Goal: Information Seeking & Learning: Learn about a topic

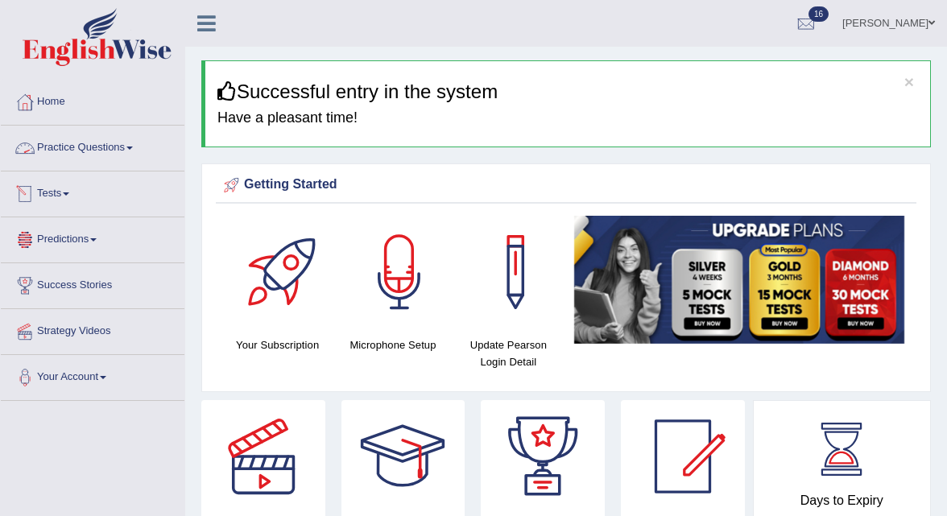
click at [130, 148] on link "Practice Questions" at bounding box center [93, 146] width 184 height 40
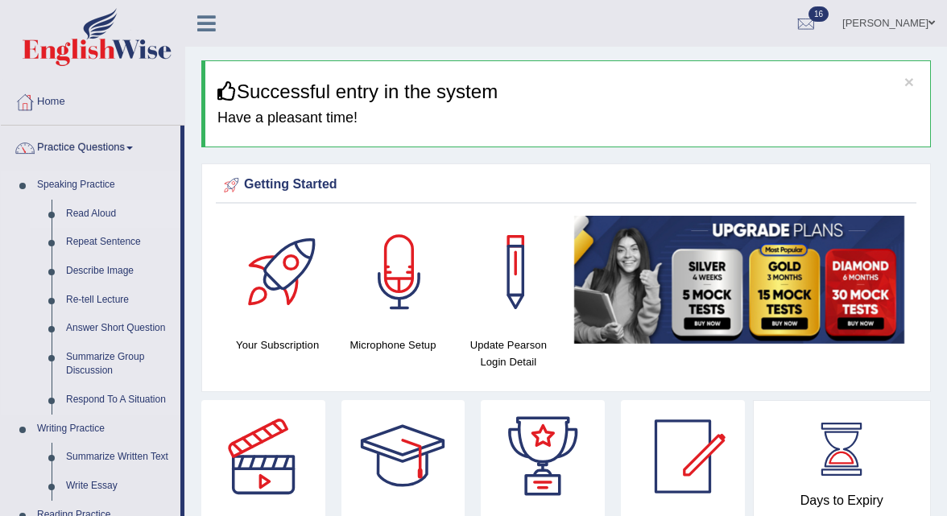
click at [105, 204] on link "Read Aloud" at bounding box center [120, 214] width 122 height 29
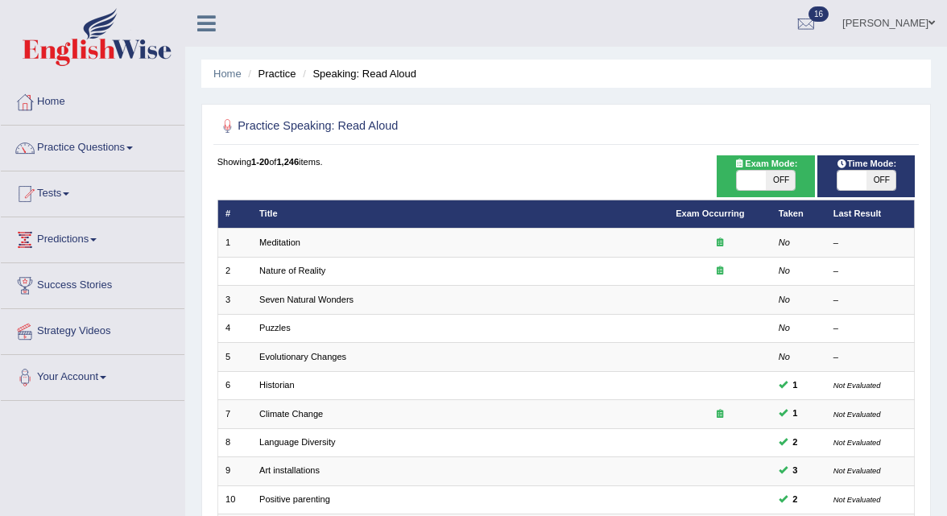
click at [788, 173] on span "OFF" at bounding box center [780, 180] width 29 height 19
checkbox input "true"
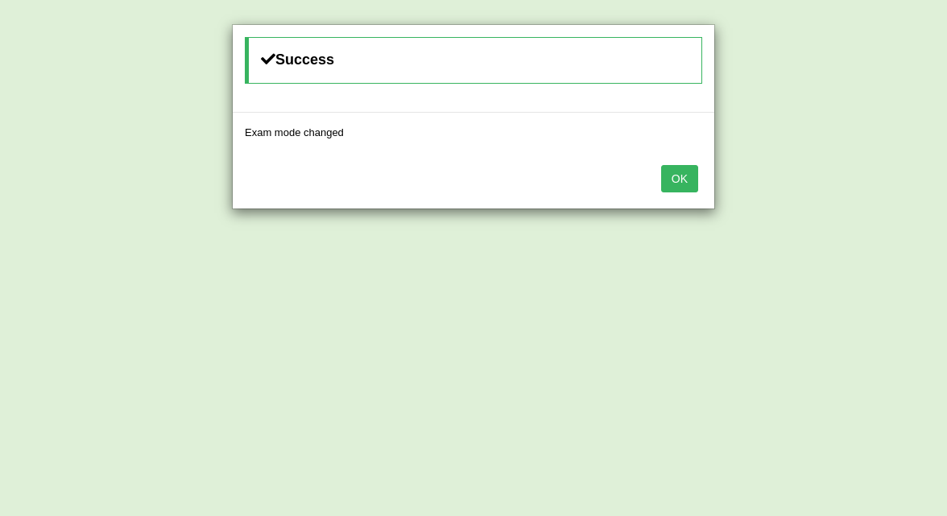
click at [672, 181] on button "OK" at bounding box center [679, 178] width 37 height 27
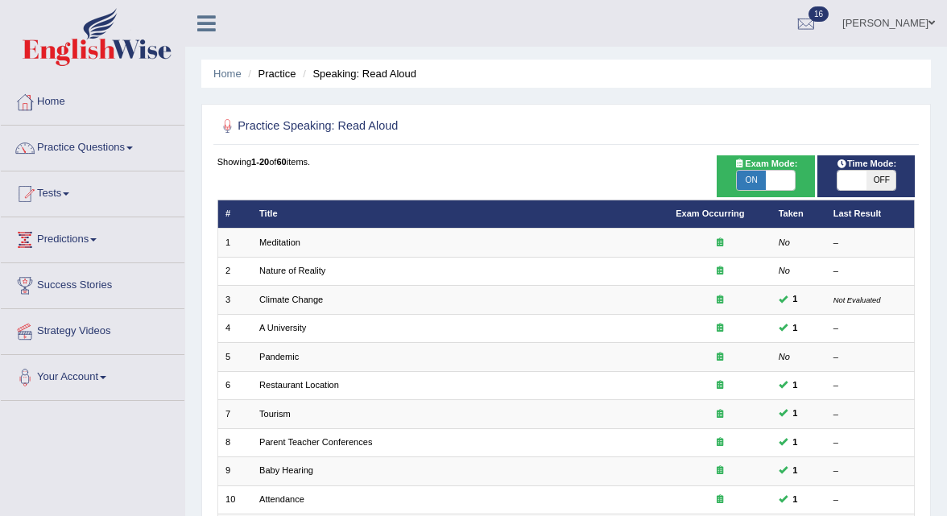
click at [874, 182] on span "OFF" at bounding box center [881, 180] width 29 height 19
checkbox input "true"
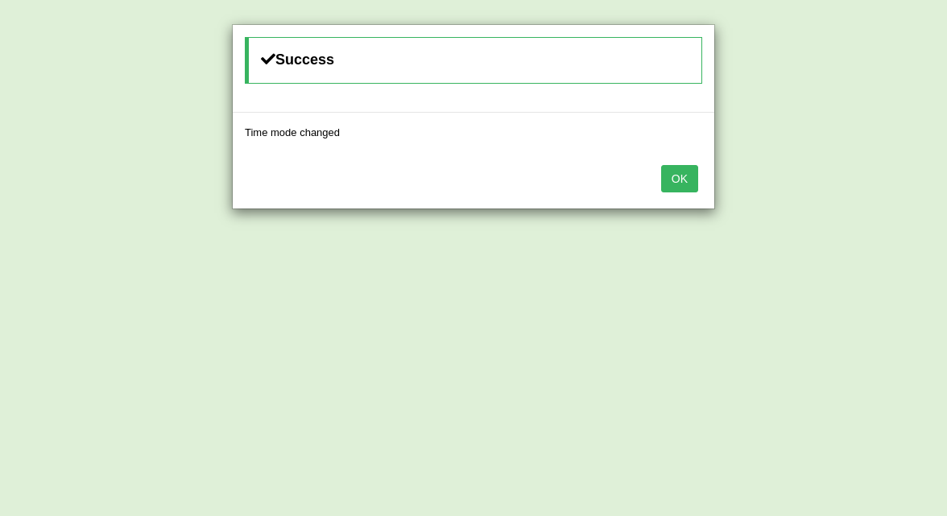
click at [683, 179] on button "OK" at bounding box center [679, 178] width 37 height 27
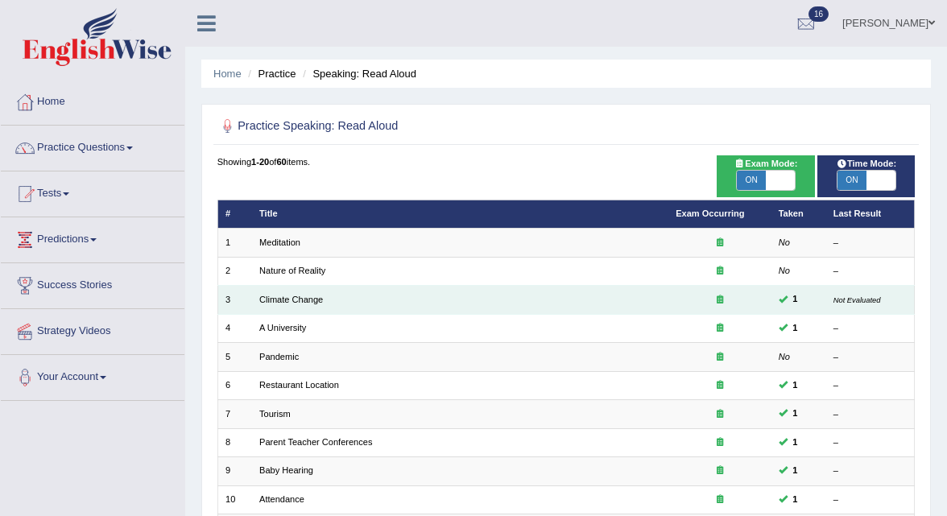
scroll to position [403, 0]
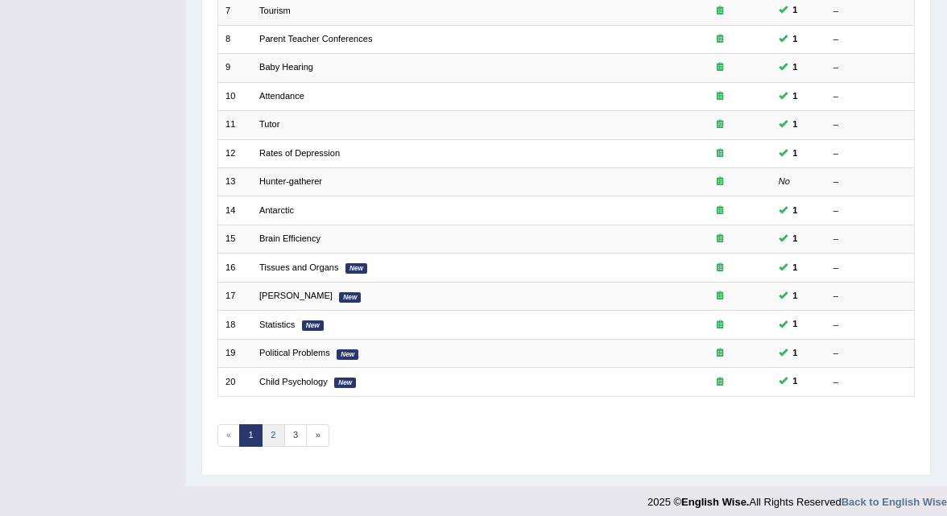
click at [274, 424] on link "2" at bounding box center [273, 435] width 23 height 23
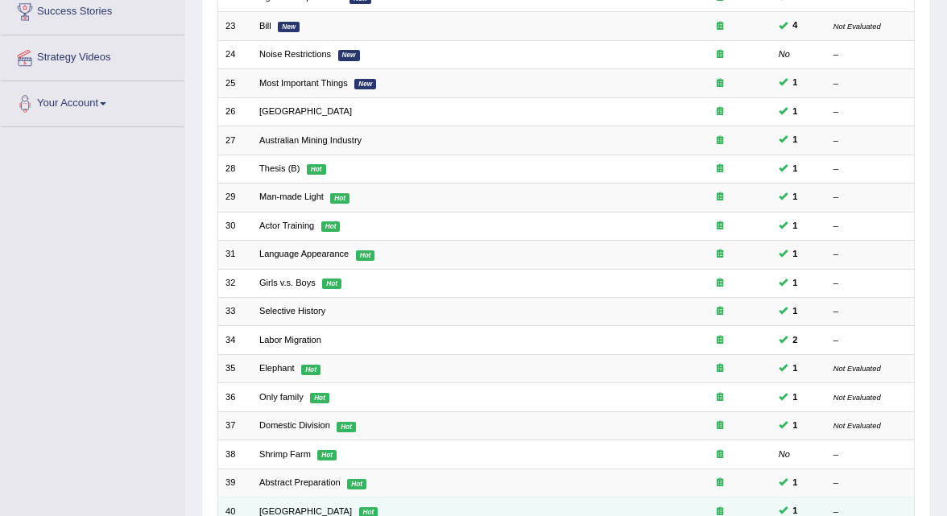
scroll to position [403, 0]
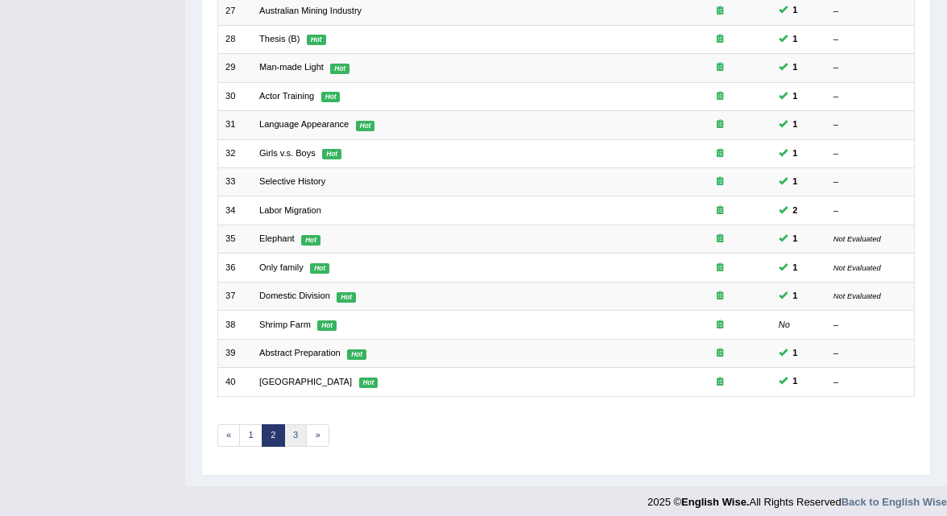
click at [286, 429] on link "3" at bounding box center [295, 435] width 23 height 23
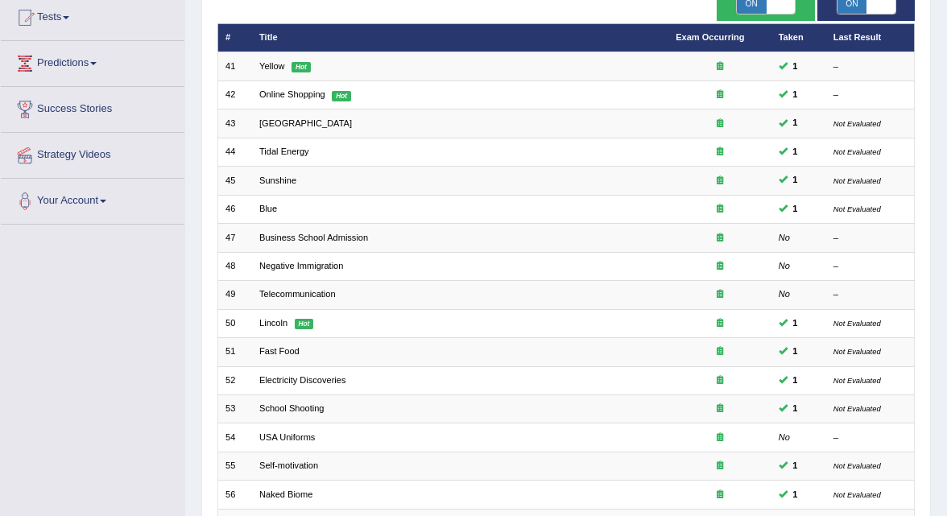
scroll to position [403, 0]
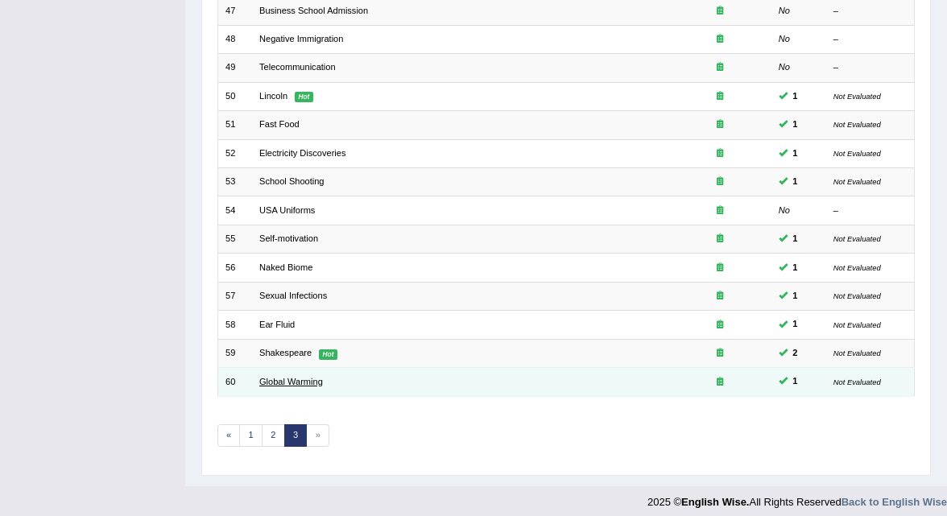
click at [288, 377] on link "Global Warming" at bounding box center [291, 382] width 64 height 10
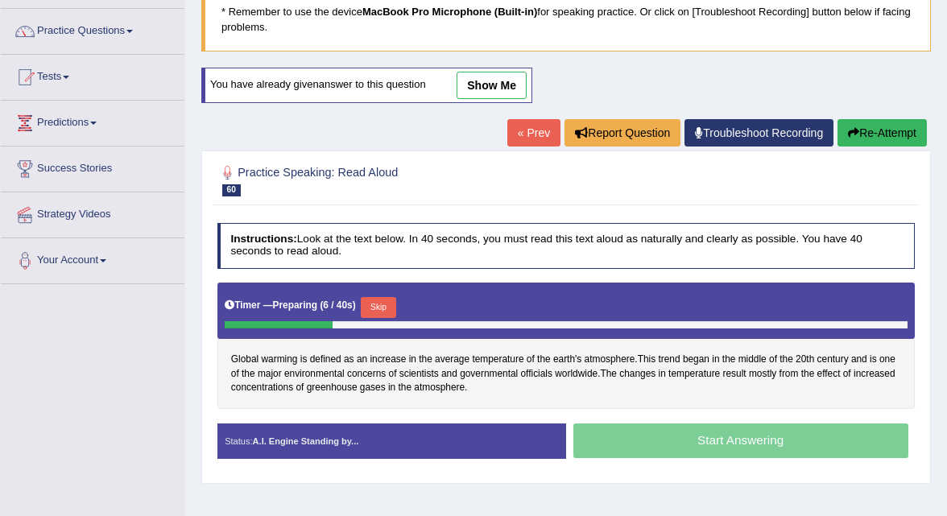
scroll to position [116, 0]
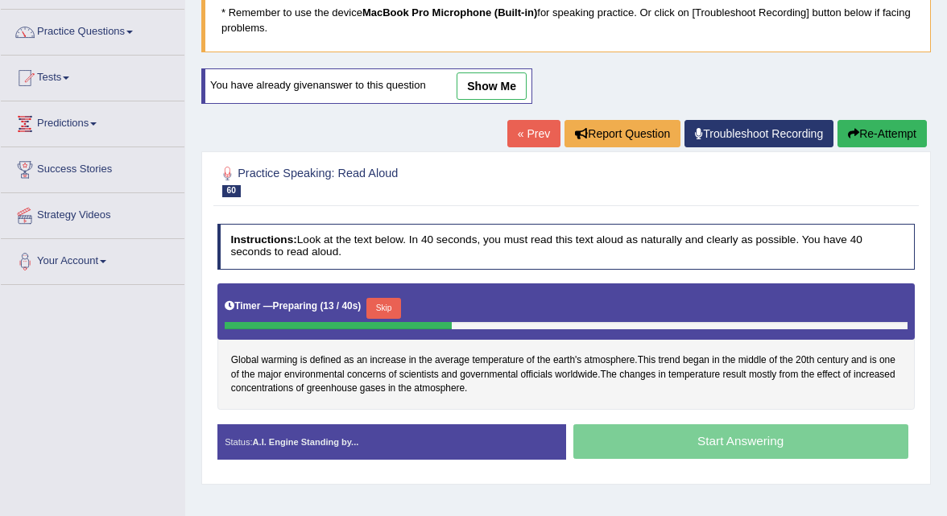
click at [520, 391] on div "Global warming is defined as an increase in the average temperature of the eart…" at bounding box center [566, 346] width 698 height 126
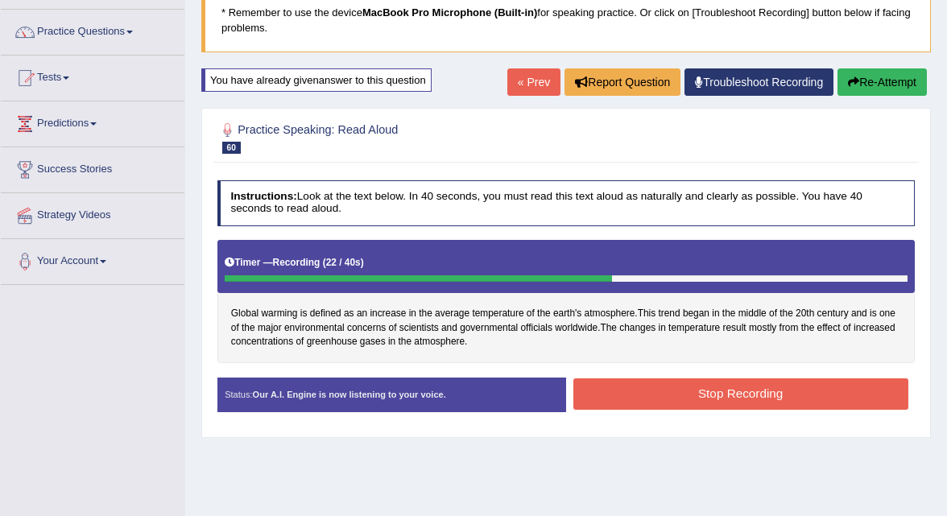
click at [645, 404] on button "Stop Recording" at bounding box center [740, 394] width 335 height 31
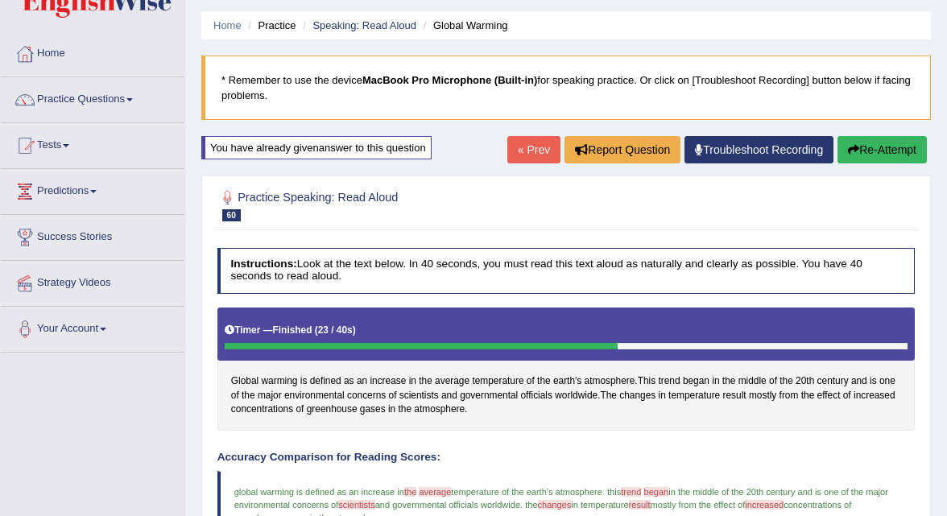
scroll to position [0, 0]
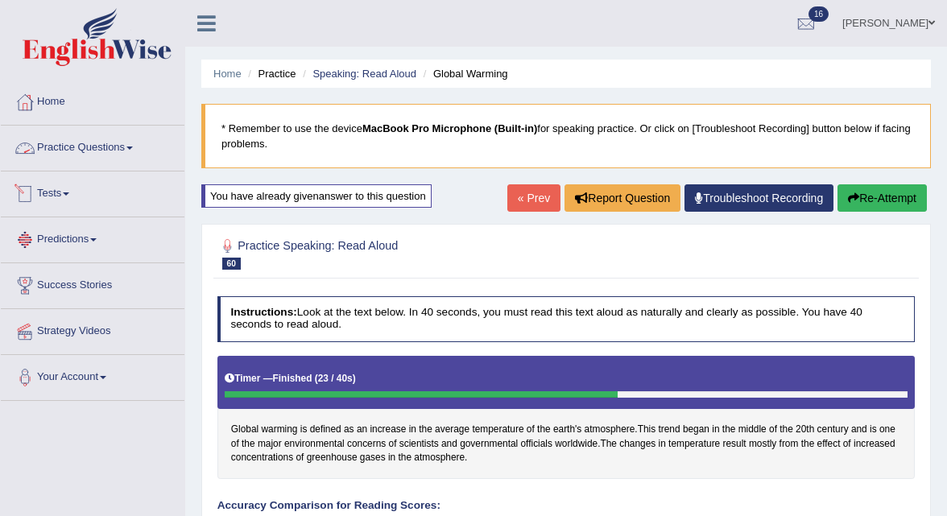
click at [122, 147] on link "Practice Questions" at bounding box center [93, 146] width 184 height 40
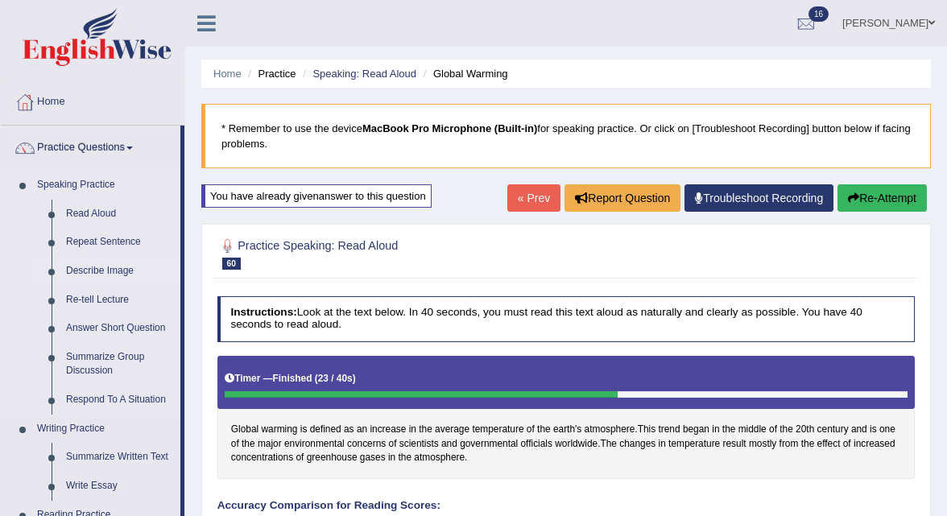
click at [126, 268] on link "Describe Image" at bounding box center [120, 271] width 122 height 29
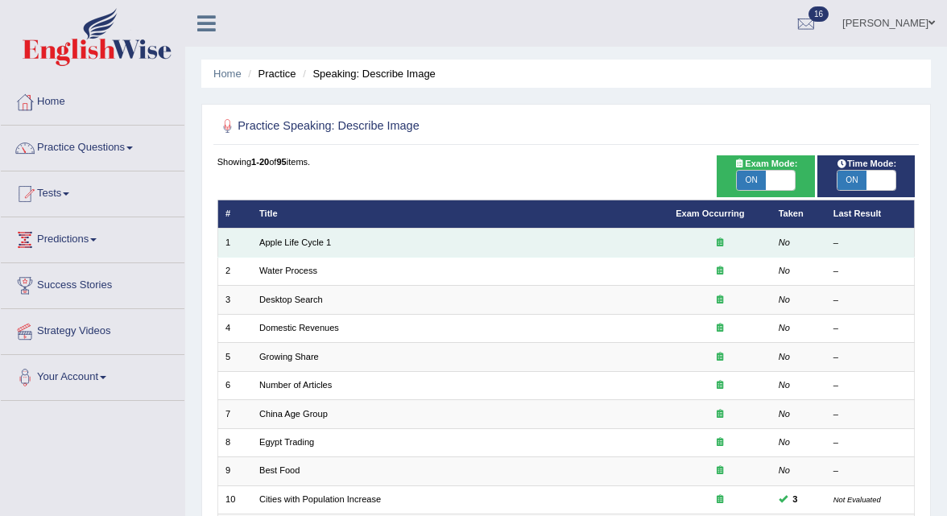
click at [300, 235] on td "Apple Life Cycle 1" at bounding box center [460, 243] width 416 height 28
click at [300, 238] on link "Apple Life Cycle 1" at bounding box center [295, 243] width 72 height 10
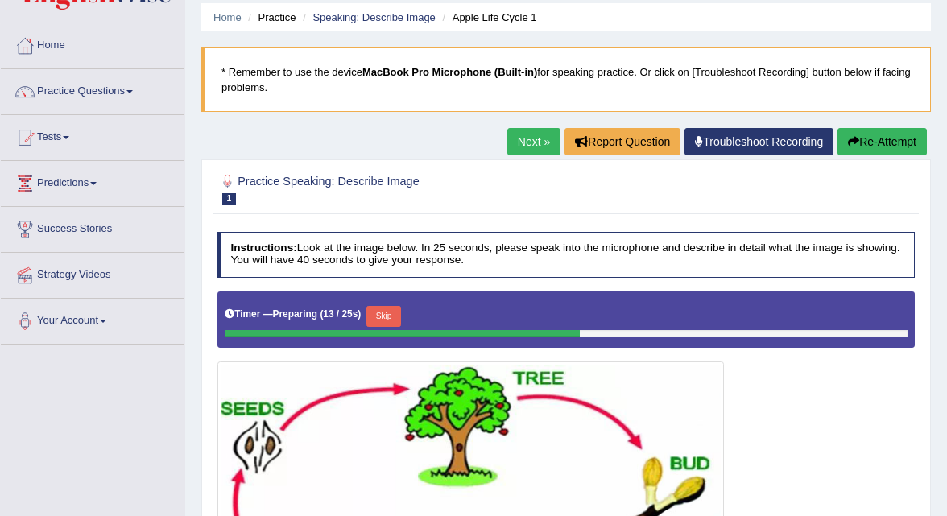
scroll to position [40, 0]
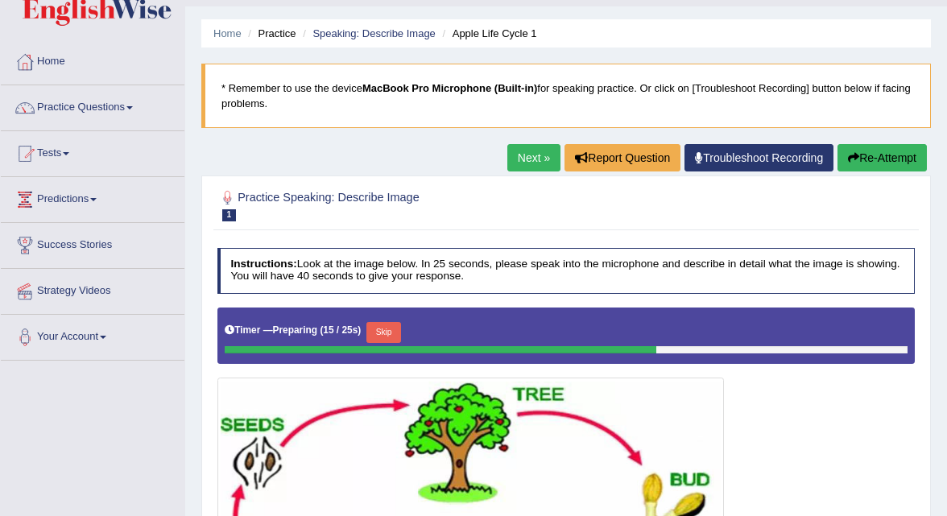
click at [83, 106] on link "Practice Questions" at bounding box center [93, 105] width 184 height 40
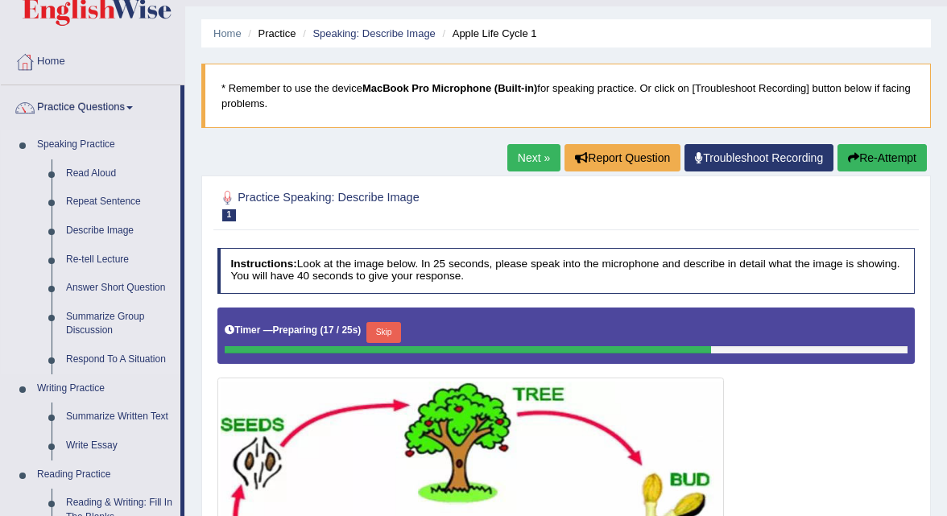
click at [144, 155] on link "Speaking Practice" at bounding box center [105, 144] width 151 height 29
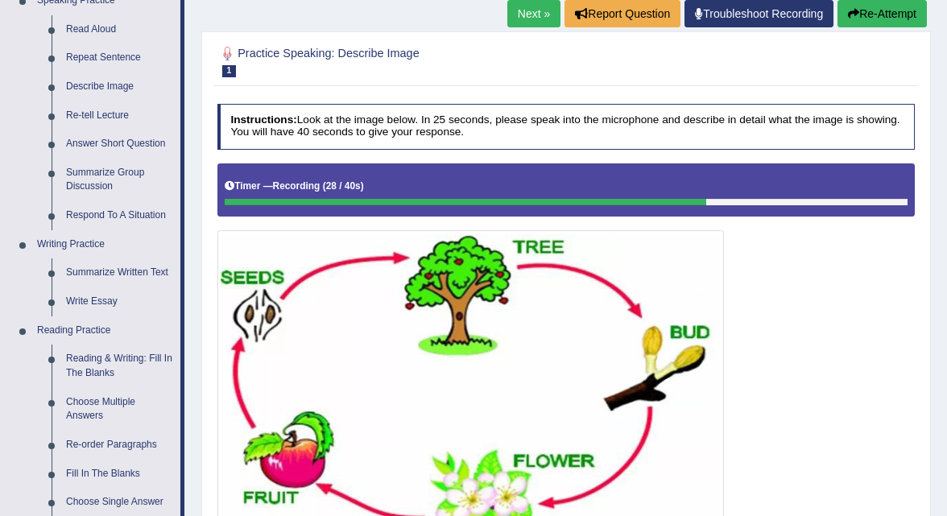
scroll to position [179, 0]
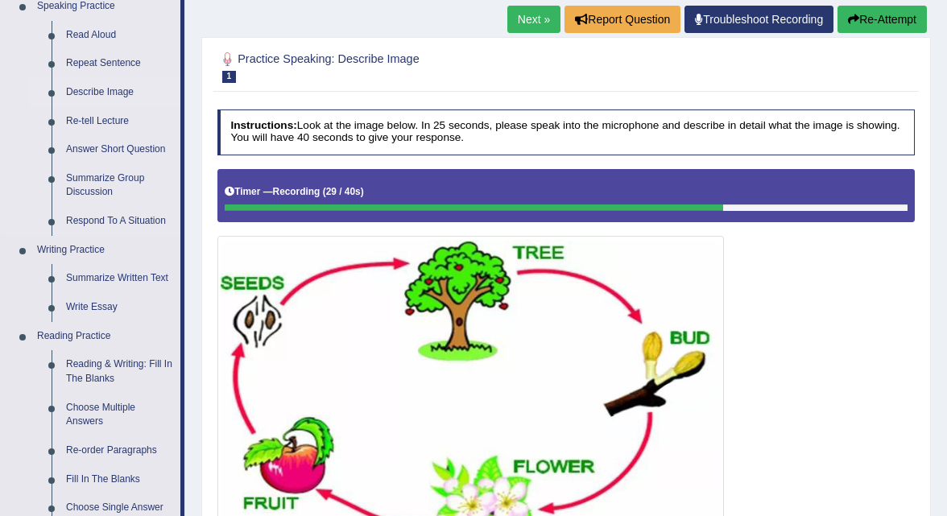
click at [125, 90] on link "Describe Image" at bounding box center [120, 92] width 122 height 29
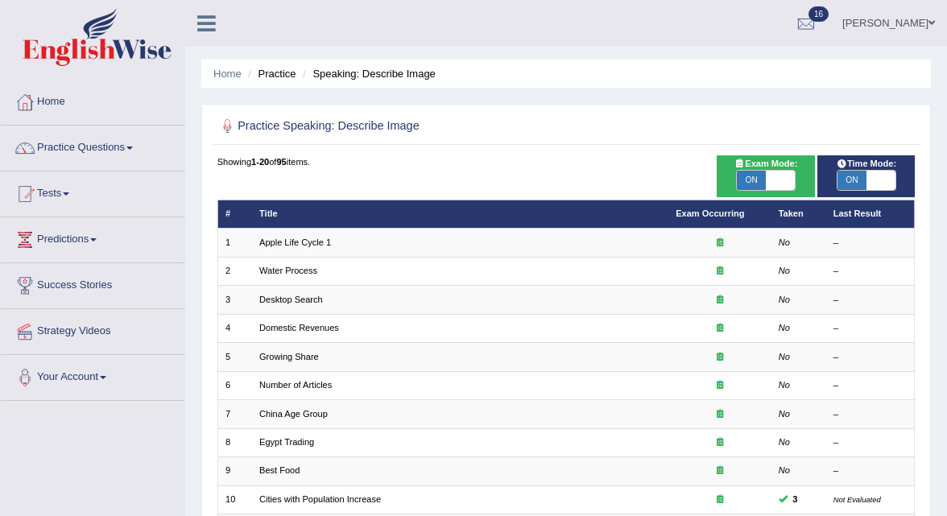
click at [778, 181] on span at bounding box center [780, 180] width 29 height 19
checkbox input "false"
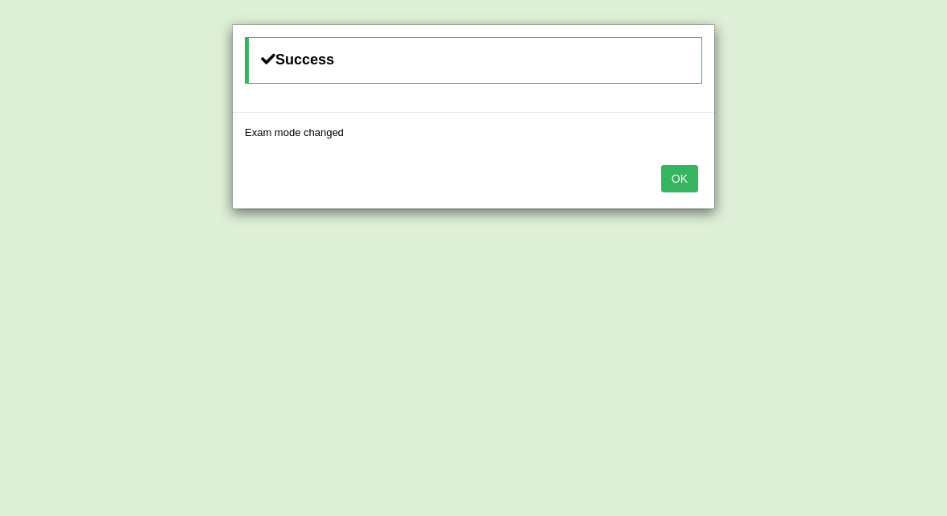
click at [668, 183] on button "OK" at bounding box center [679, 178] width 37 height 27
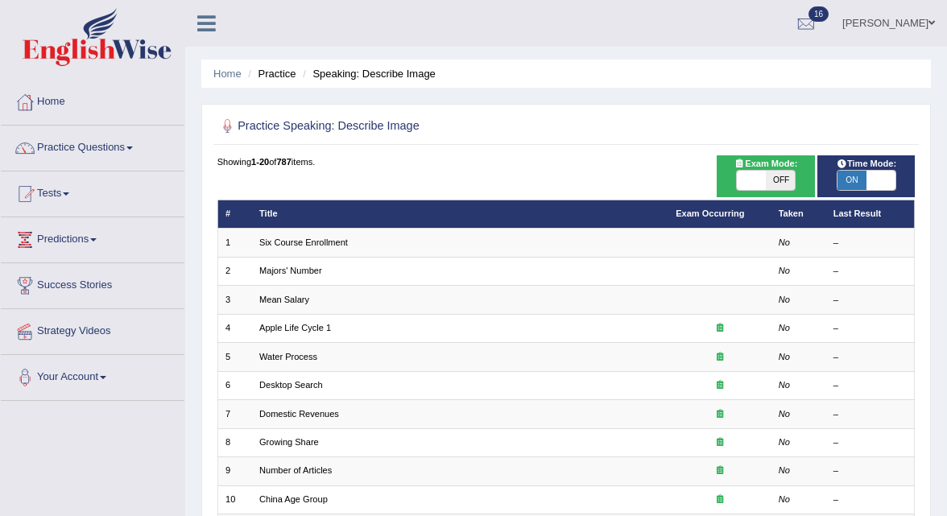
click at [840, 180] on span "ON" at bounding box center [852, 180] width 29 height 19
checkbox input "false"
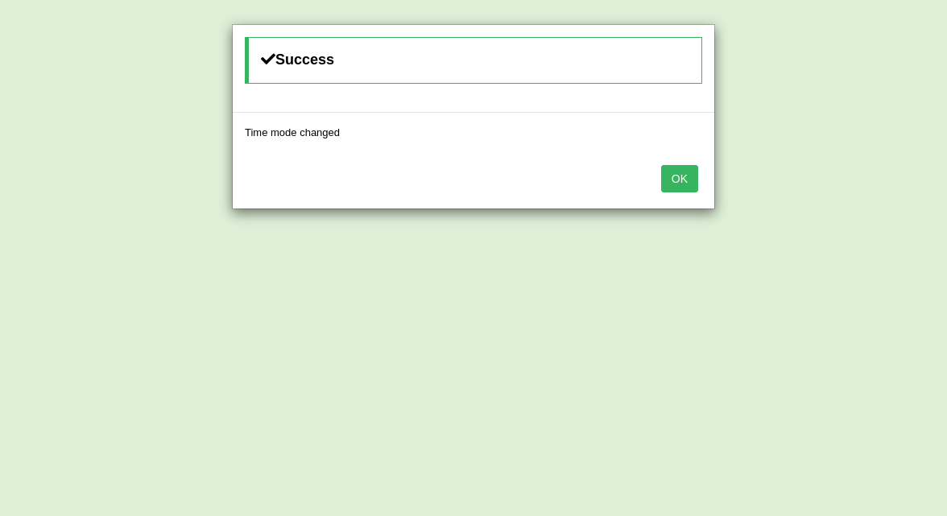
click at [666, 179] on button "OK" at bounding box center [679, 178] width 37 height 27
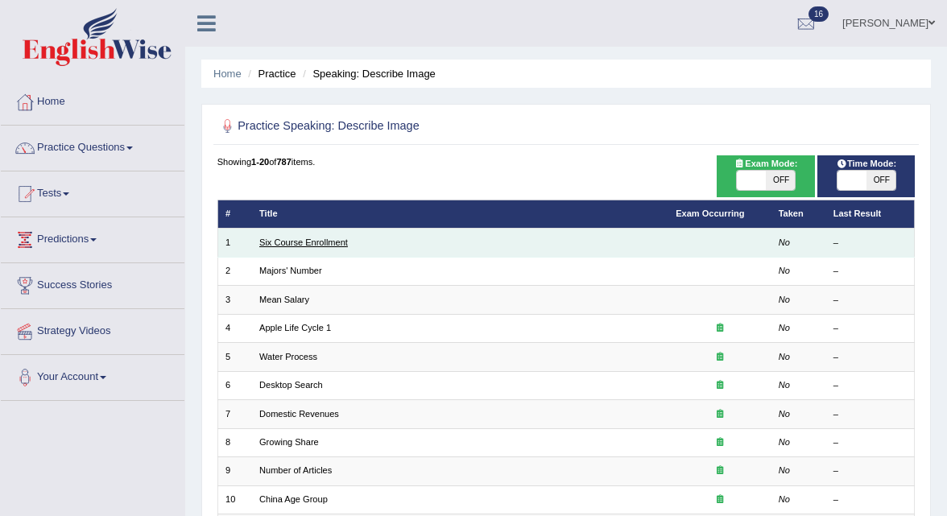
click at [335, 242] on link "Six Course Enrollment" at bounding box center [303, 243] width 89 height 10
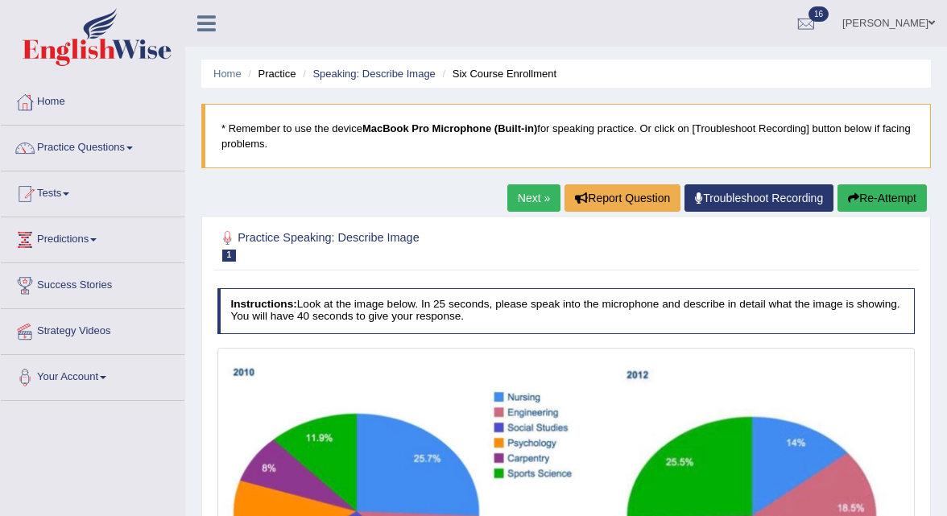
click at [867, 194] on button "Re-Attempt" at bounding box center [882, 197] width 89 height 27
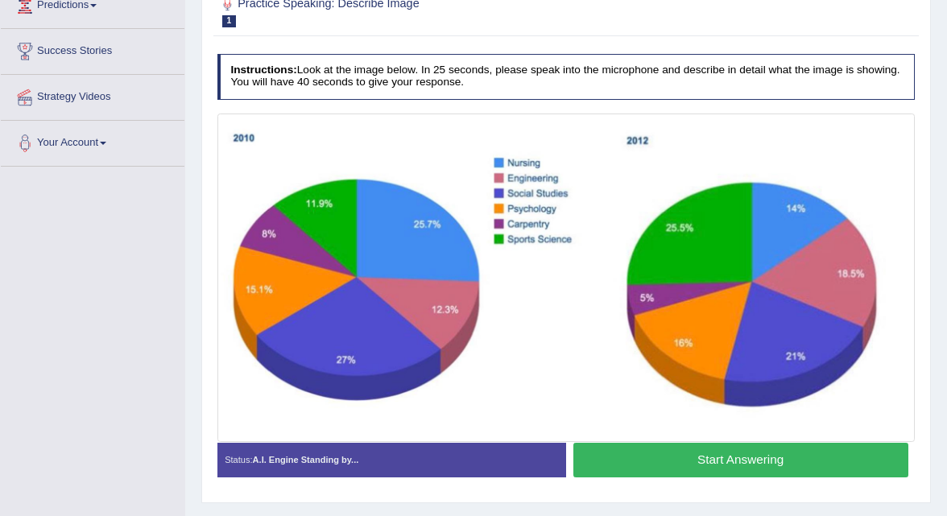
scroll to position [329, 0]
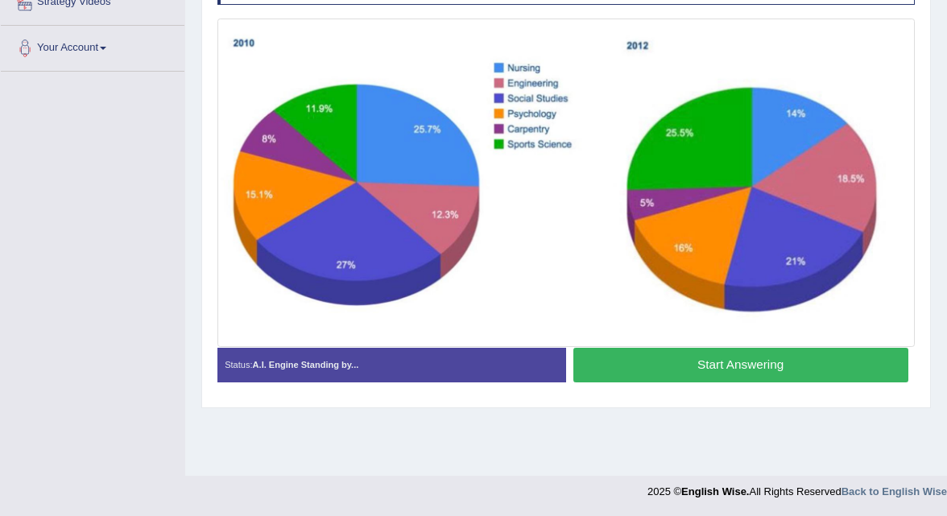
click at [673, 368] on button "Start Answering" at bounding box center [740, 365] width 335 height 35
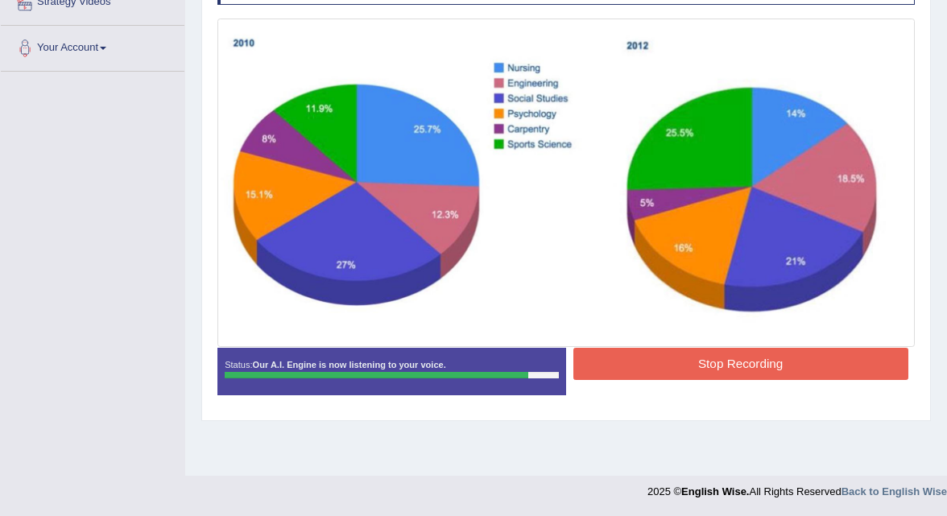
click at [674, 365] on button "Stop Recording" at bounding box center [740, 363] width 335 height 31
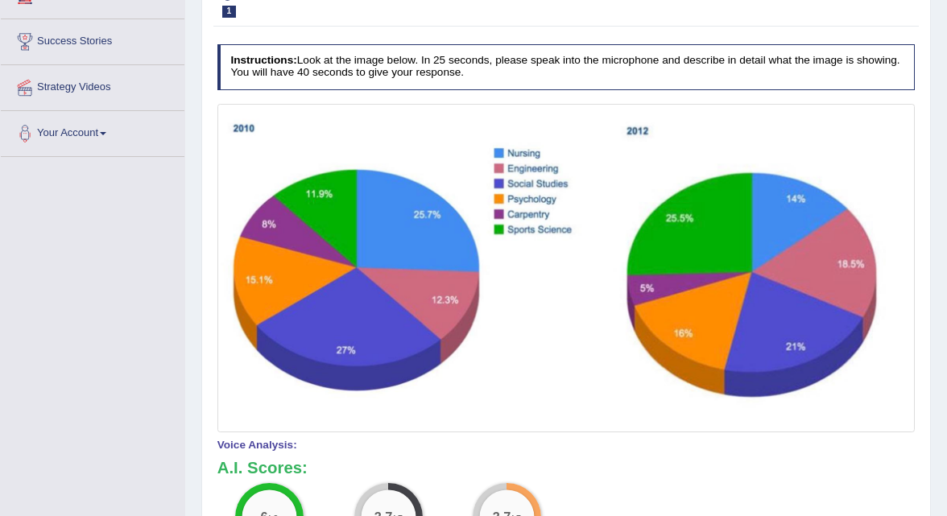
scroll to position [0, 0]
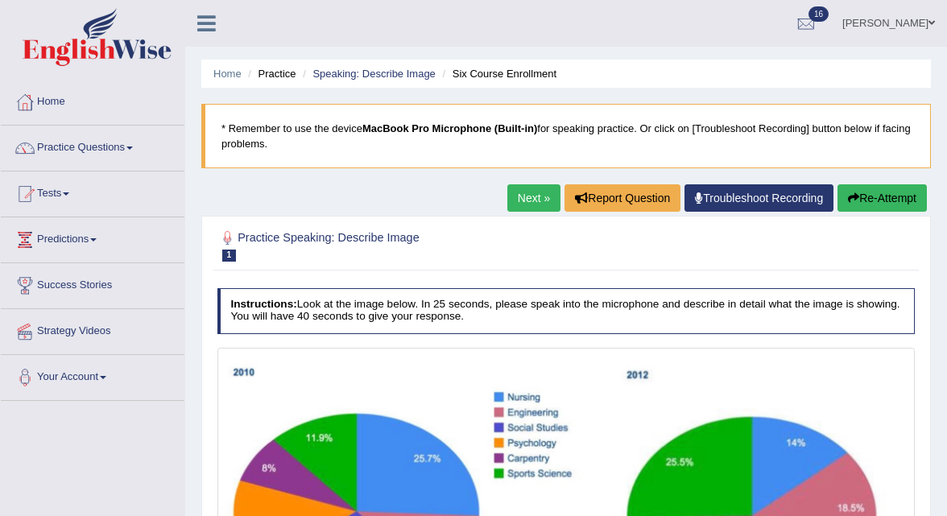
click at [534, 205] on link "Next »" at bounding box center [533, 197] width 53 height 27
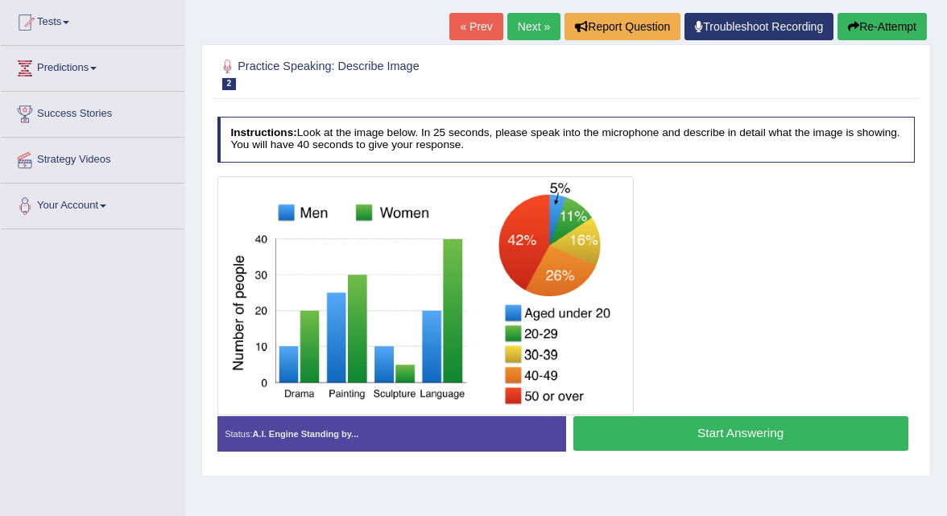
scroll to position [173, 0]
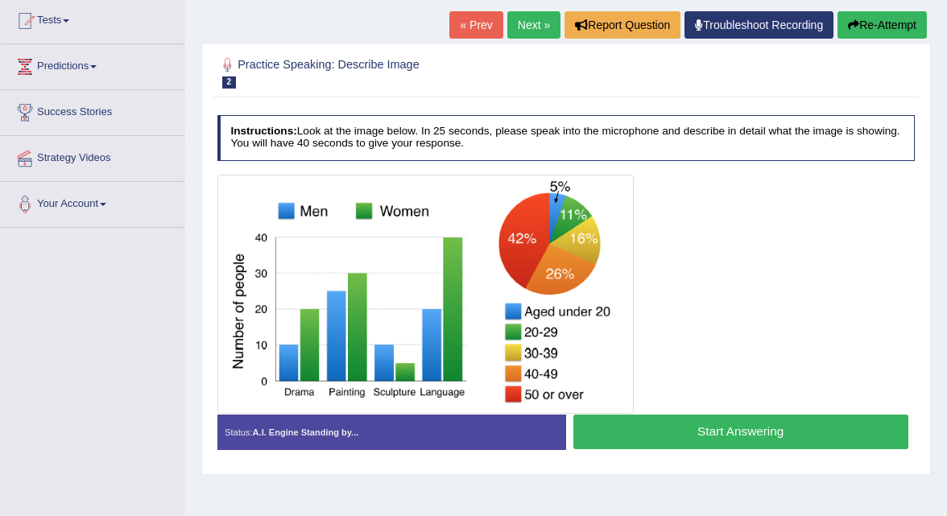
click at [701, 432] on button "Start Answering" at bounding box center [740, 432] width 335 height 35
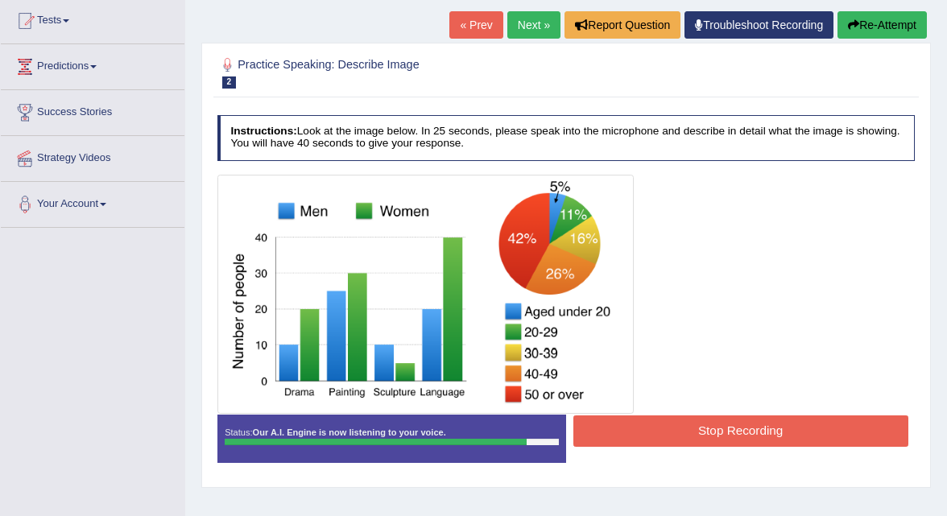
click at [799, 439] on button "Stop Recording" at bounding box center [740, 431] width 335 height 31
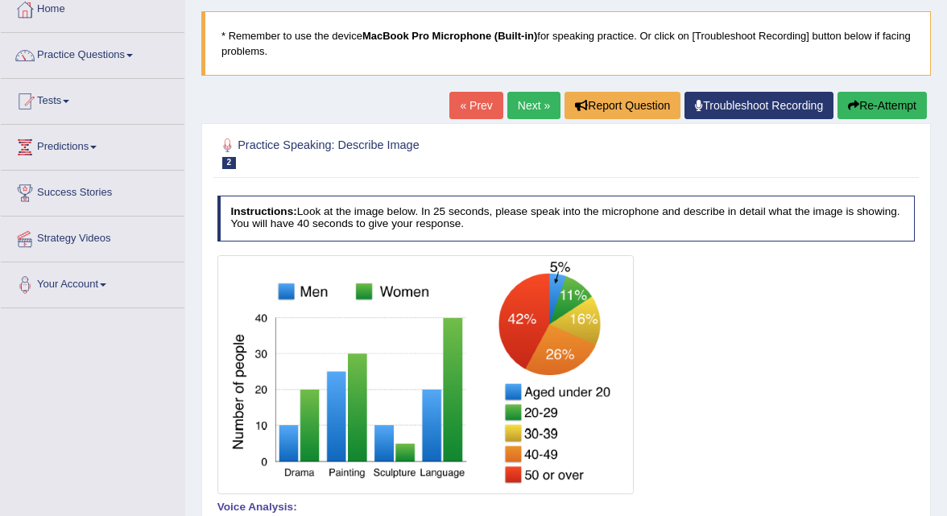
scroll to position [97, 0]
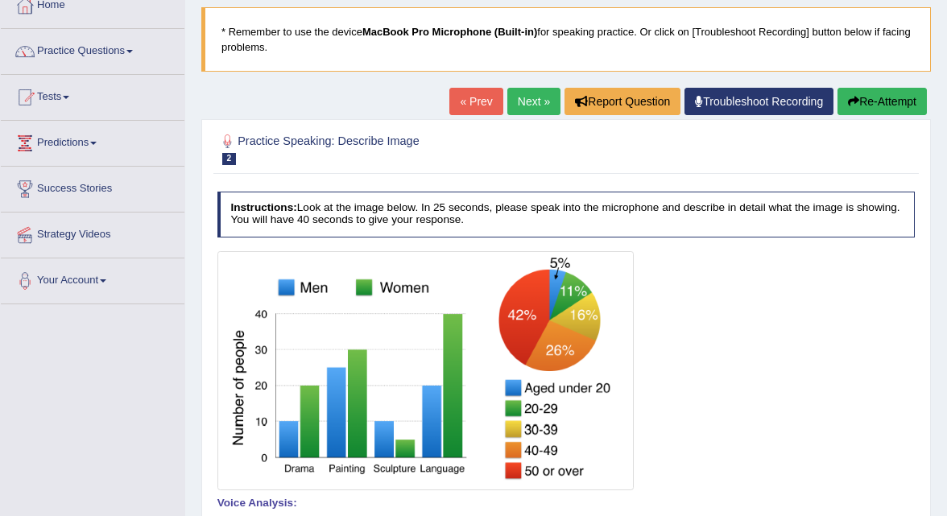
click at [534, 106] on link "Next »" at bounding box center [533, 101] width 53 height 27
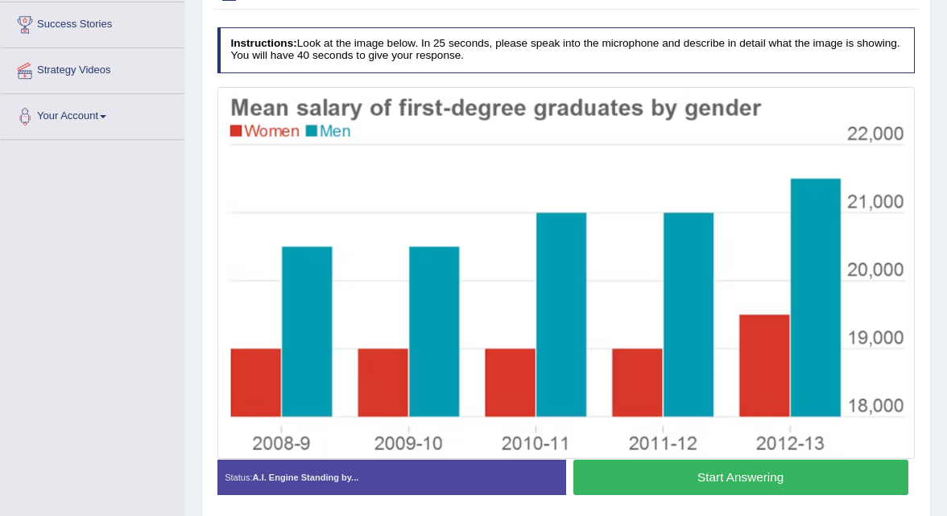
scroll to position [258, 0]
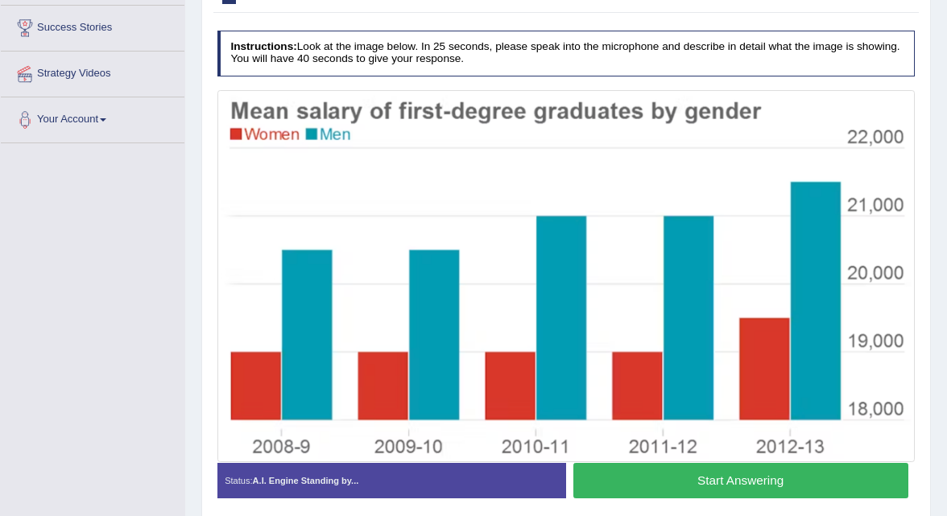
click at [718, 488] on button "Start Answering" at bounding box center [740, 480] width 335 height 35
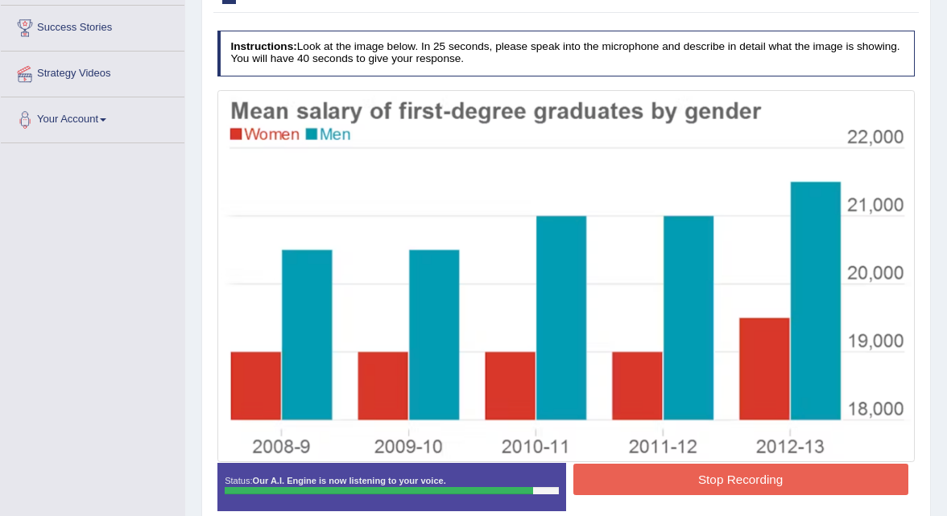
click at [718, 488] on button "Stop Recording" at bounding box center [740, 479] width 335 height 31
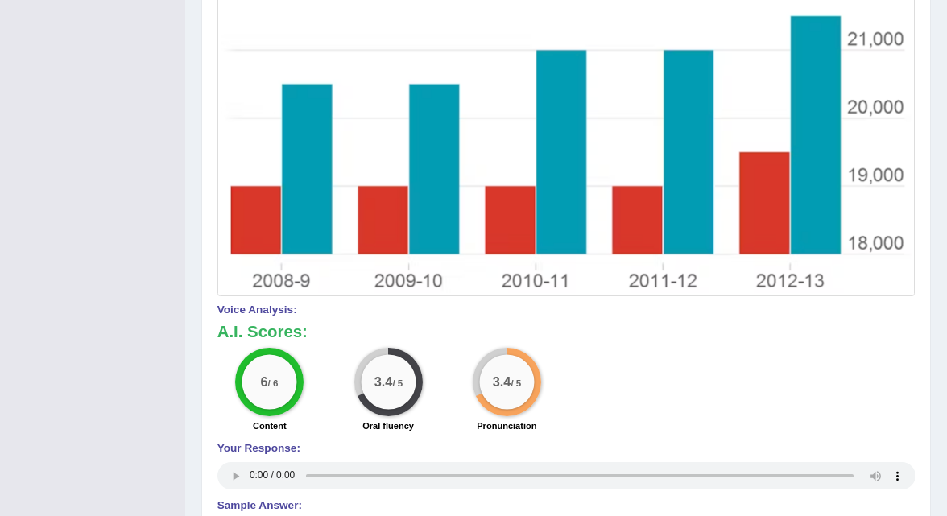
scroll to position [0, 0]
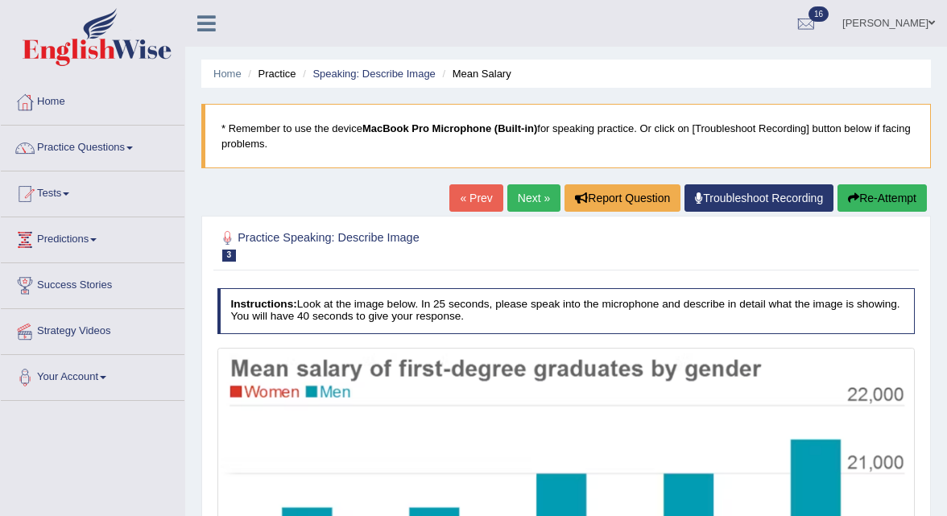
click at [863, 188] on button "Re-Attempt" at bounding box center [882, 197] width 89 height 27
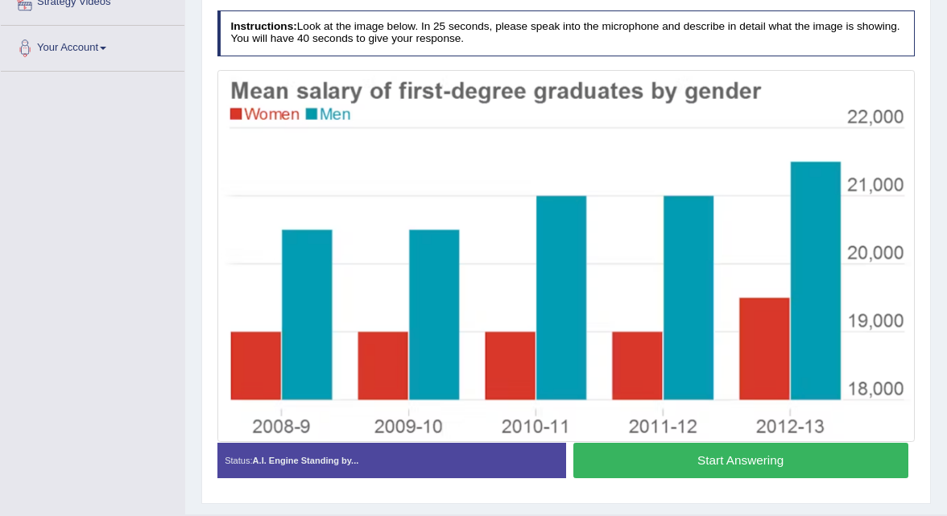
scroll to position [330, 0]
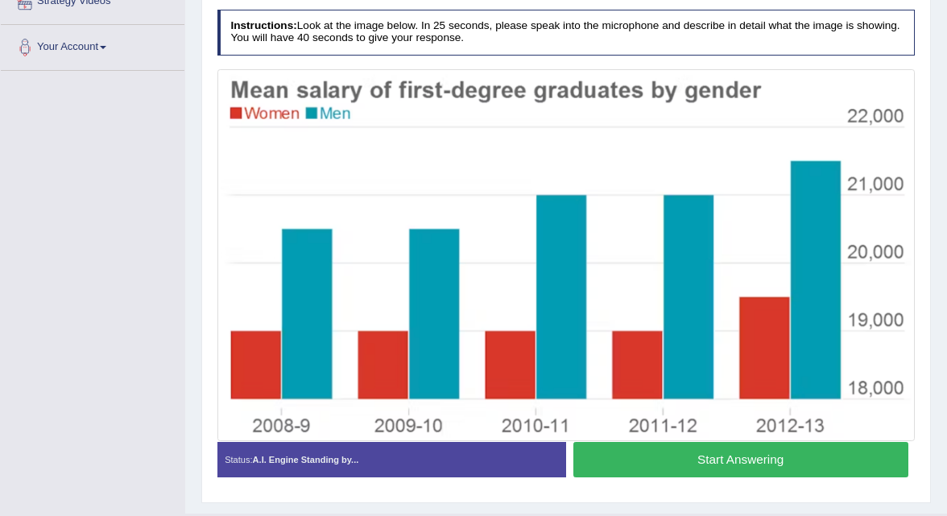
click at [670, 461] on button "Start Answering" at bounding box center [740, 459] width 335 height 35
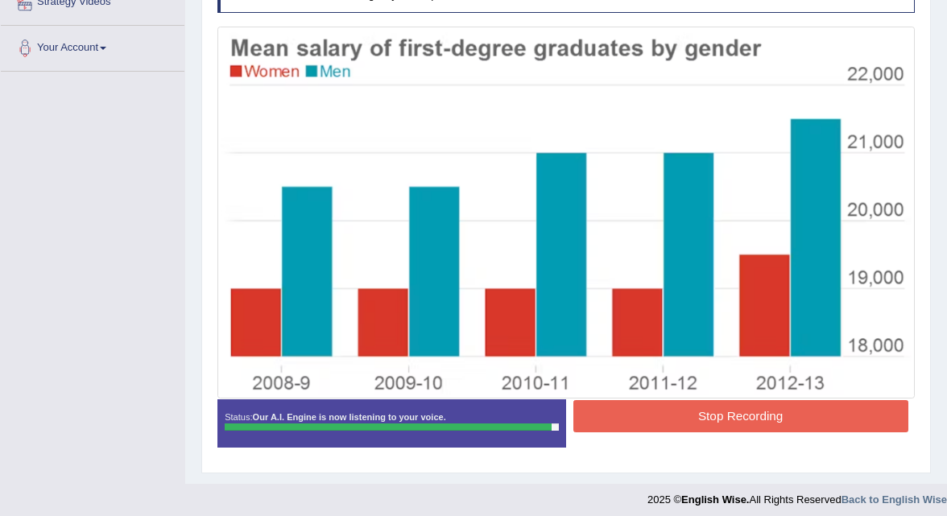
click at [686, 422] on button "Stop Recording" at bounding box center [740, 415] width 335 height 31
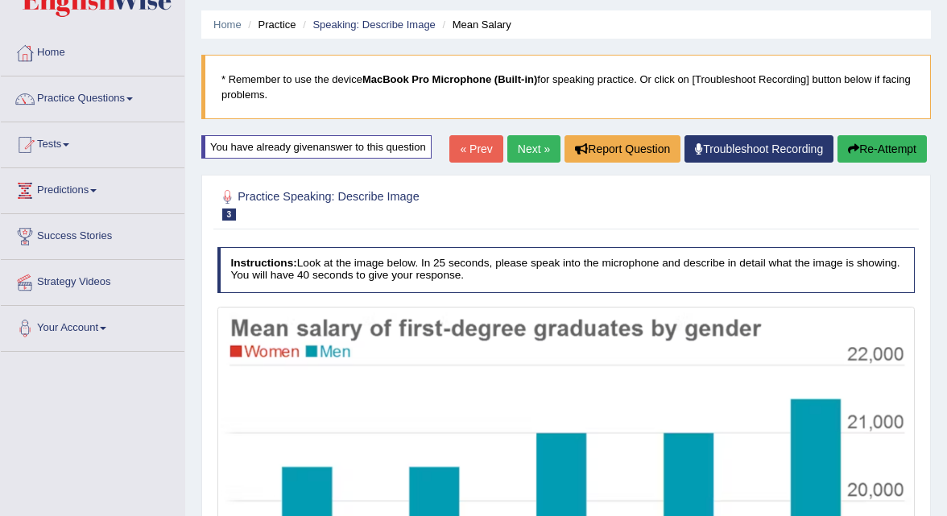
scroll to position [0, 0]
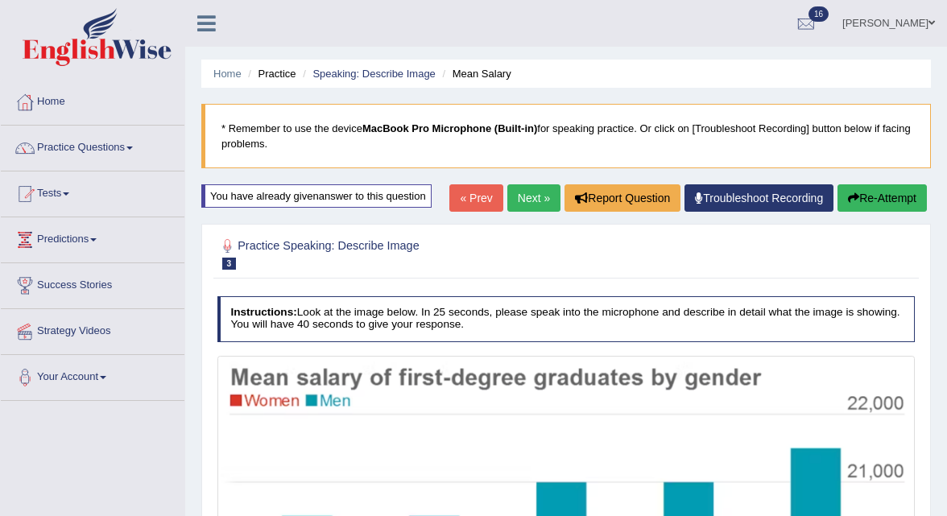
click at [529, 196] on link "Next »" at bounding box center [533, 197] width 53 height 27
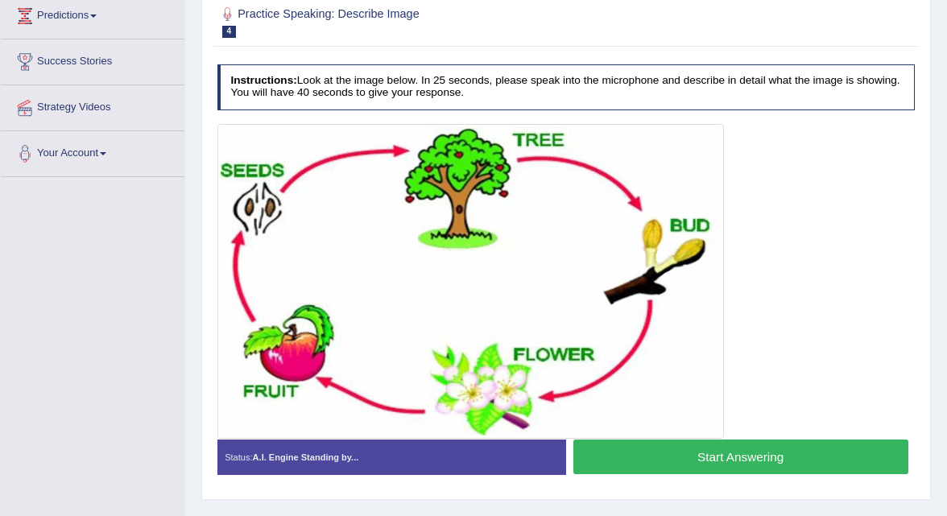
scroll to position [221, 0]
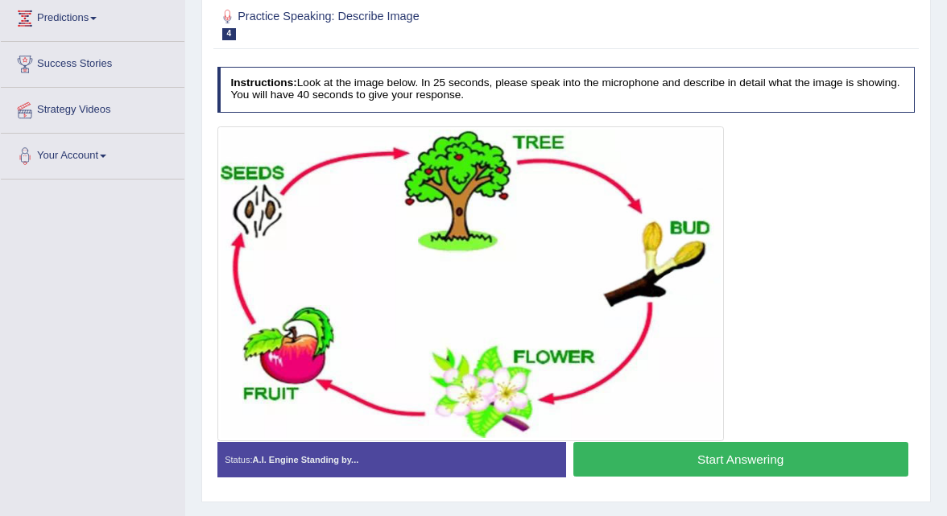
click at [679, 465] on button "Start Answering" at bounding box center [740, 459] width 335 height 35
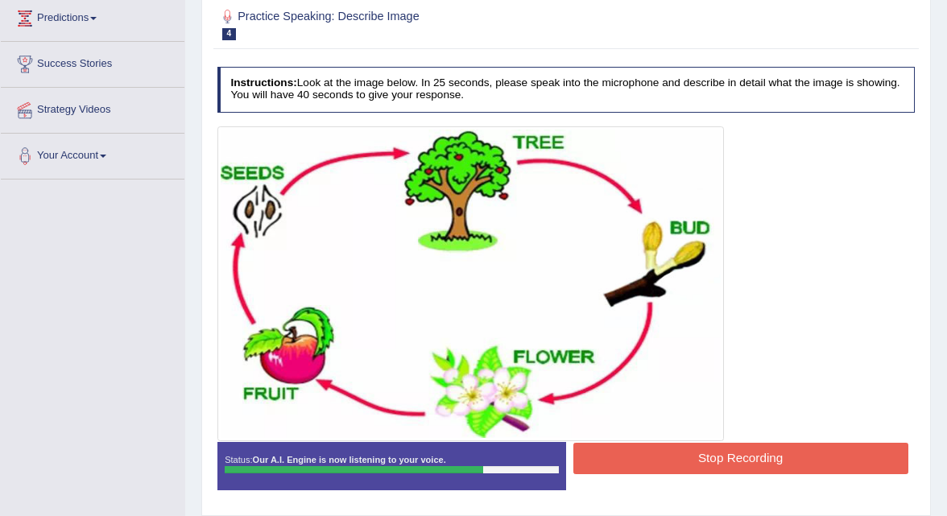
click at [662, 457] on button "Stop Recording" at bounding box center [740, 458] width 335 height 31
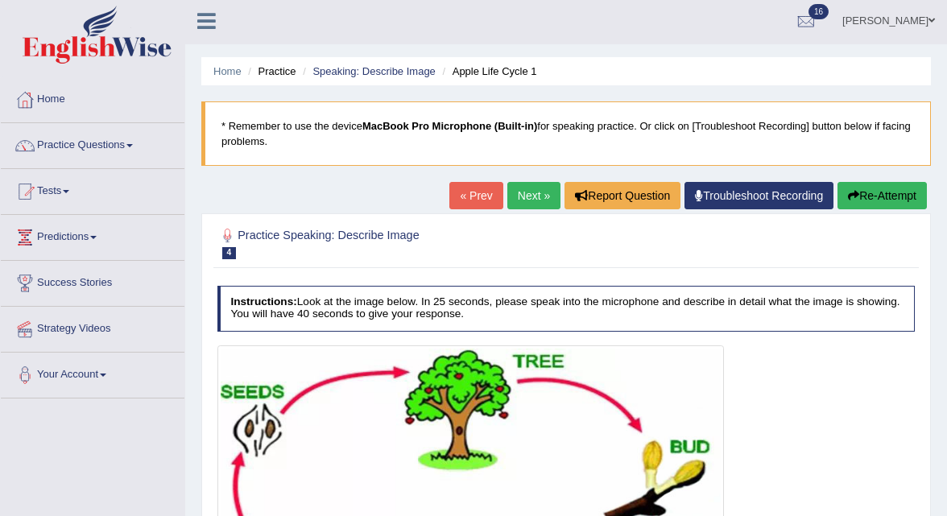
scroll to position [0, 0]
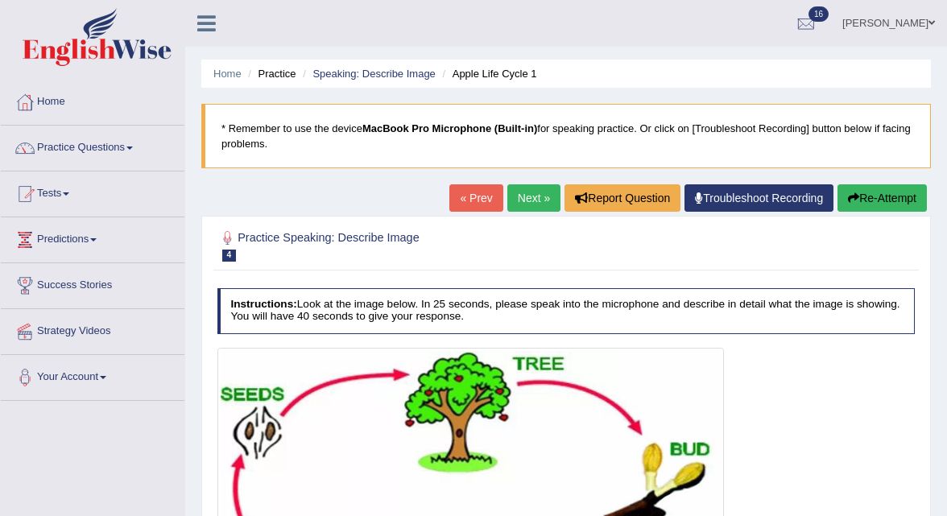
click at [532, 191] on link "Next »" at bounding box center [533, 197] width 53 height 27
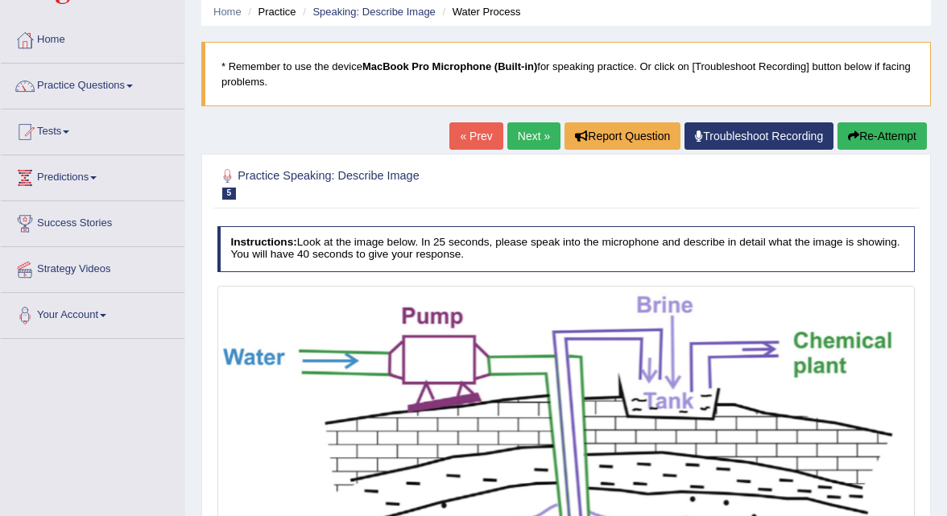
scroll to position [48, 0]
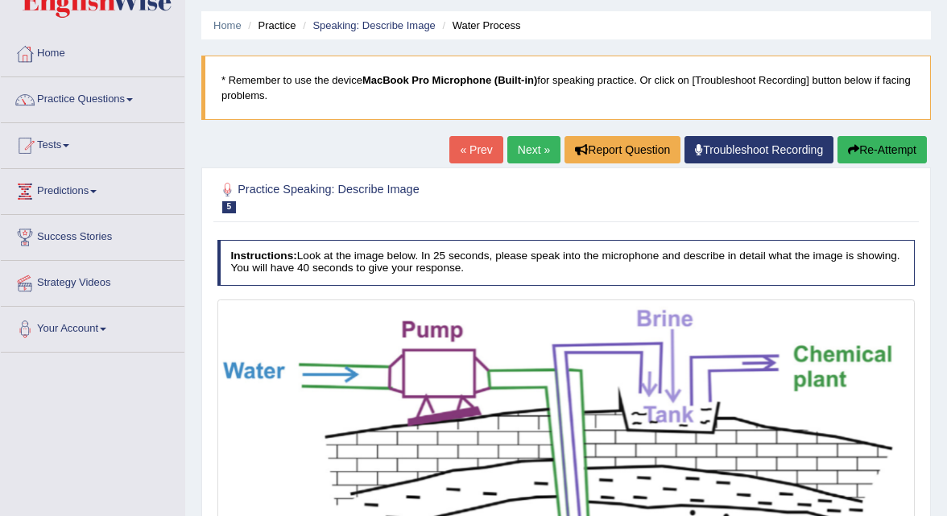
click at [523, 155] on link "Next »" at bounding box center [533, 149] width 53 height 27
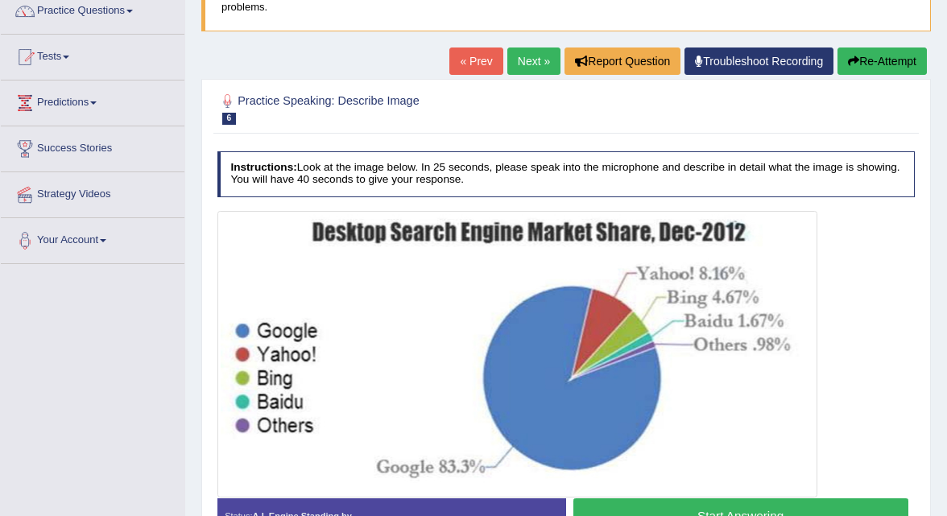
scroll to position [132, 0]
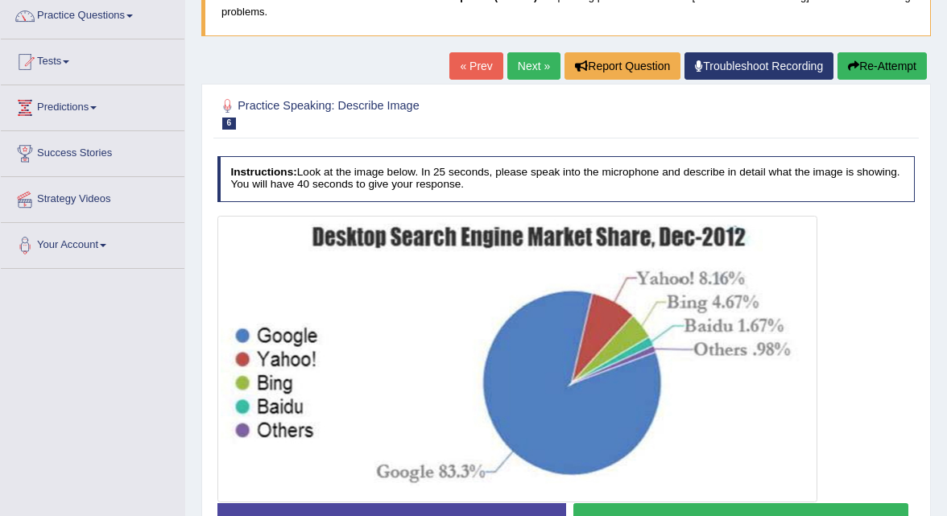
click at [520, 68] on link "Next »" at bounding box center [533, 65] width 53 height 27
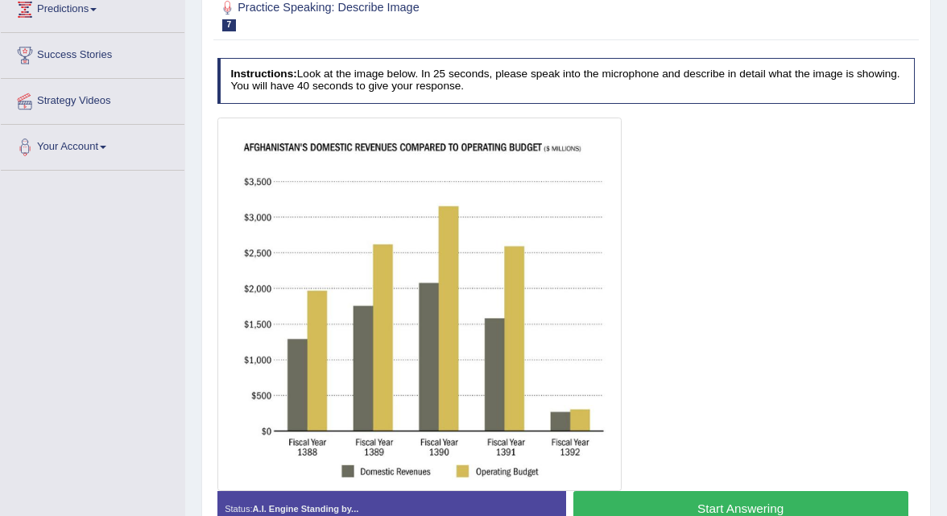
scroll to position [239, 0]
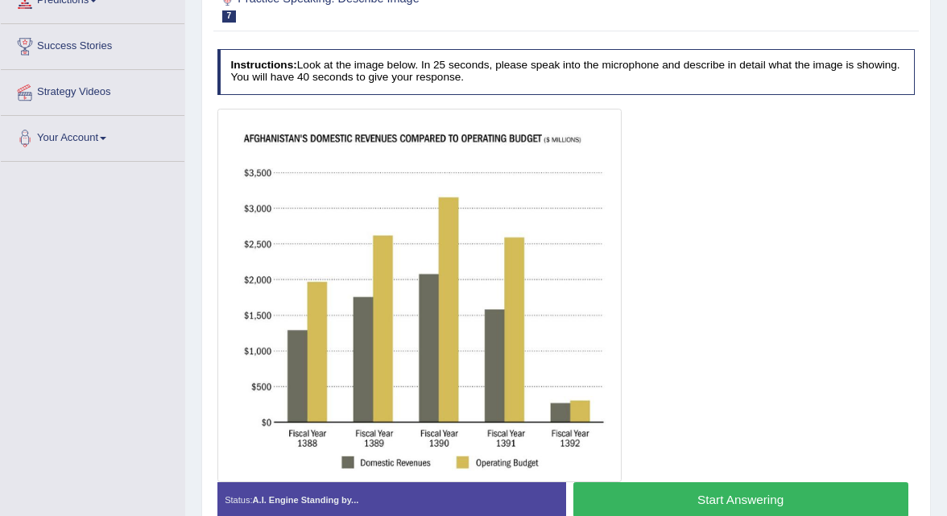
click at [646, 499] on button "Start Answering" at bounding box center [740, 499] width 335 height 35
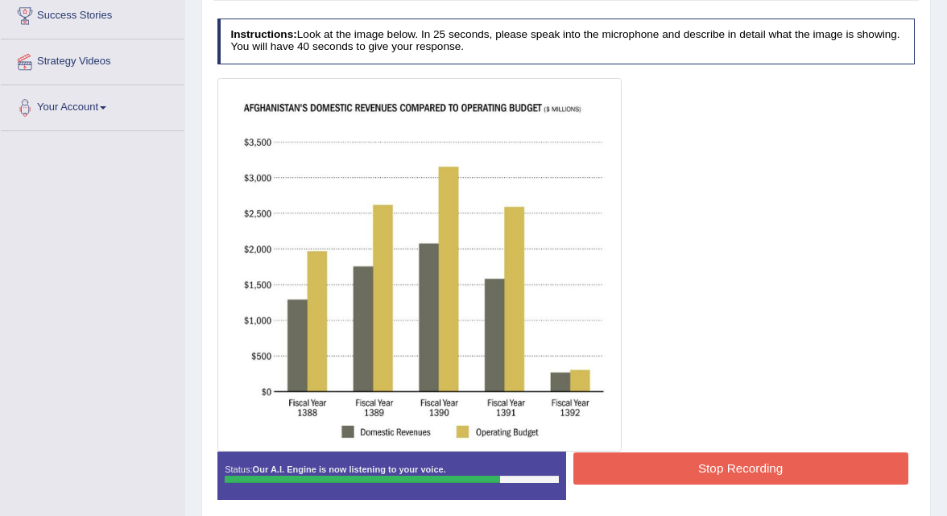
scroll to position [274, 0]
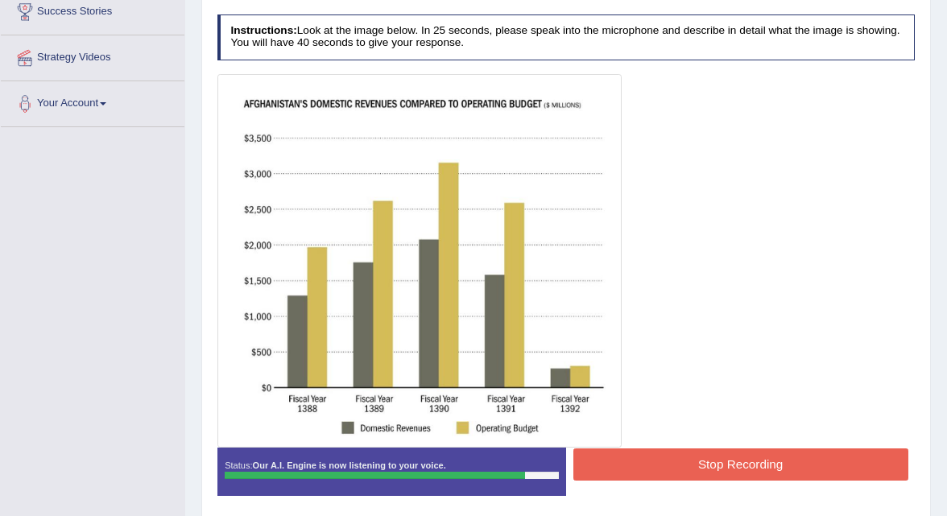
click at [660, 459] on button "Stop Recording" at bounding box center [740, 464] width 335 height 31
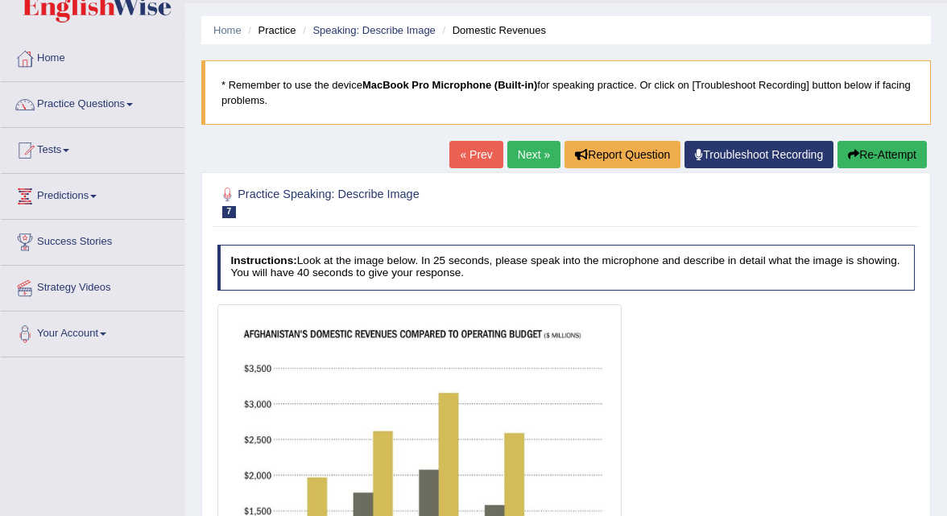
scroll to position [0, 0]
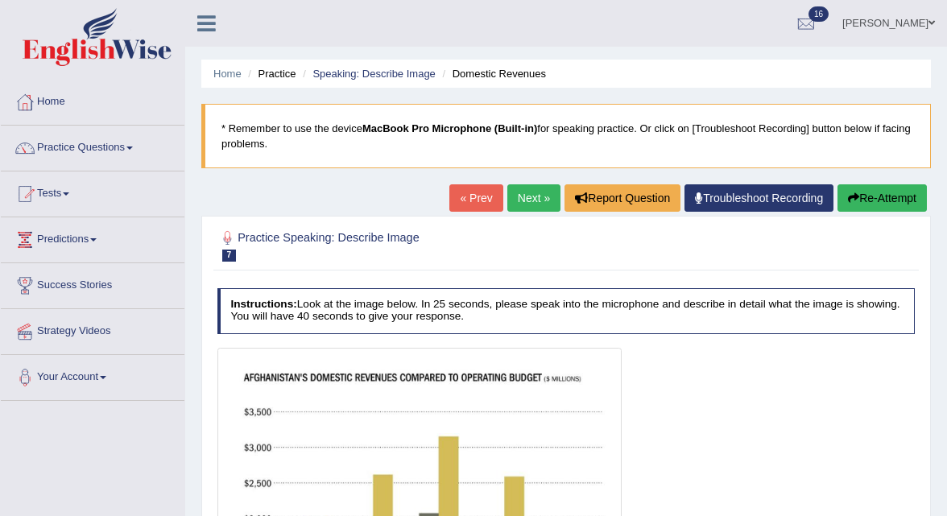
click at [522, 203] on link "Next »" at bounding box center [533, 197] width 53 height 27
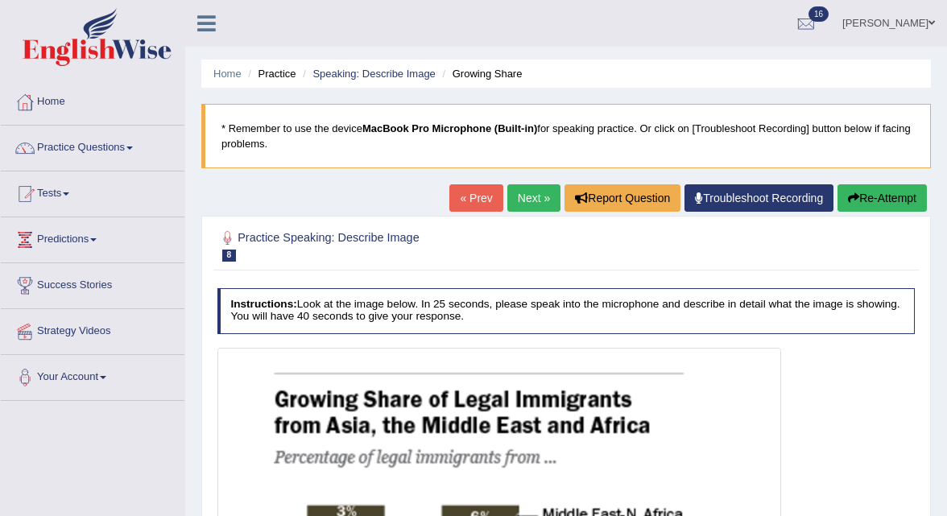
click at [529, 201] on link "Next »" at bounding box center [533, 197] width 53 height 27
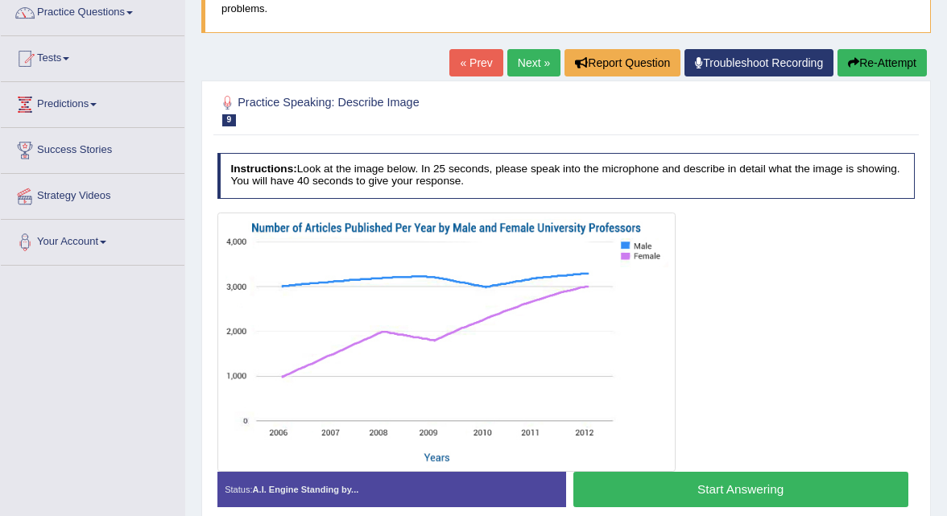
scroll to position [140, 0]
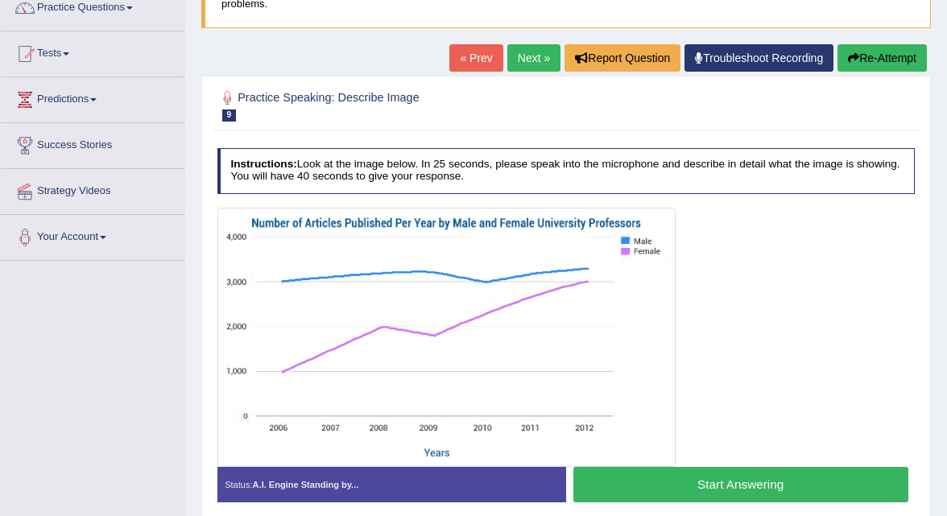
click at [643, 474] on button "Start Answering" at bounding box center [740, 484] width 335 height 35
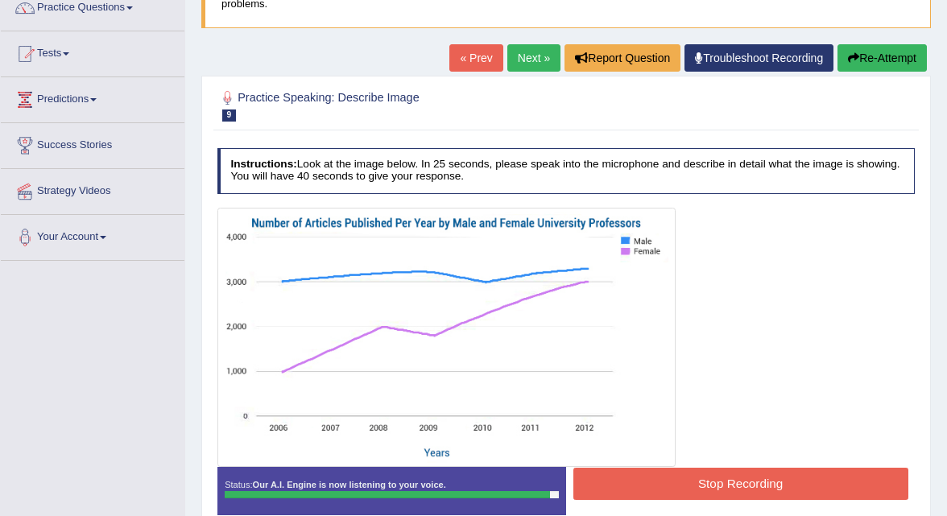
click at [650, 490] on button "Stop Recording" at bounding box center [740, 483] width 335 height 31
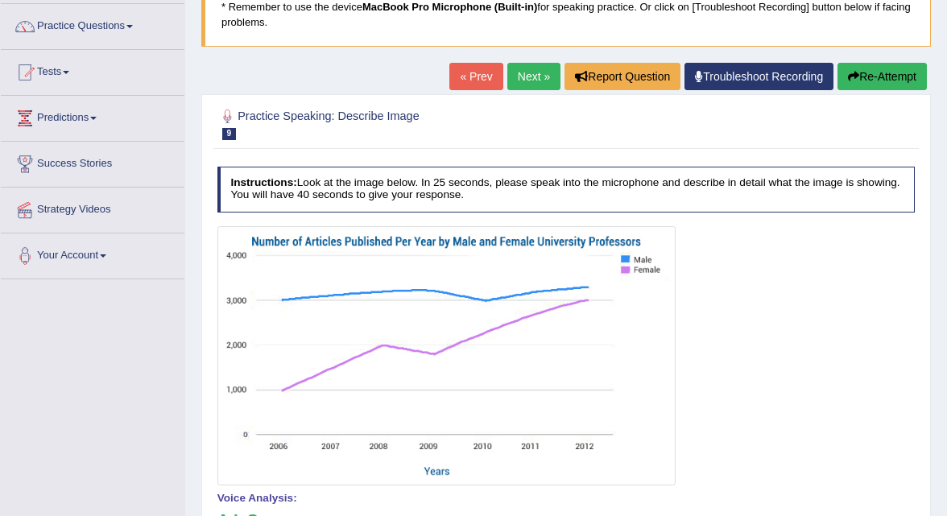
scroll to position [0, 0]
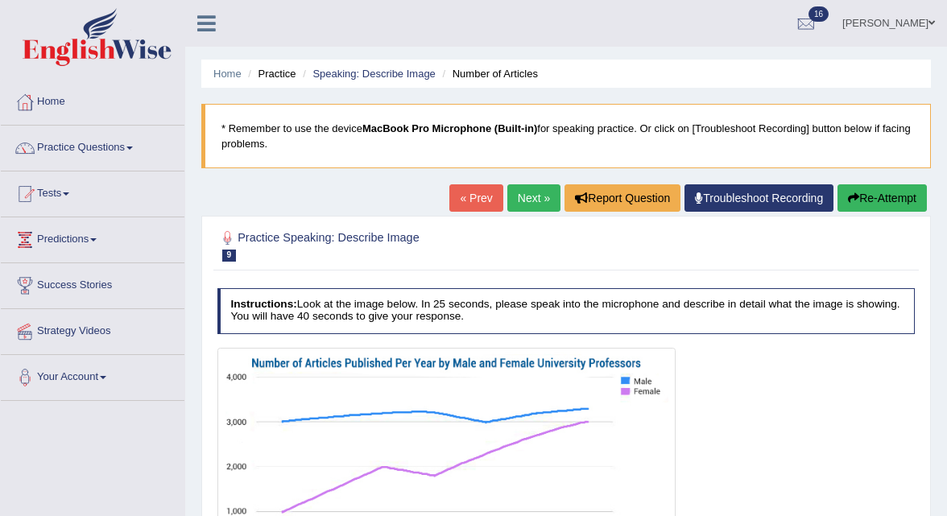
click at [528, 201] on link "Next »" at bounding box center [533, 197] width 53 height 27
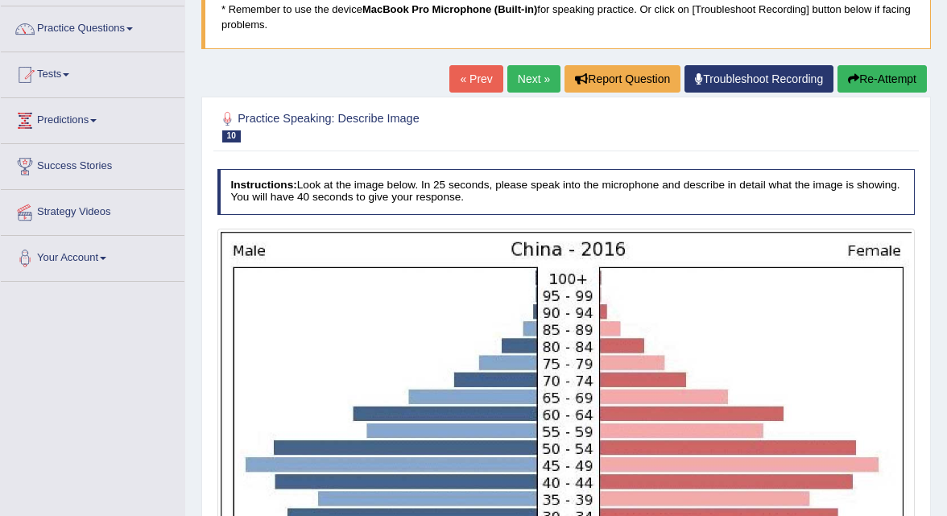
scroll to position [116, 0]
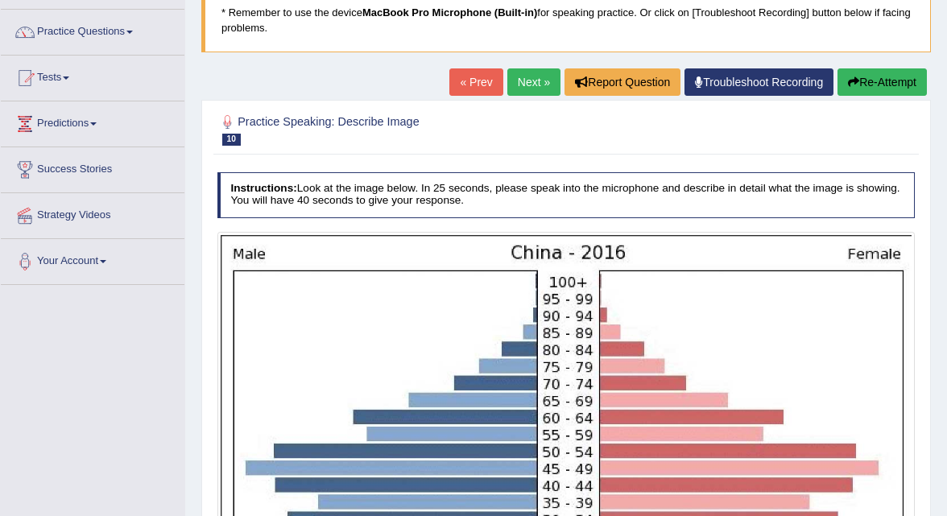
click at [524, 93] on link "Next »" at bounding box center [533, 81] width 53 height 27
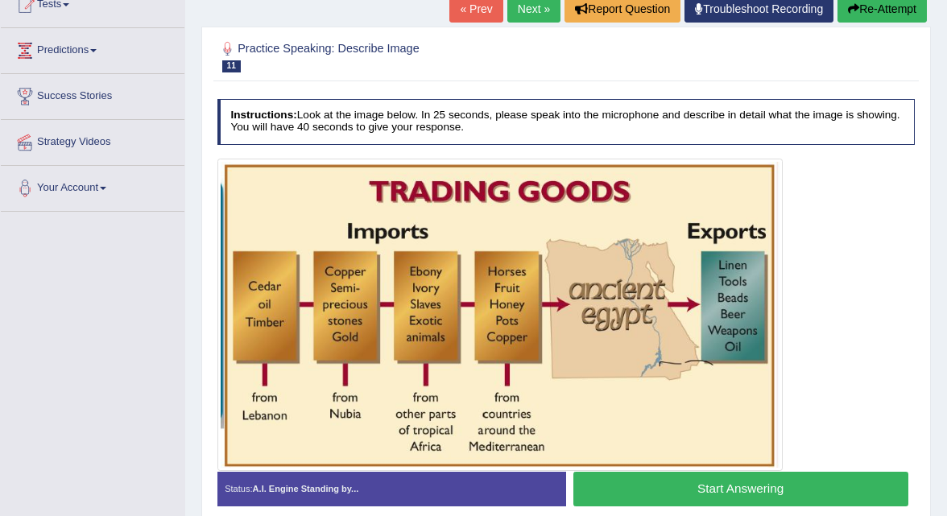
scroll to position [190, 0]
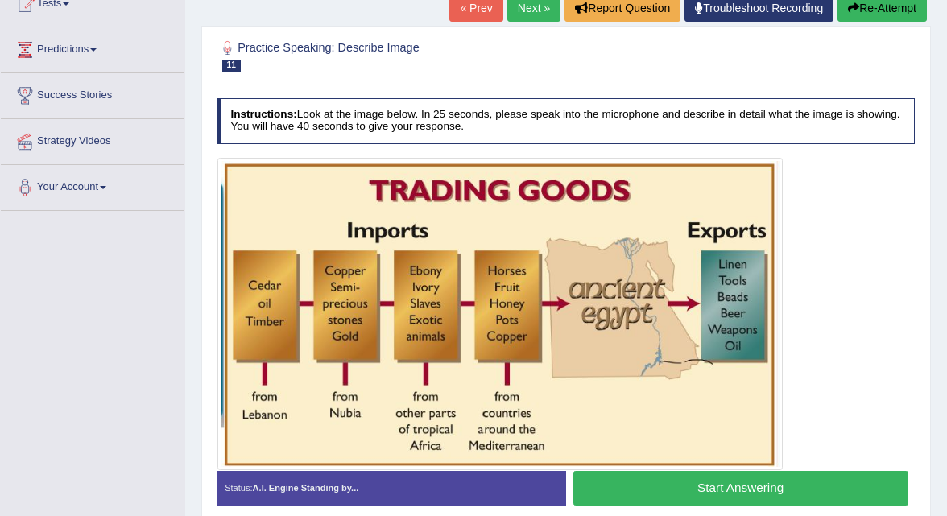
click at [707, 492] on button "Start Answering" at bounding box center [740, 488] width 335 height 35
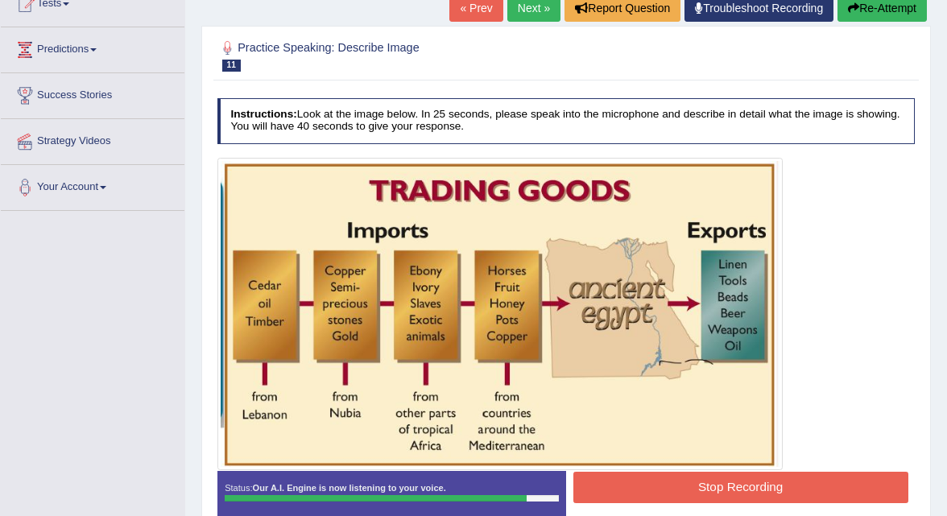
click at [707, 492] on button "Stop Recording" at bounding box center [740, 487] width 335 height 31
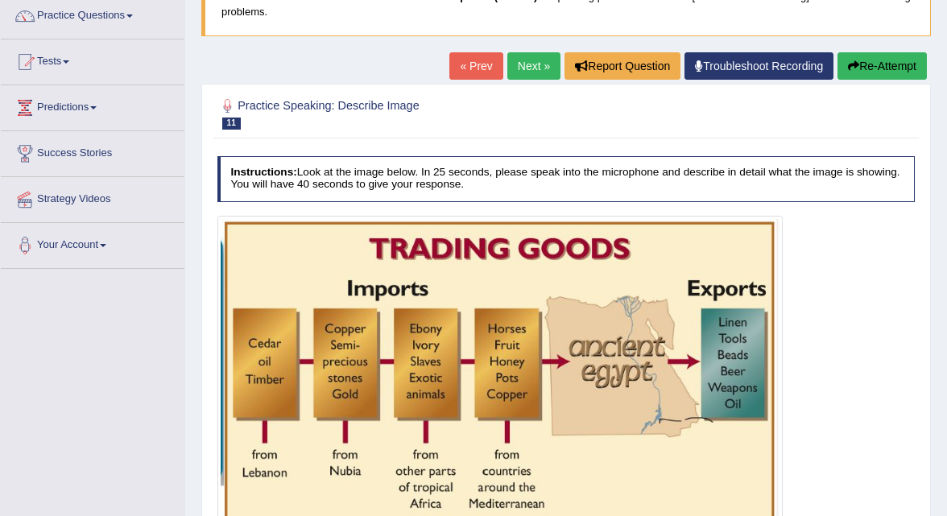
scroll to position [131, 0]
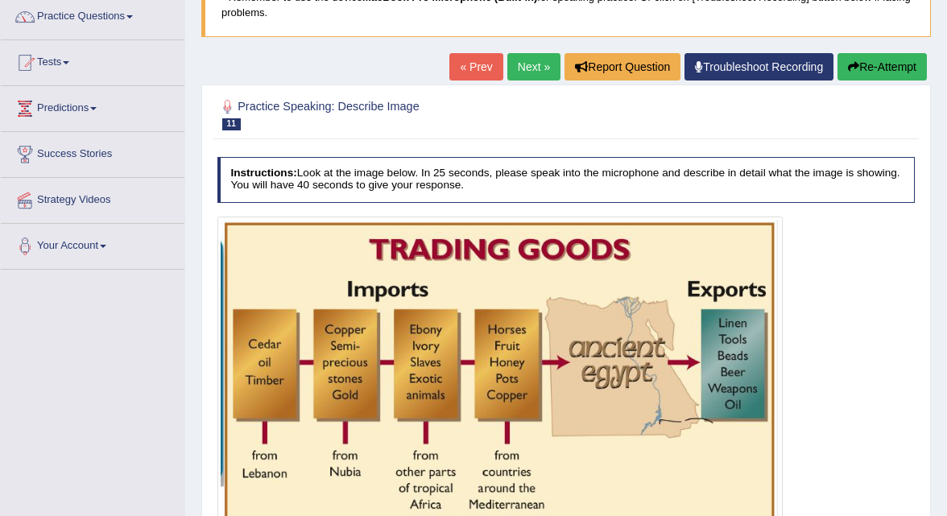
click at [537, 58] on link "Next »" at bounding box center [533, 66] width 53 height 27
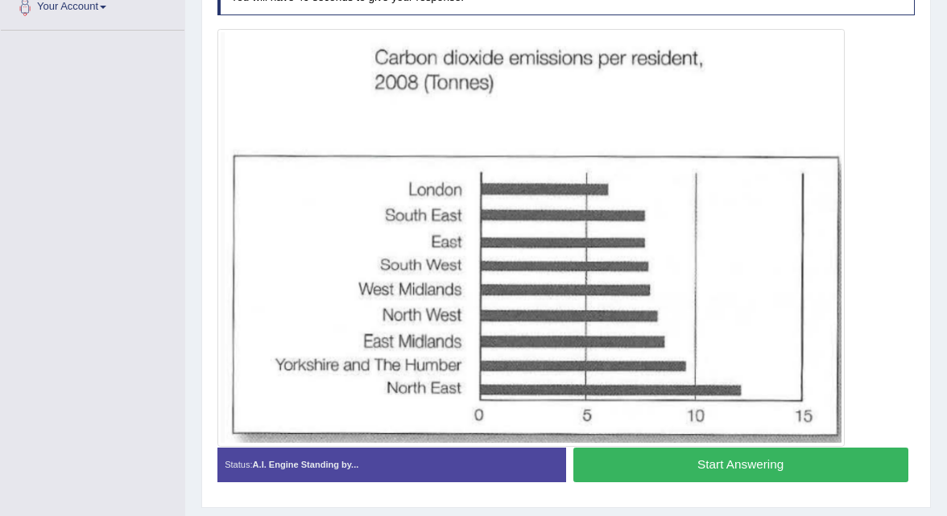
scroll to position [372, 0]
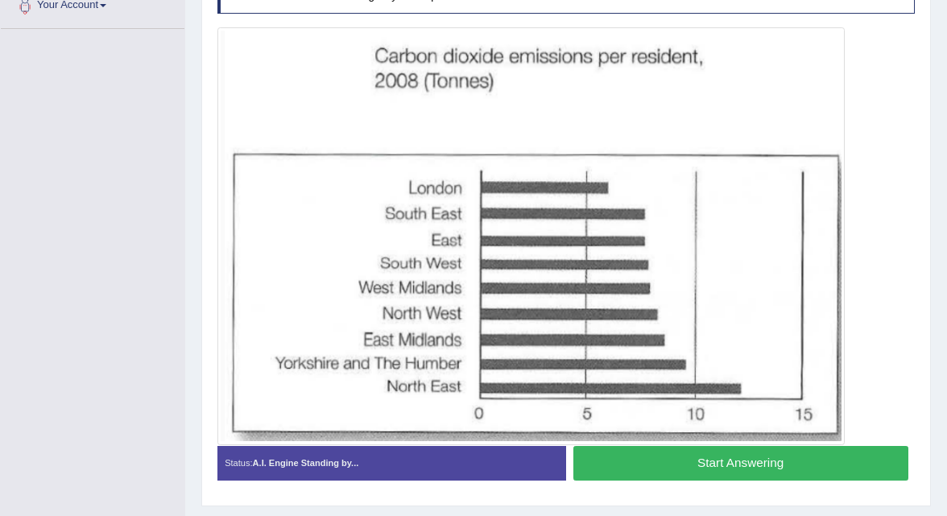
click at [664, 465] on button "Start Answering" at bounding box center [740, 463] width 335 height 35
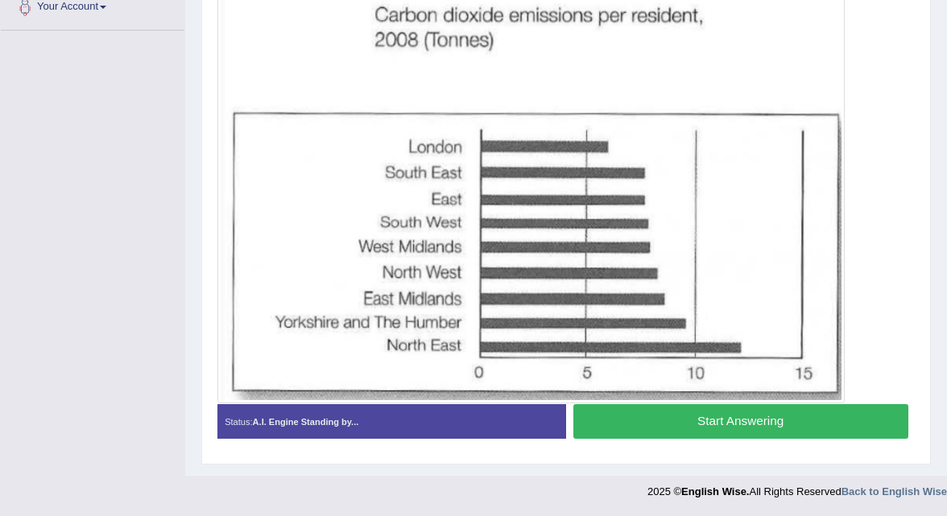
scroll to position [367, 0]
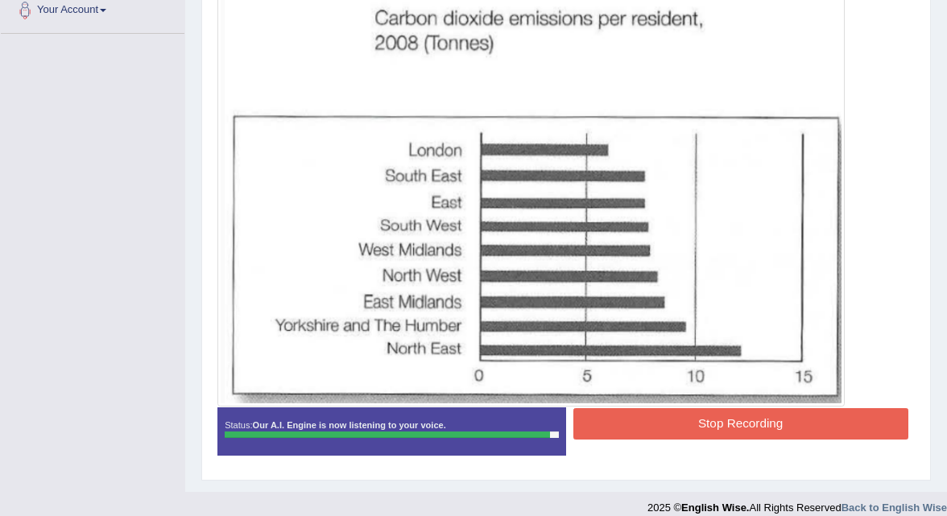
click at [694, 425] on button "Stop Recording" at bounding box center [740, 423] width 335 height 31
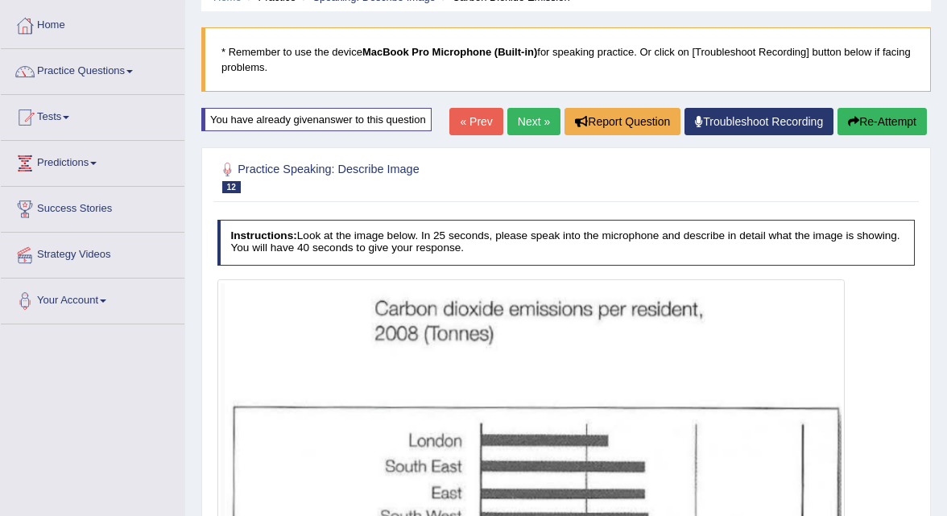
scroll to position [65, 0]
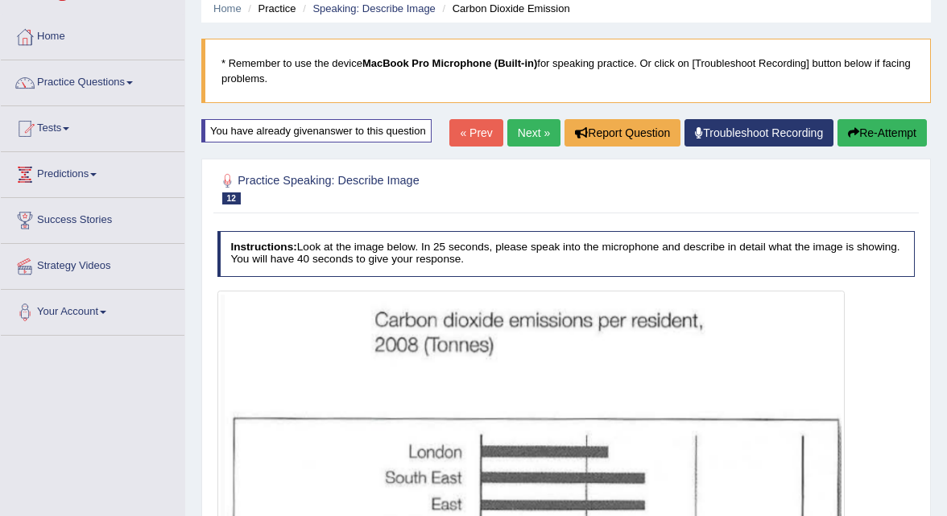
click at [536, 132] on link "Next »" at bounding box center [533, 132] width 53 height 27
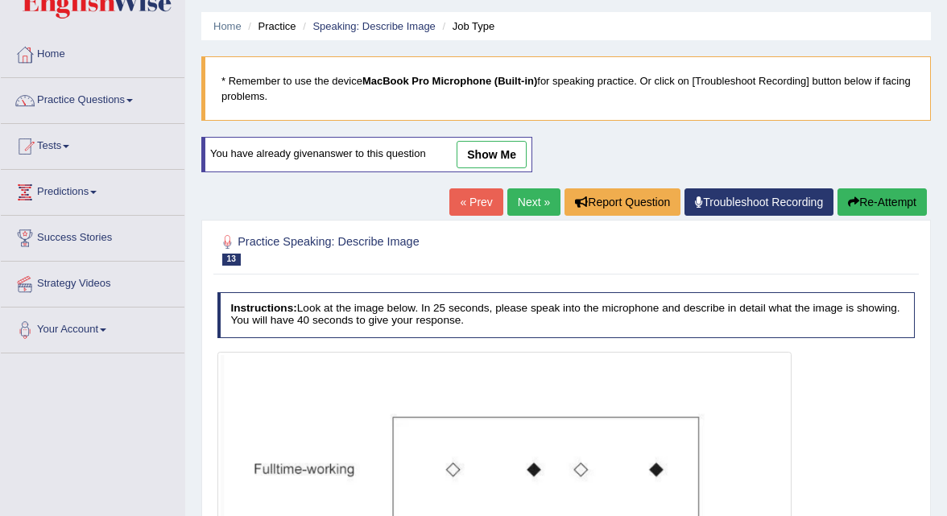
scroll to position [49, 0]
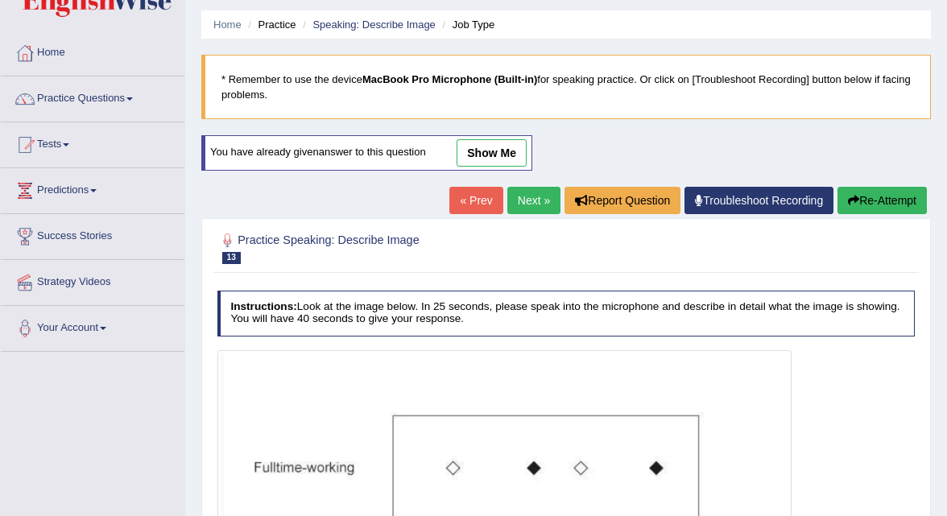
click at [521, 204] on link "Next »" at bounding box center [533, 200] width 53 height 27
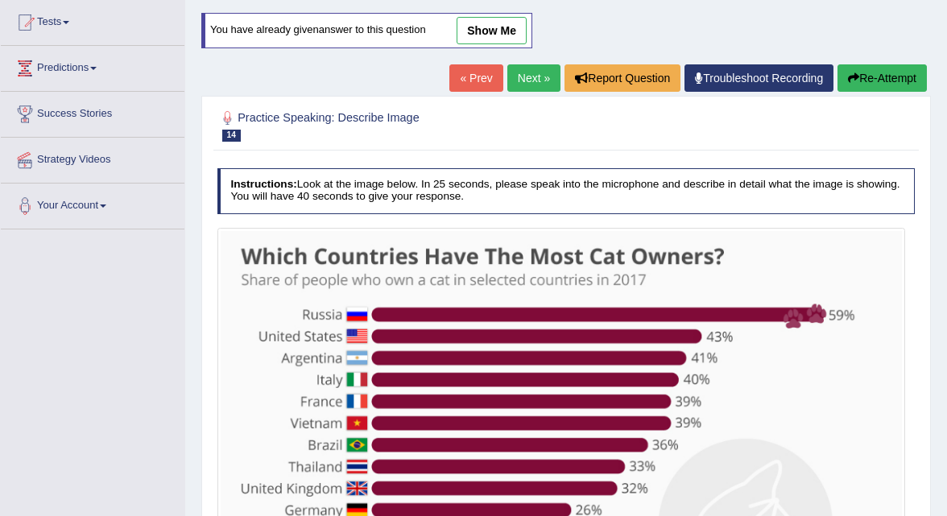
scroll to position [176, 0]
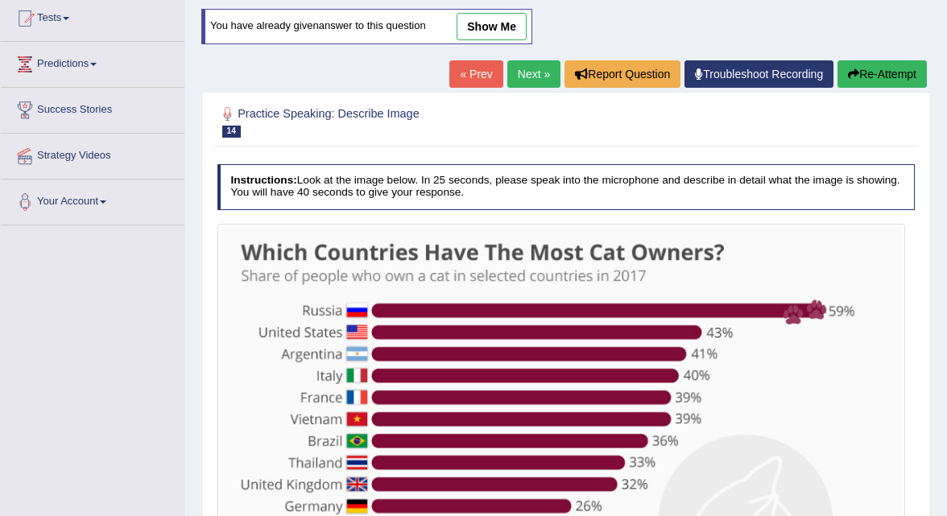
click at [529, 75] on link "Next »" at bounding box center [533, 73] width 53 height 27
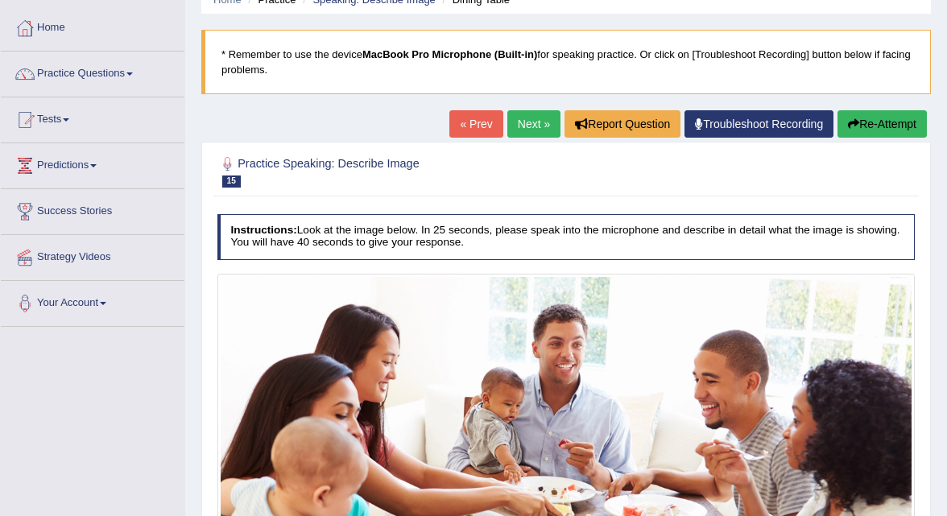
scroll to position [62, 0]
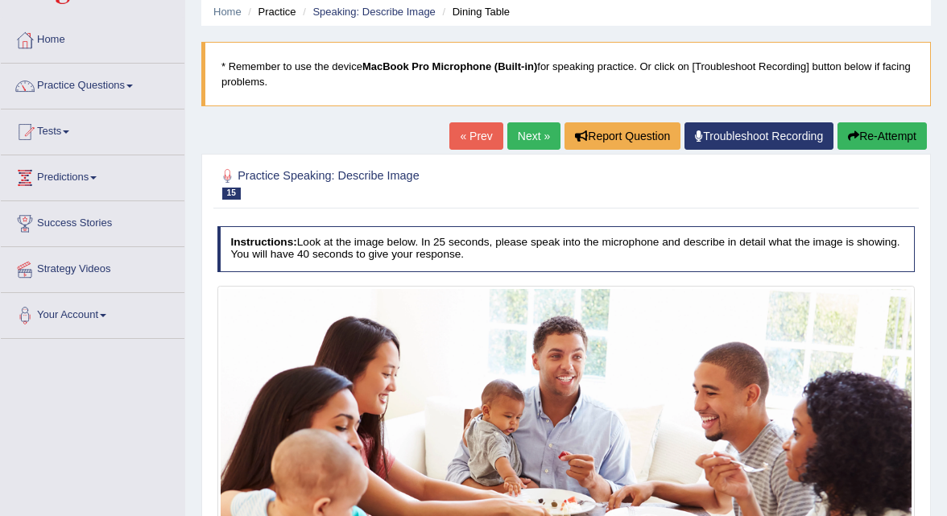
click at [536, 143] on link "Next »" at bounding box center [533, 135] width 53 height 27
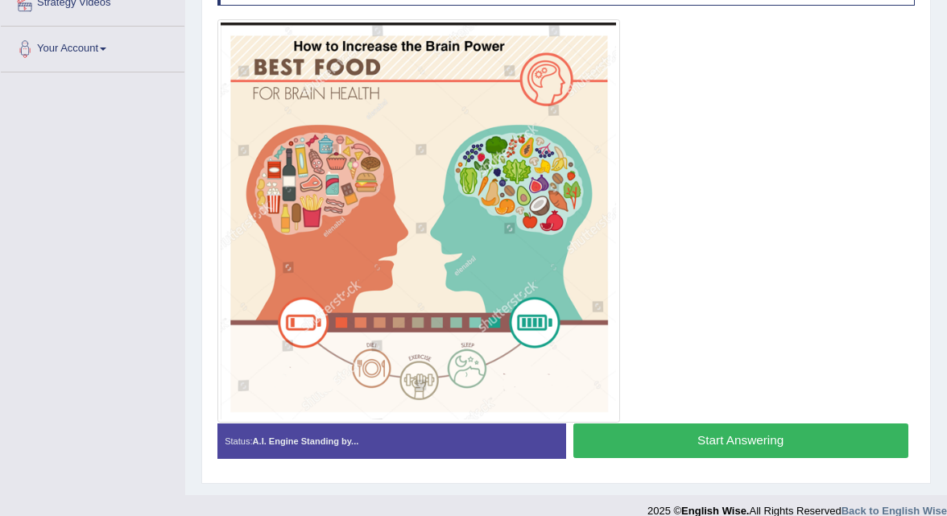
scroll to position [333, 0]
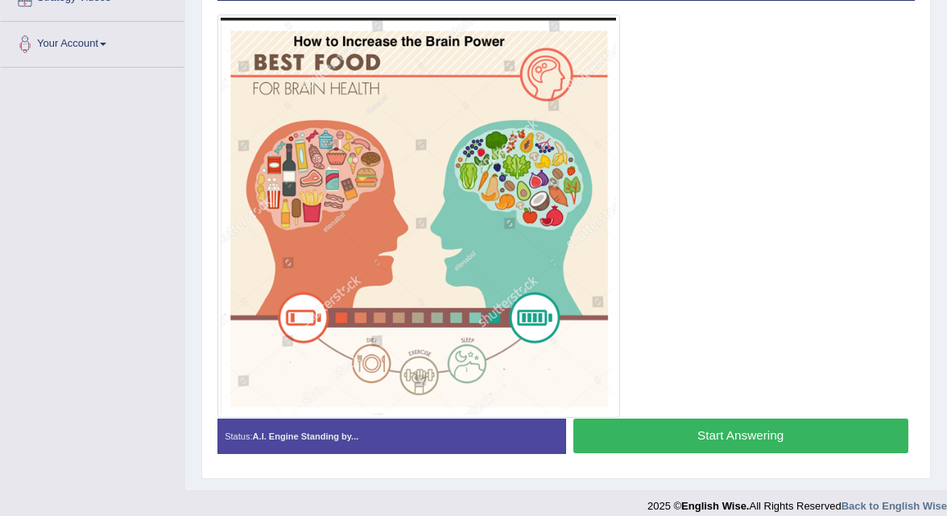
click at [648, 435] on button "Start Answering" at bounding box center [740, 436] width 335 height 35
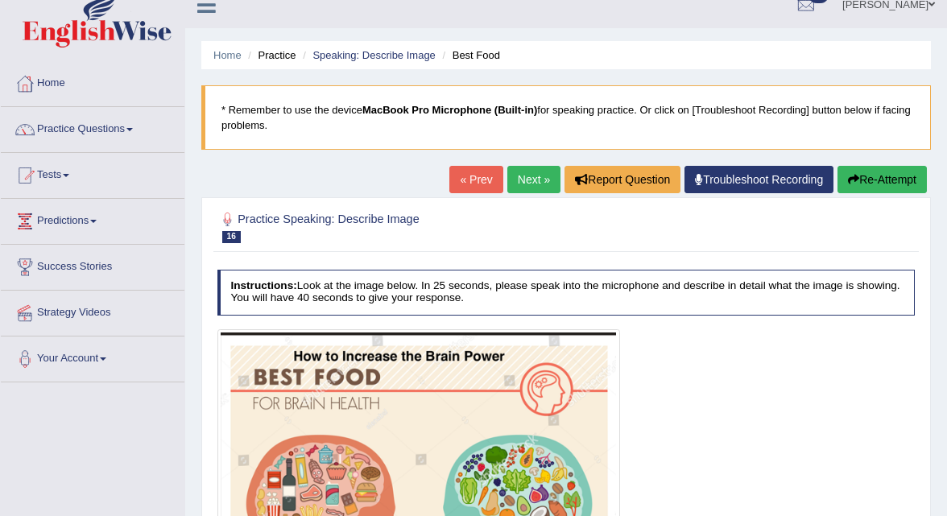
scroll to position [0, 0]
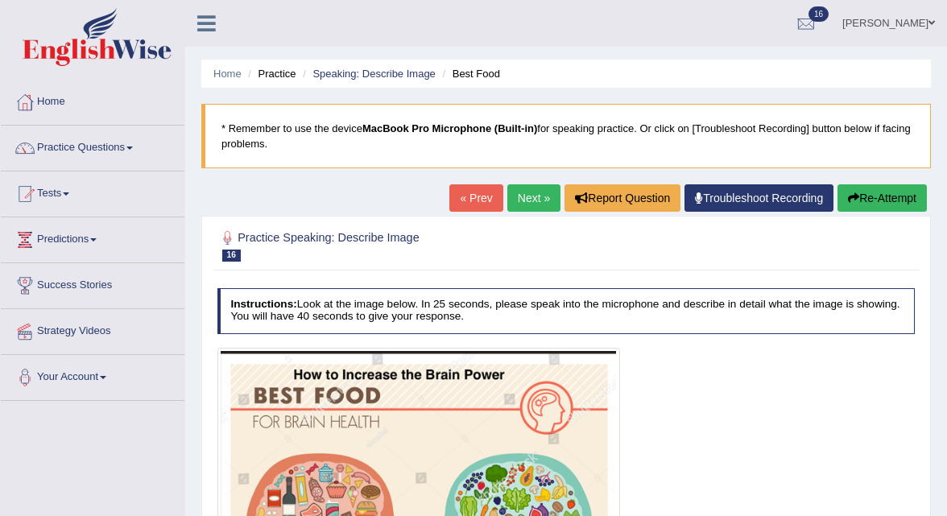
click at [867, 205] on button "Re-Attempt" at bounding box center [882, 197] width 89 height 27
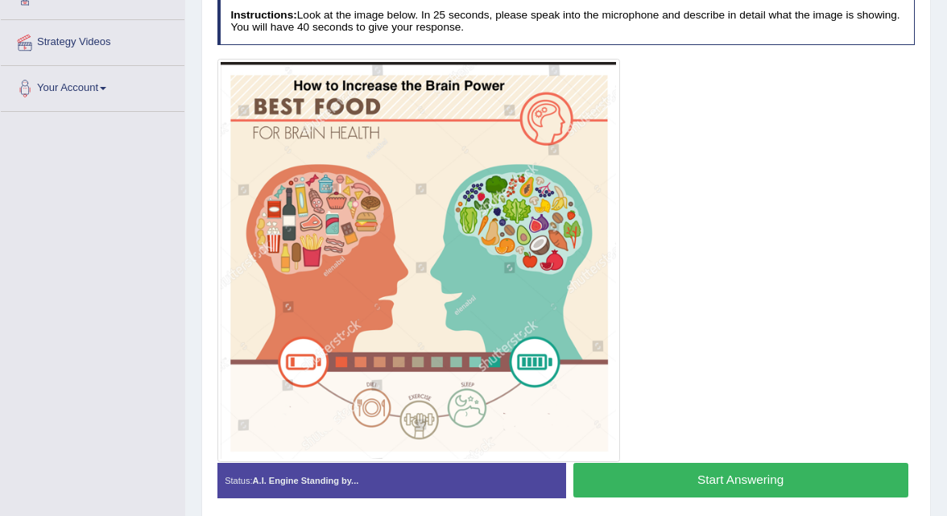
scroll to position [288, 0]
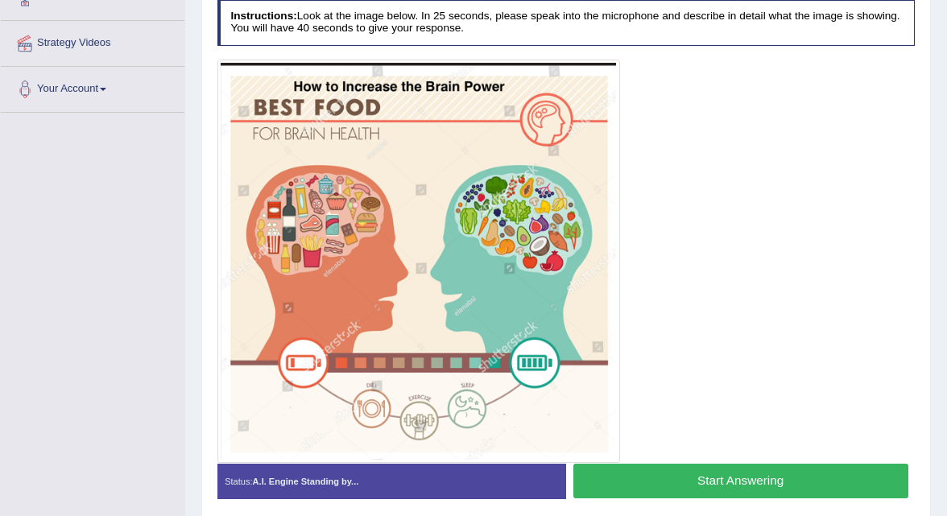
click at [627, 482] on button "Start Answering" at bounding box center [740, 481] width 335 height 35
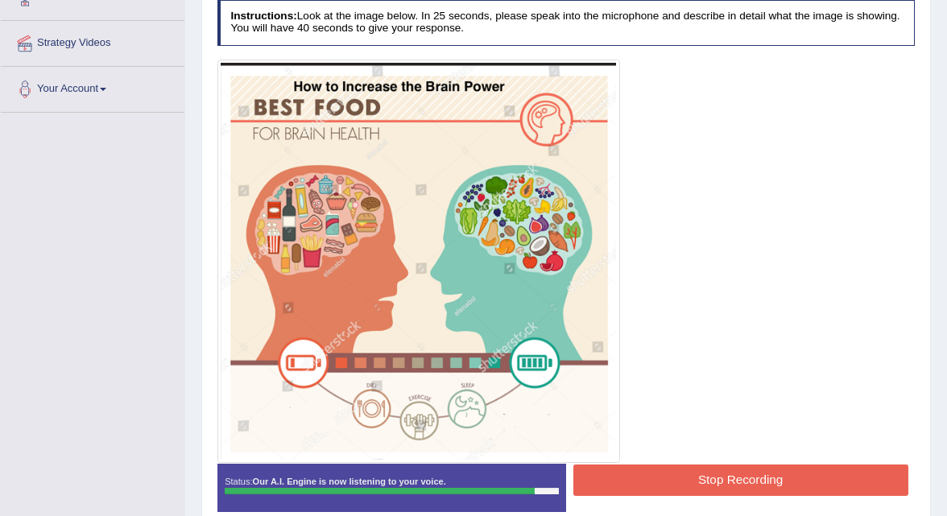
click at [627, 482] on button "Stop Recording" at bounding box center [740, 480] width 335 height 31
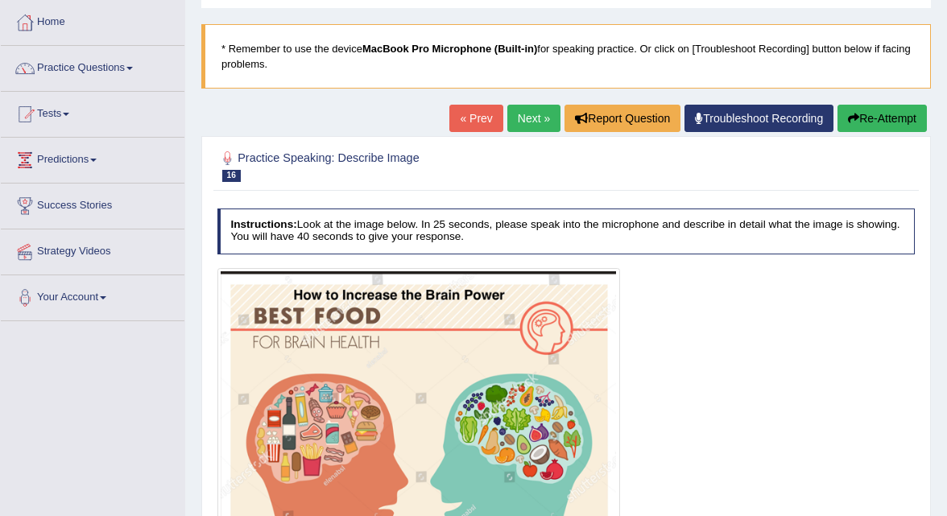
scroll to position [0, 0]
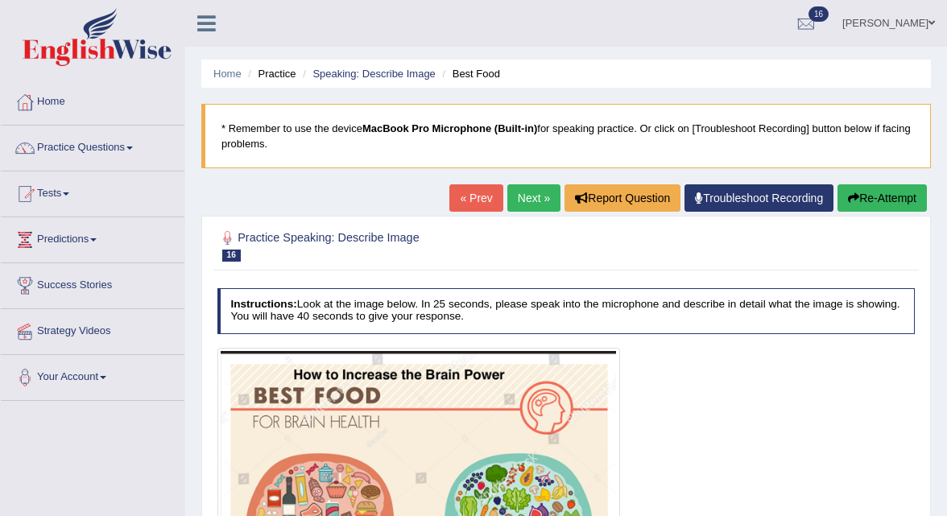
click at [524, 197] on link "Next »" at bounding box center [533, 197] width 53 height 27
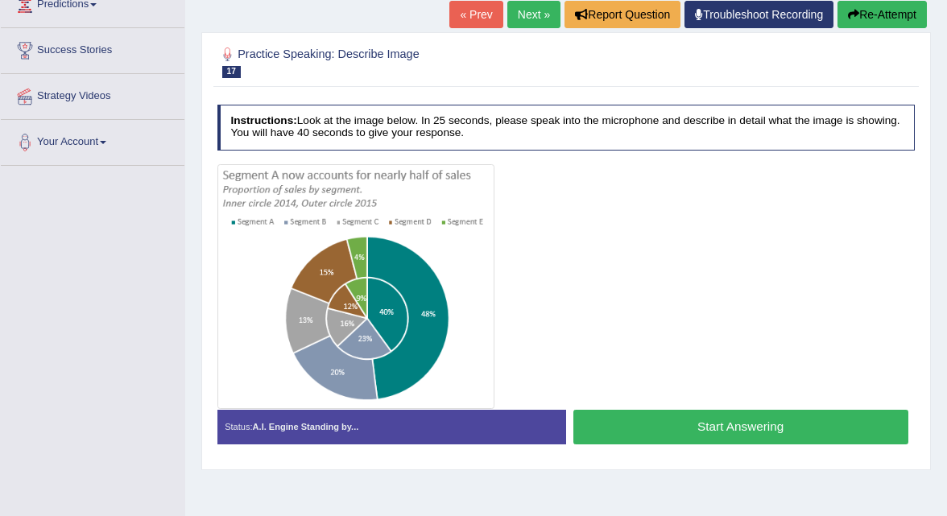
scroll to position [245, 0]
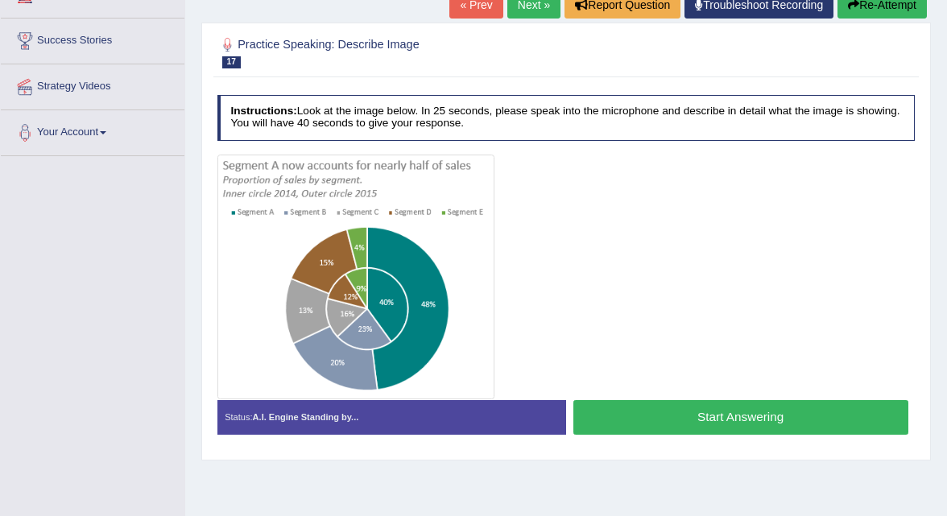
click at [647, 412] on button "Start Answering" at bounding box center [740, 417] width 335 height 35
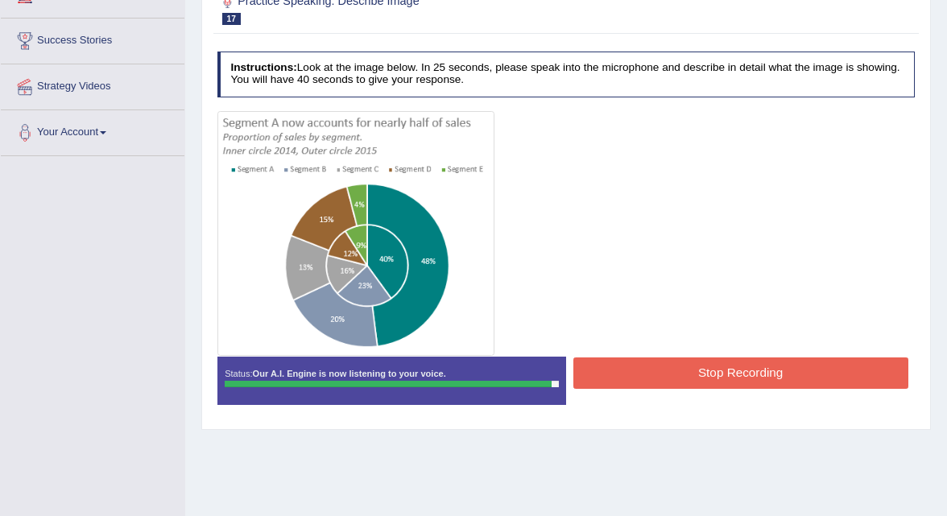
click at [640, 365] on button "Stop Recording" at bounding box center [740, 373] width 335 height 31
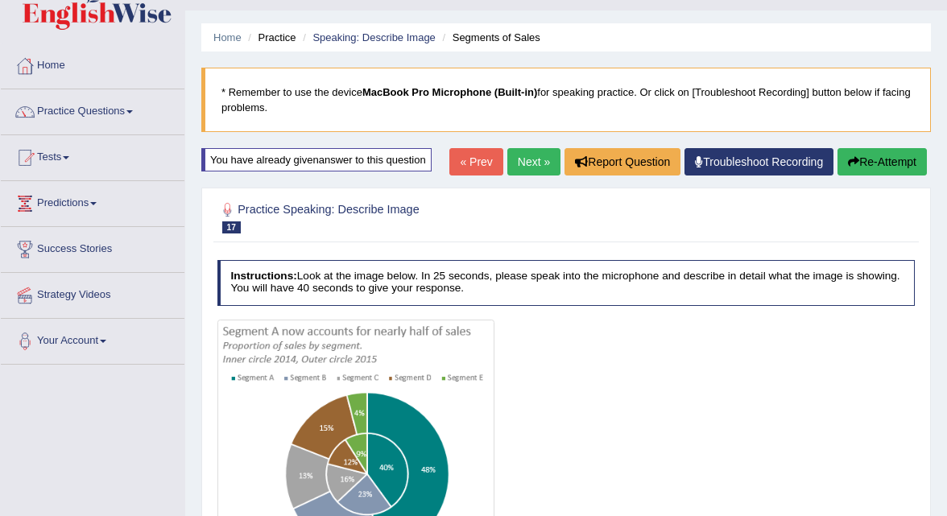
scroll to position [0, 0]
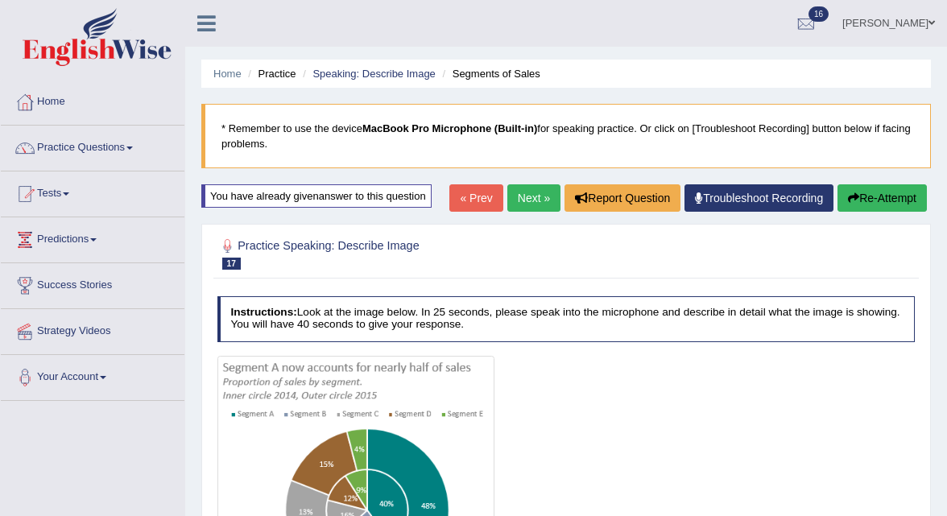
click at [531, 197] on link "Next »" at bounding box center [533, 197] width 53 height 27
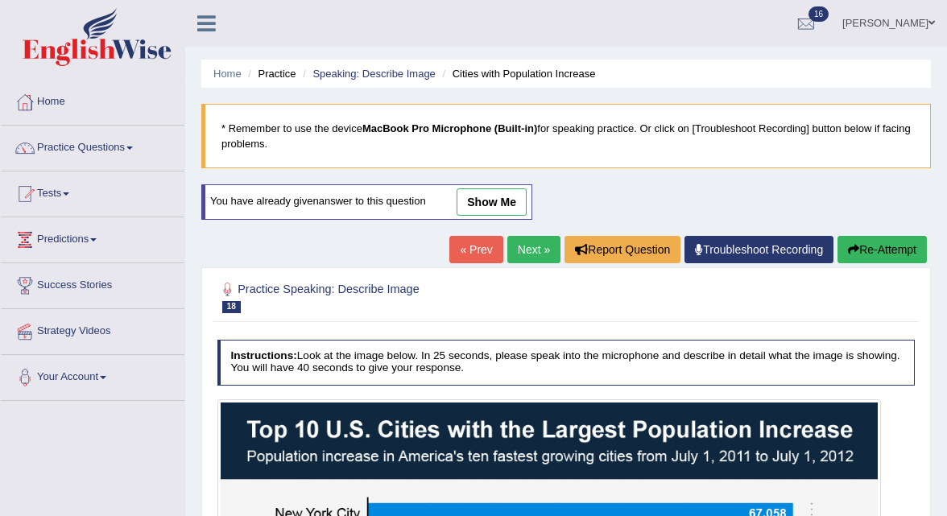
click at [520, 241] on link "Next »" at bounding box center [533, 249] width 53 height 27
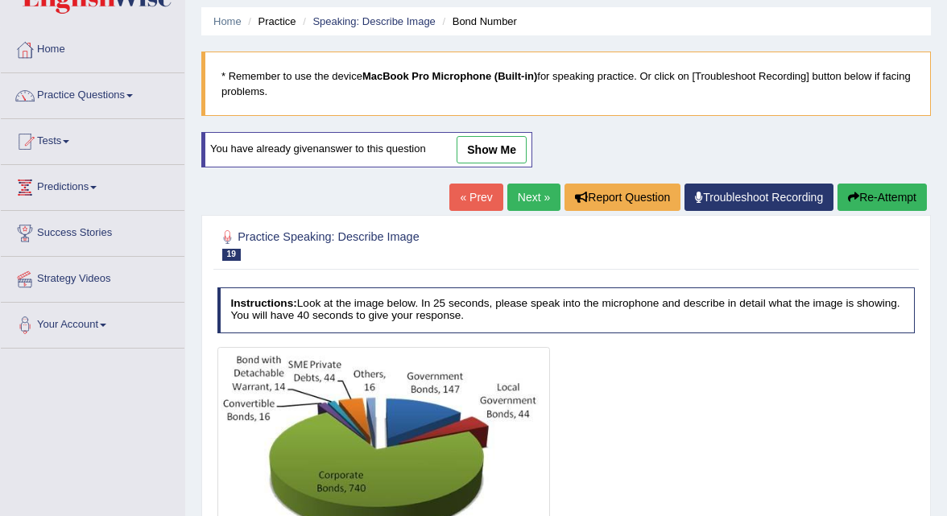
scroll to position [76, 0]
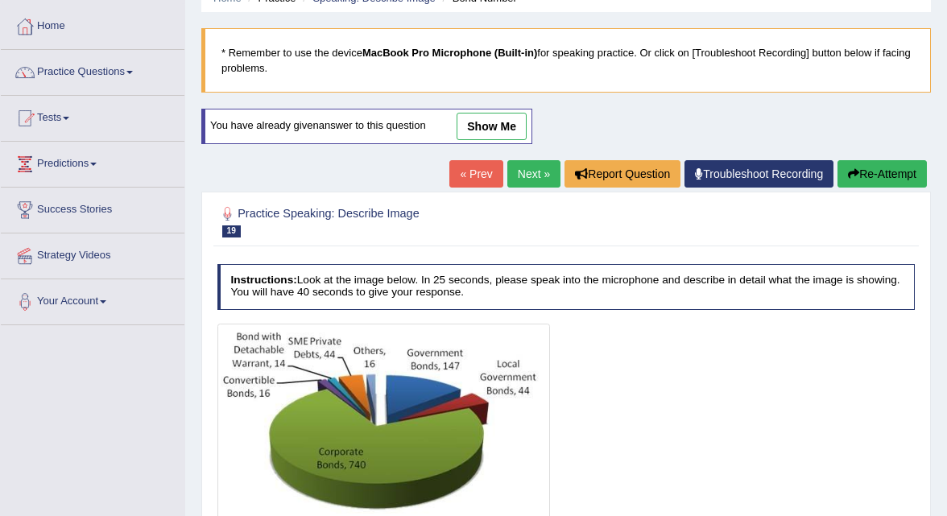
click at [530, 167] on link "Next »" at bounding box center [533, 173] width 53 height 27
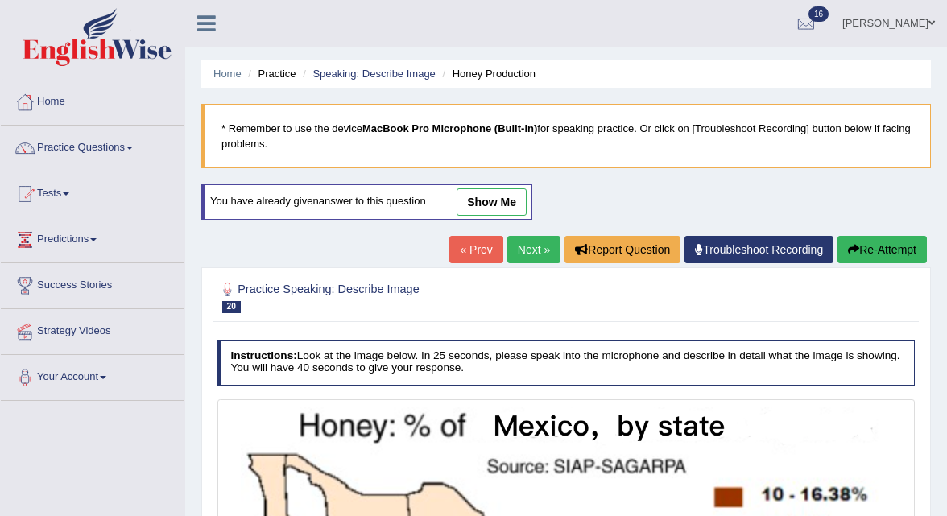
click at [538, 264] on div "« Prev Next » Report Question Troubleshoot Recording Re-Attempt" at bounding box center [690, 251] width 482 height 31
click at [532, 251] on link "Next »" at bounding box center [533, 249] width 53 height 27
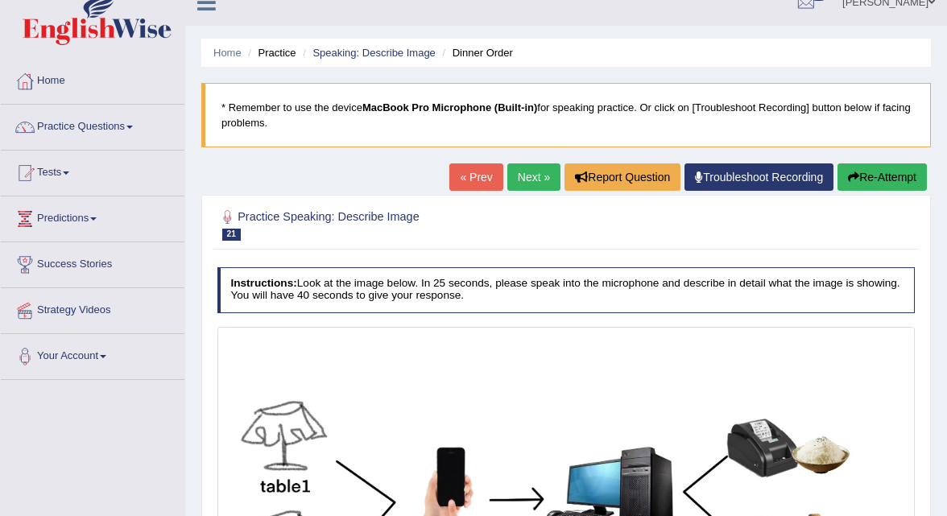
scroll to position [18, 0]
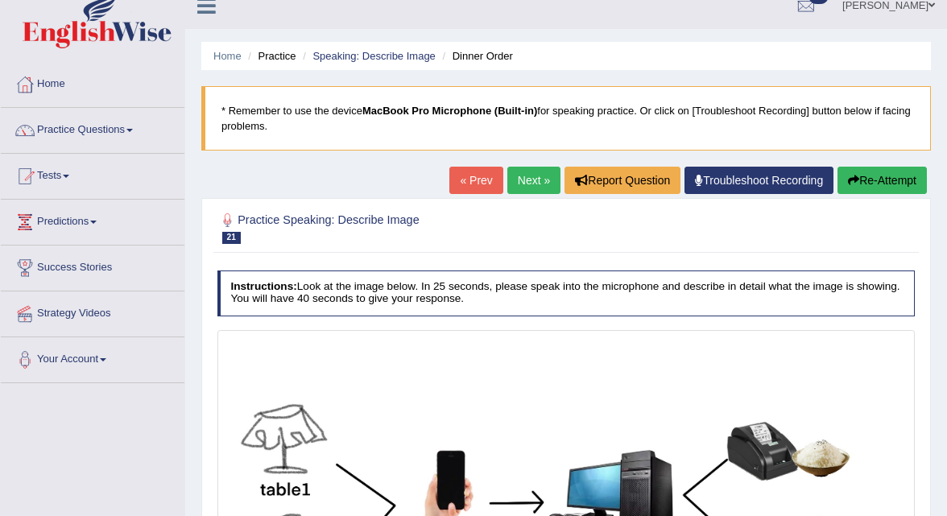
click at [525, 163] on div "Home Practice Speaking: Describe Image Dinner Order * Remember to use the devic…" at bounding box center [566, 384] width 762 height 805
click at [525, 180] on link "Next »" at bounding box center [533, 180] width 53 height 27
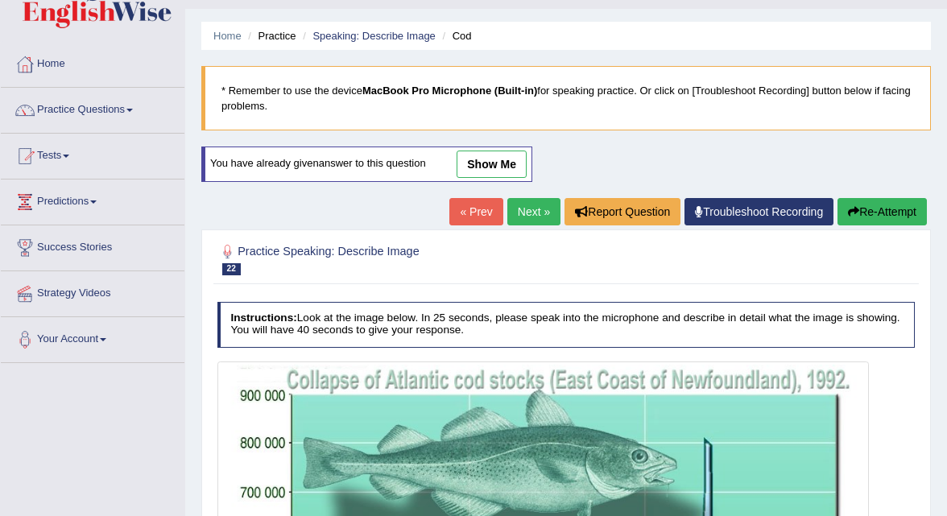
scroll to position [43, 0]
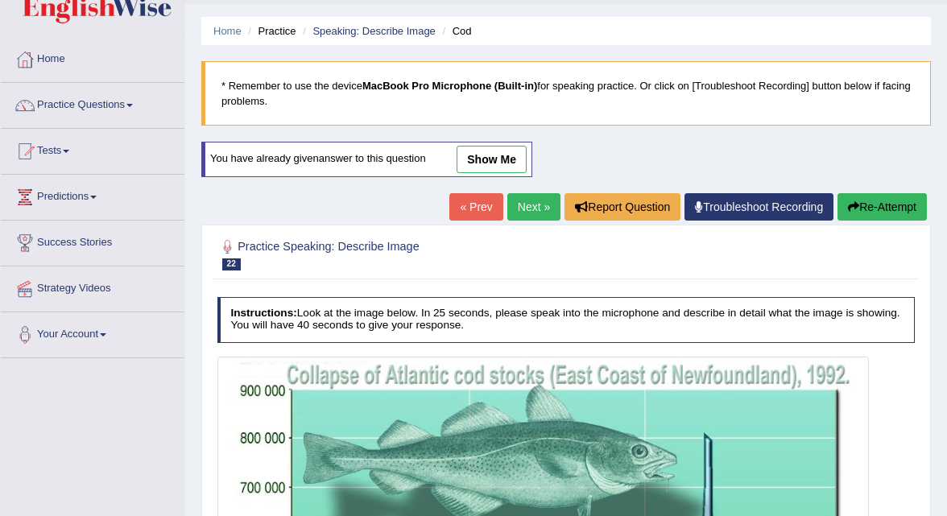
click at [525, 201] on link "Next »" at bounding box center [533, 206] width 53 height 27
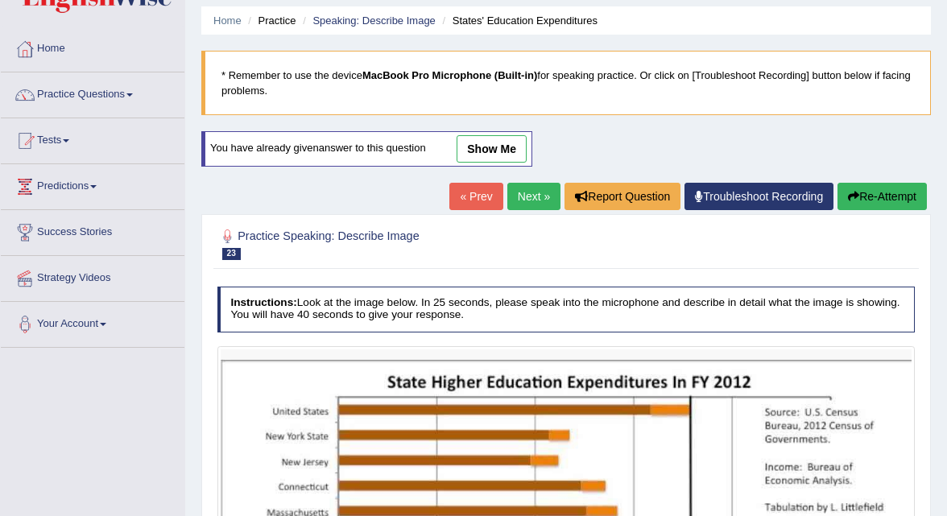
scroll to position [54, 0]
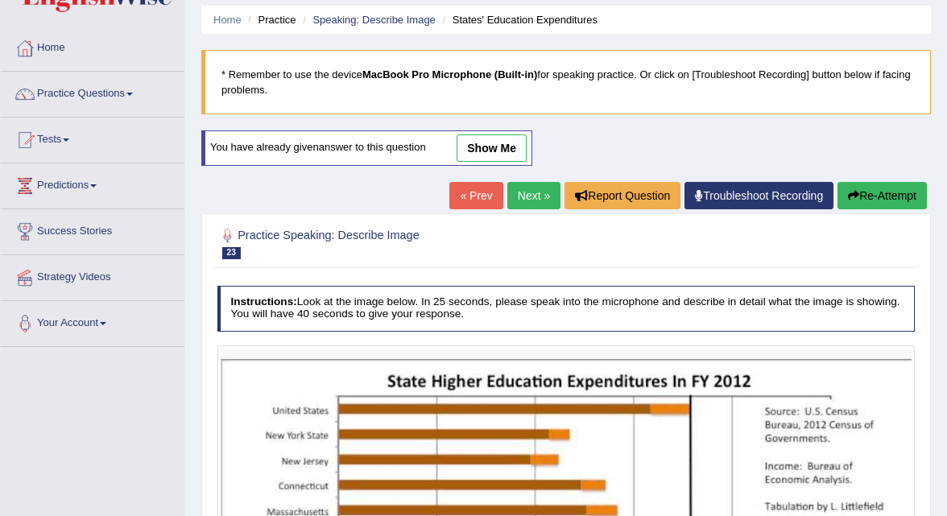
click at [519, 202] on link "Next »" at bounding box center [533, 195] width 53 height 27
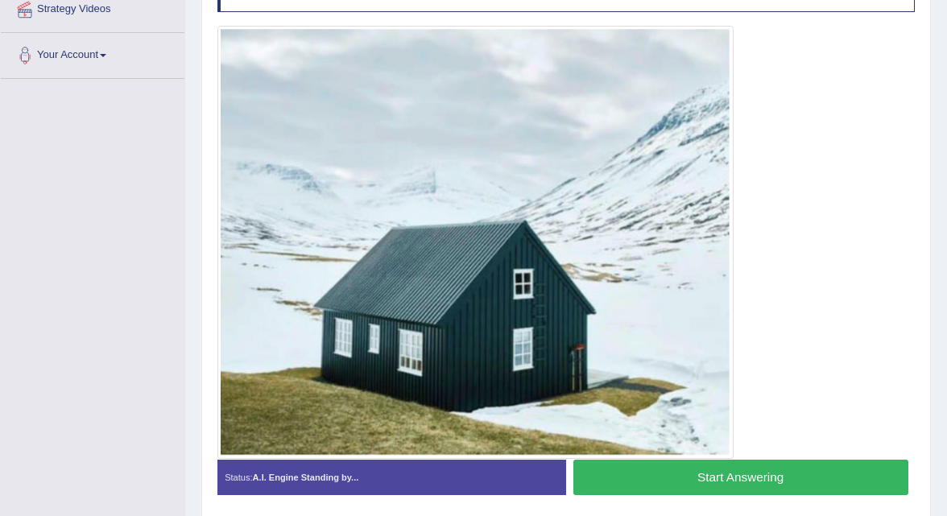
scroll to position [374, 0]
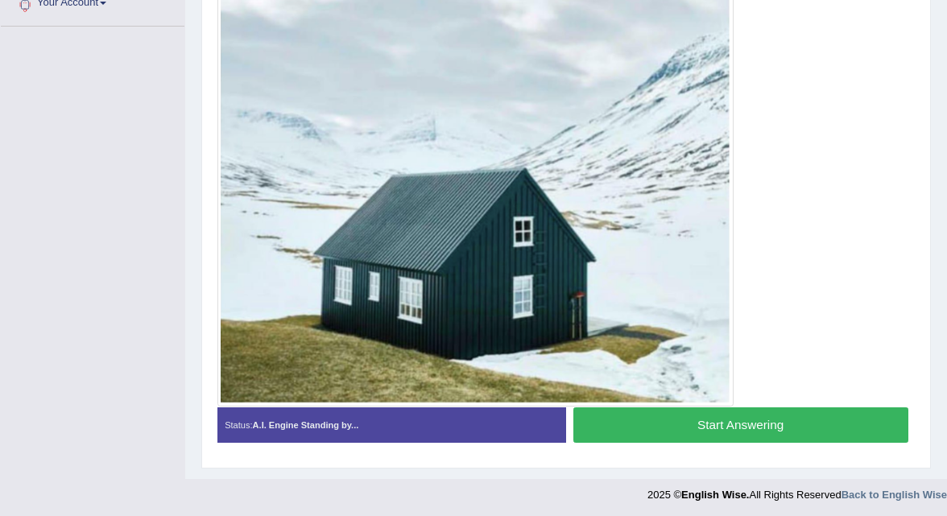
click at [607, 427] on button "Start Answering" at bounding box center [740, 425] width 335 height 35
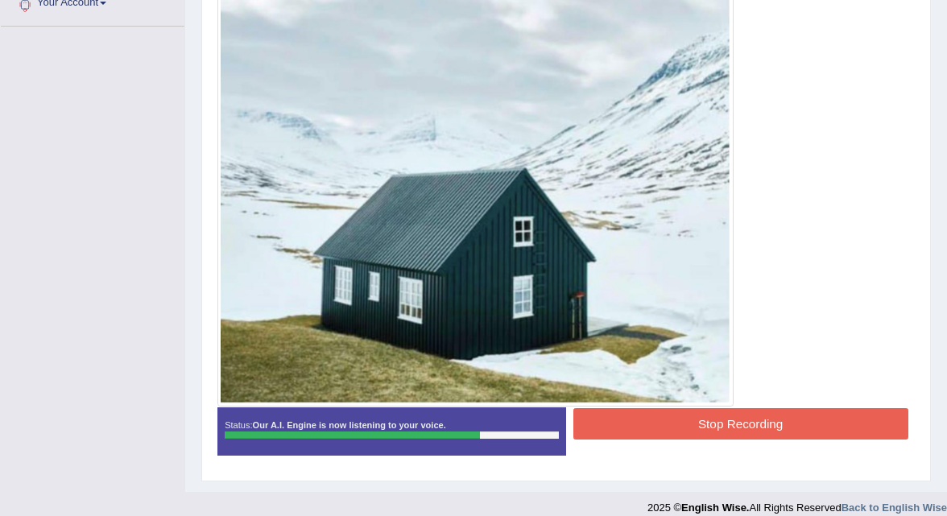
click at [601, 431] on button "Stop Recording" at bounding box center [740, 423] width 335 height 31
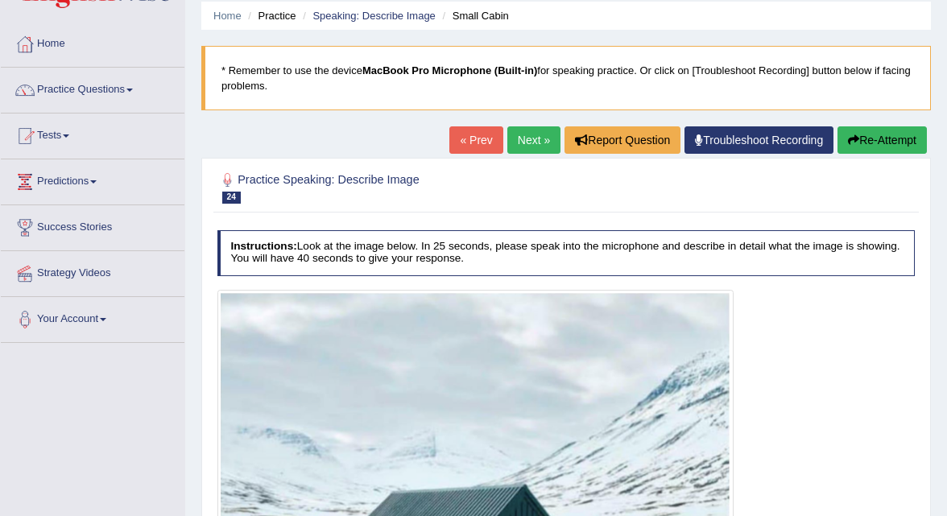
scroll to position [0, 0]
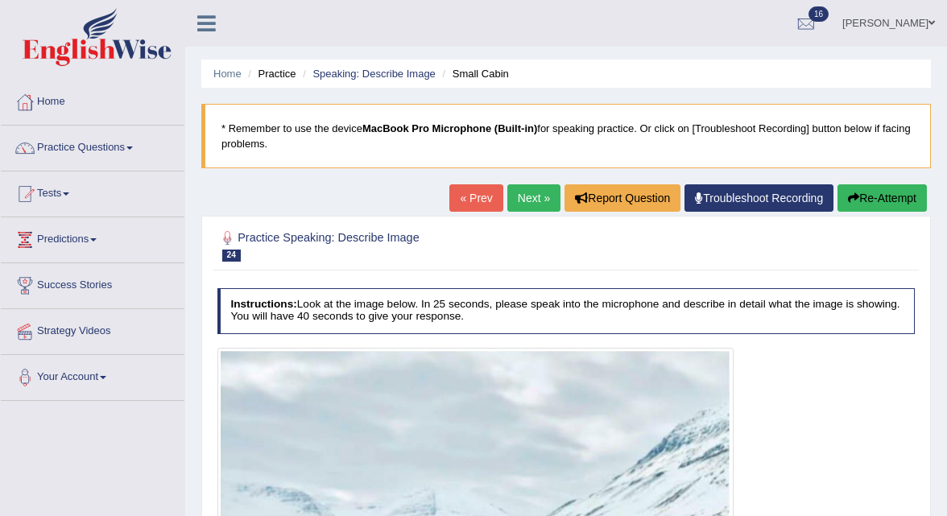
click at [522, 200] on link "Next »" at bounding box center [533, 197] width 53 height 27
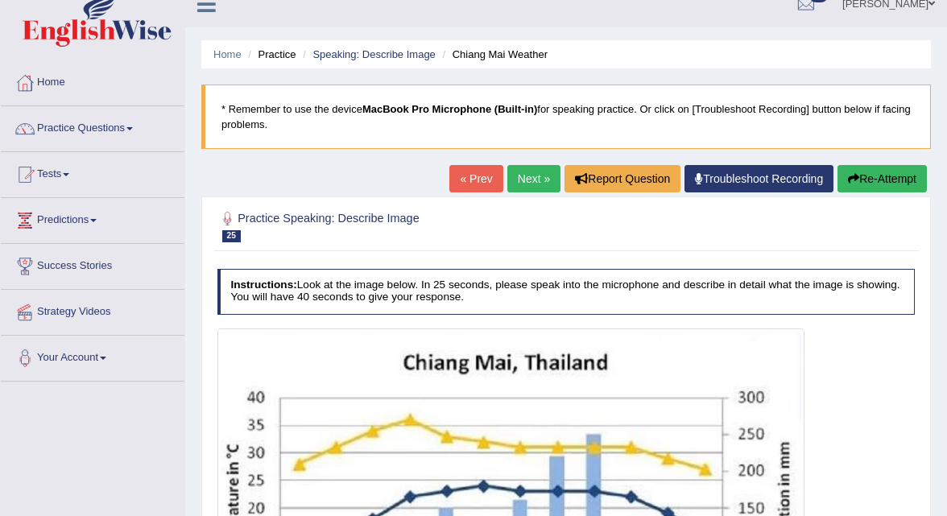
scroll to position [20, 0]
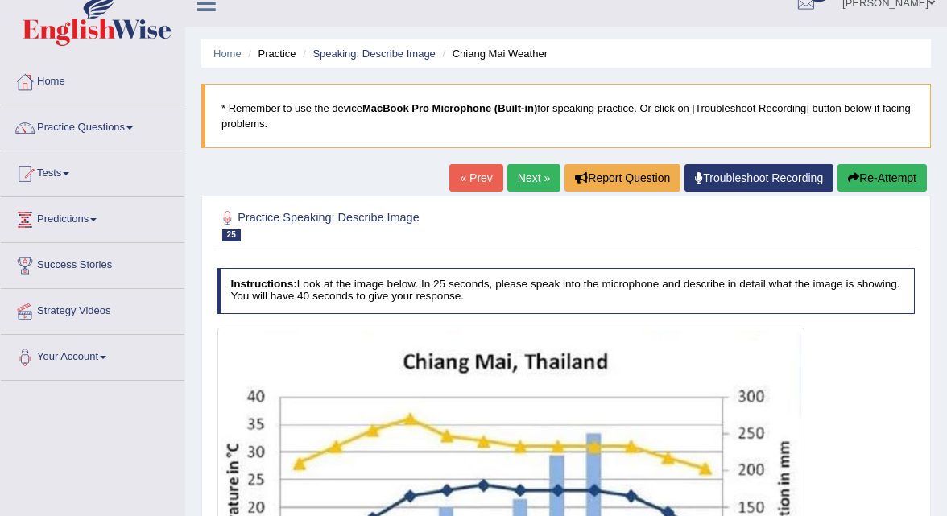
click at [540, 177] on link "Next »" at bounding box center [533, 177] width 53 height 27
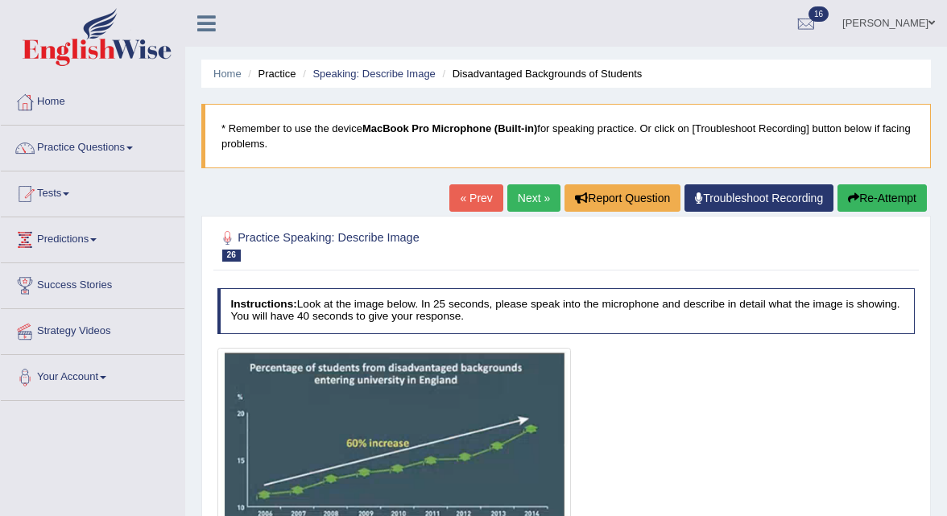
click at [520, 203] on link "Next »" at bounding box center [533, 197] width 53 height 27
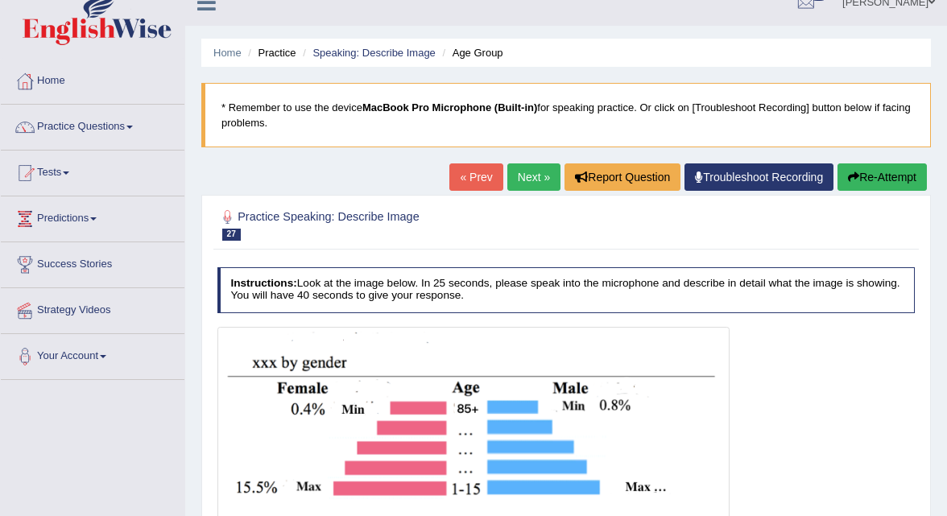
scroll to position [35, 0]
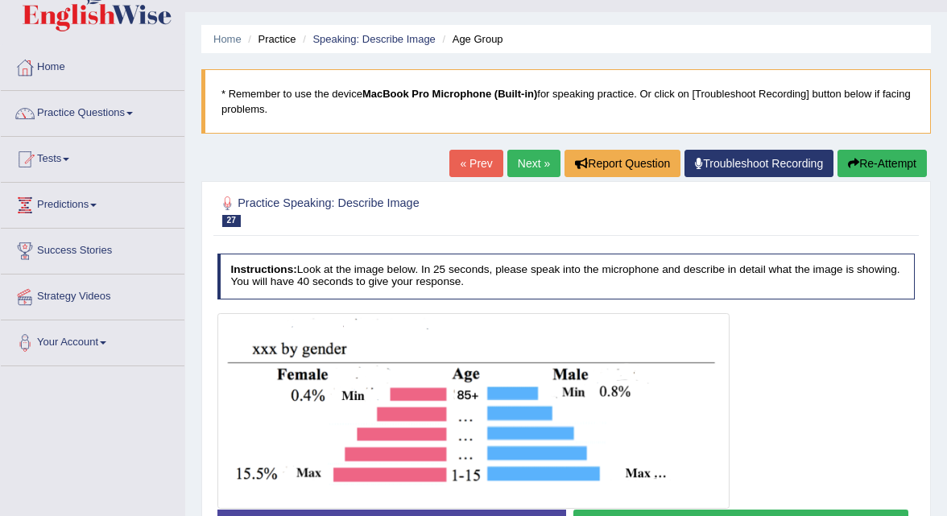
click at [538, 164] on link "Next »" at bounding box center [533, 163] width 53 height 27
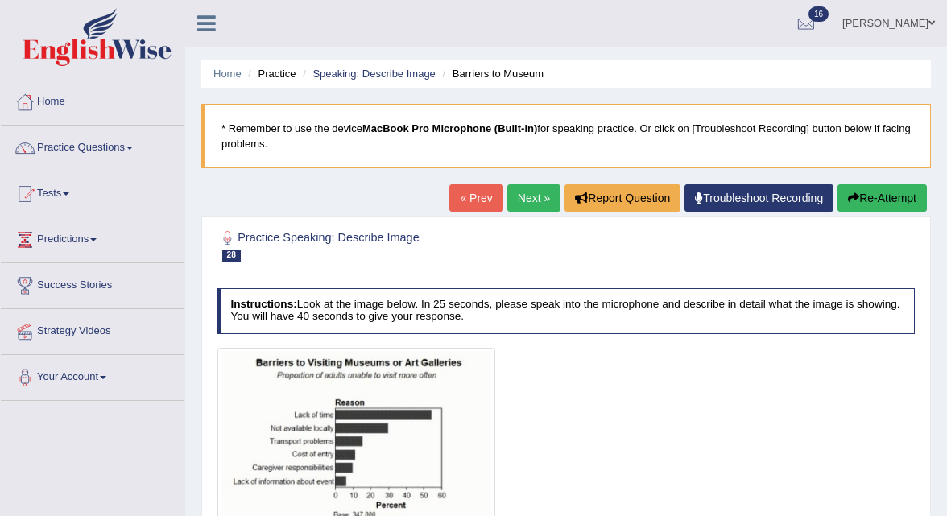
click at [517, 199] on link "Next »" at bounding box center [533, 197] width 53 height 27
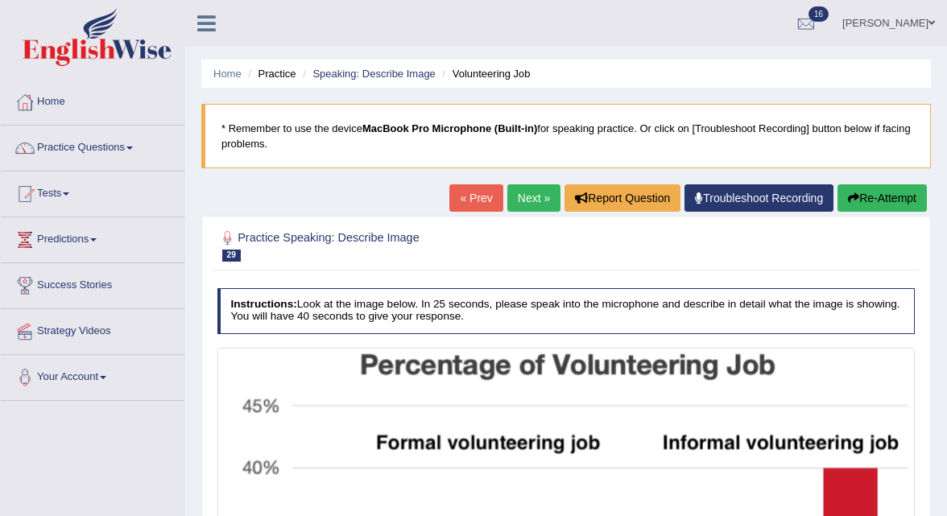
scroll to position [6, 0]
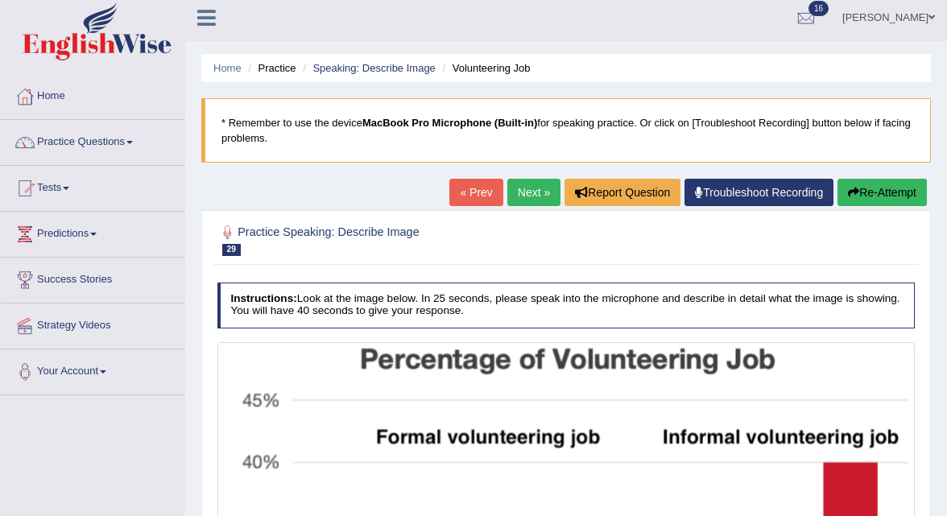
click at [519, 182] on link "Next »" at bounding box center [533, 192] width 53 height 27
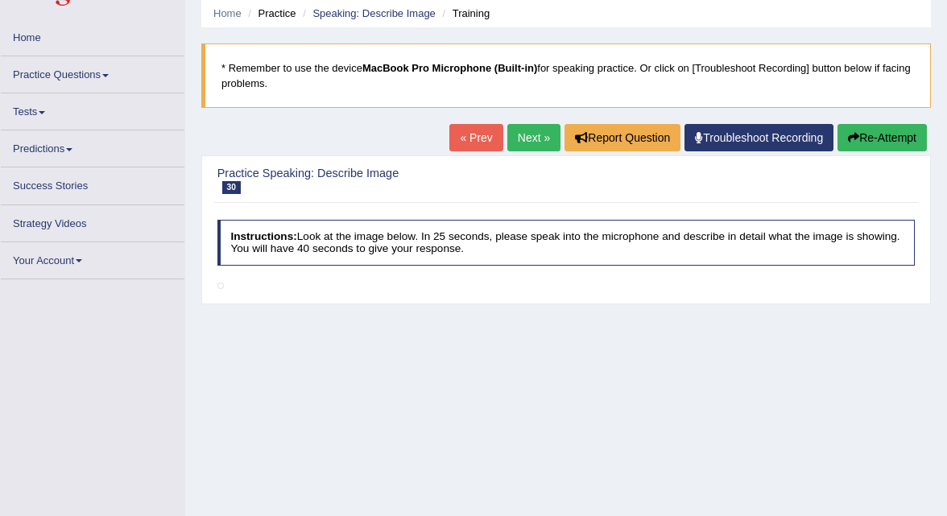
scroll to position [66, 0]
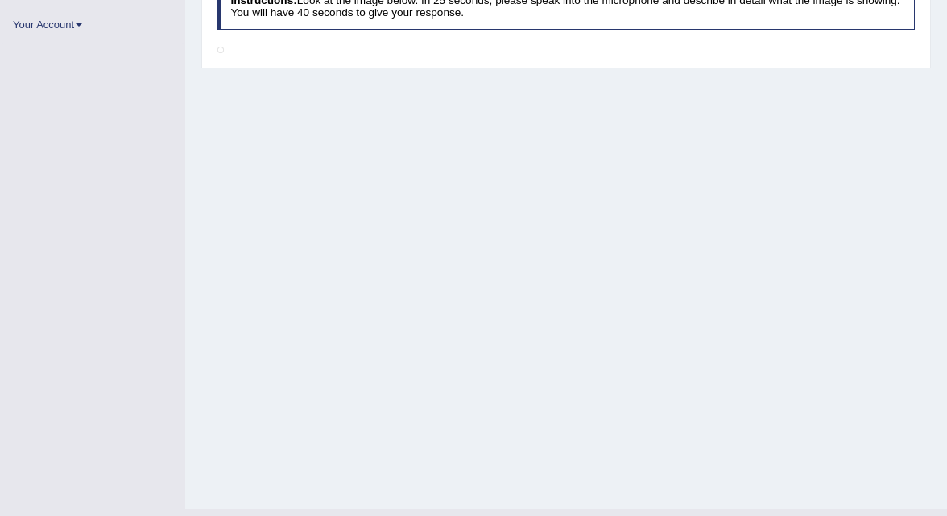
scroll to position [321, 0]
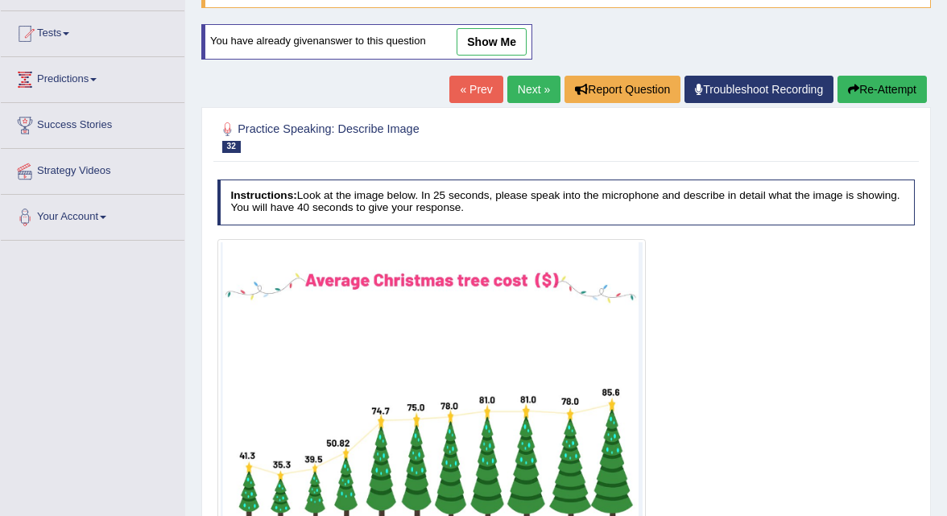
scroll to position [166, 0]
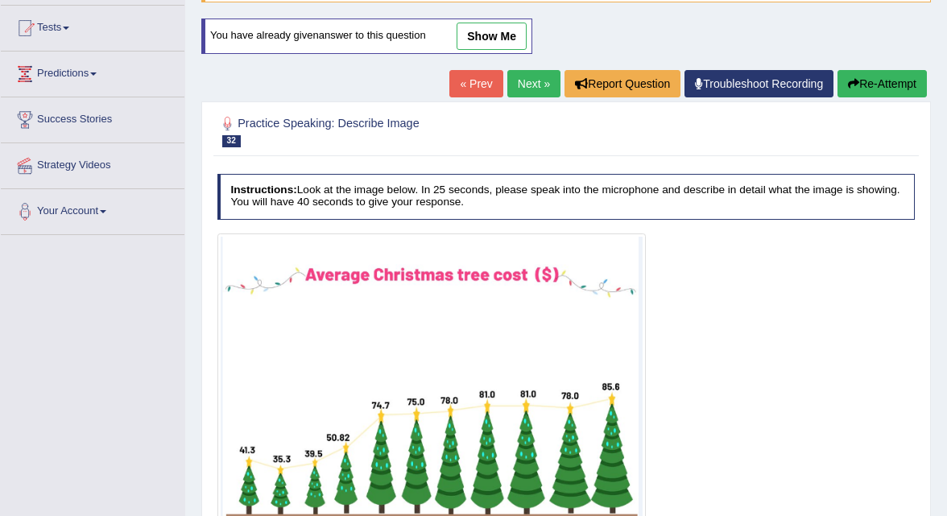
click at [533, 86] on link "Next »" at bounding box center [533, 83] width 53 height 27
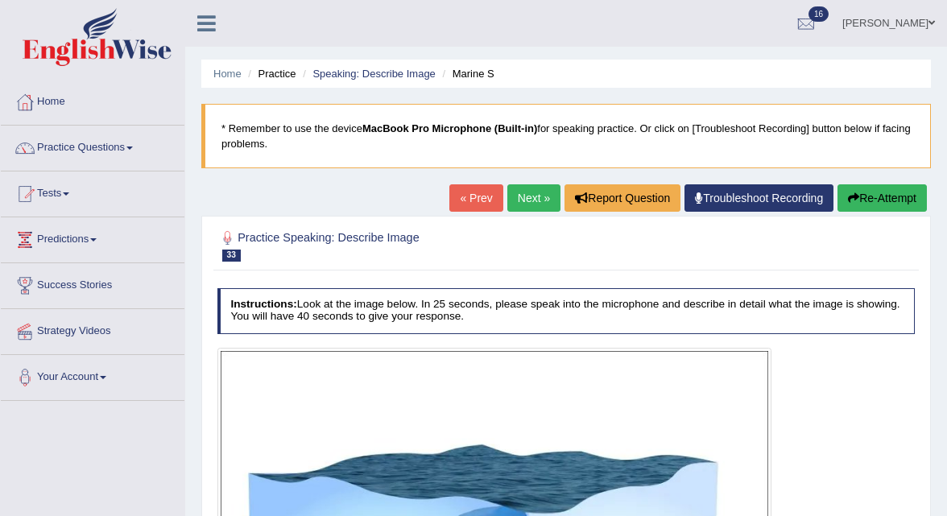
click at [532, 197] on link "Next »" at bounding box center [533, 197] width 53 height 27
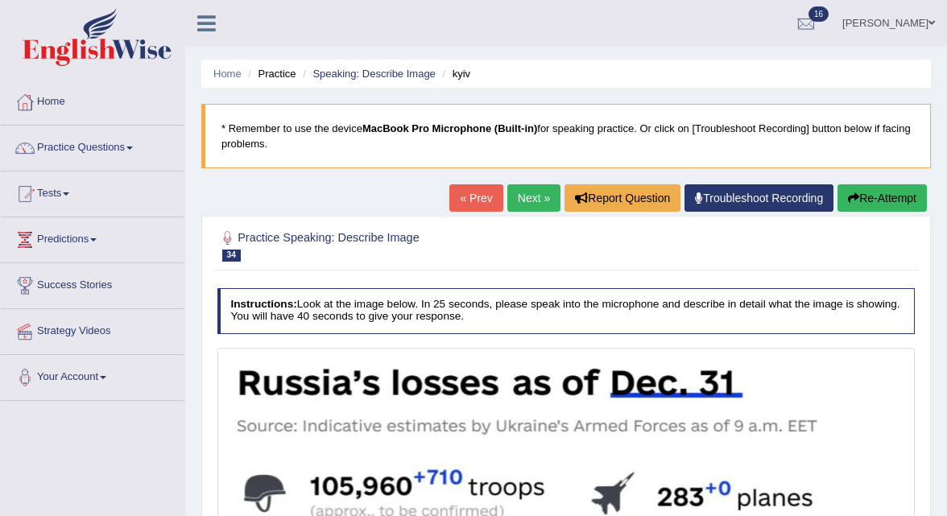
click at [532, 193] on link "Next »" at bounding box center [533, 197] width 53 height 27
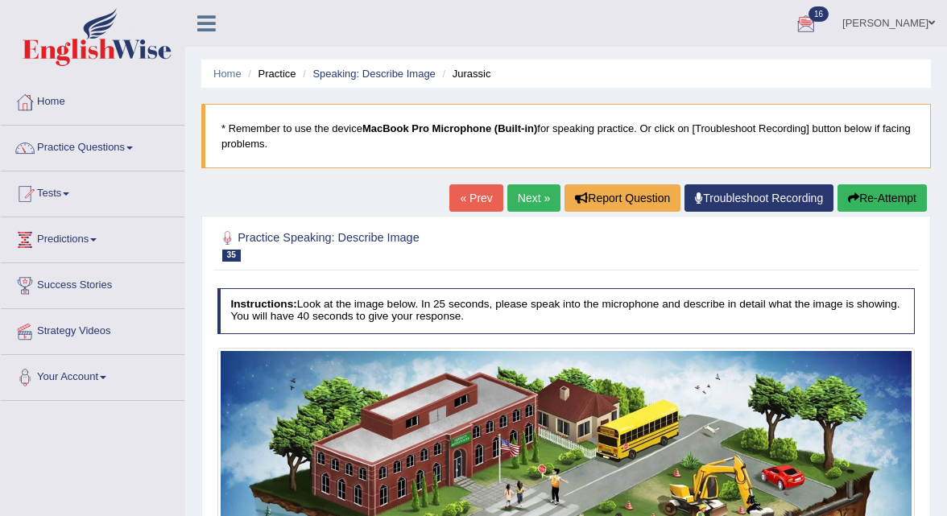
click at [519, 203] on link "Next »" at bounding box center [533, 197] width 53 height 27
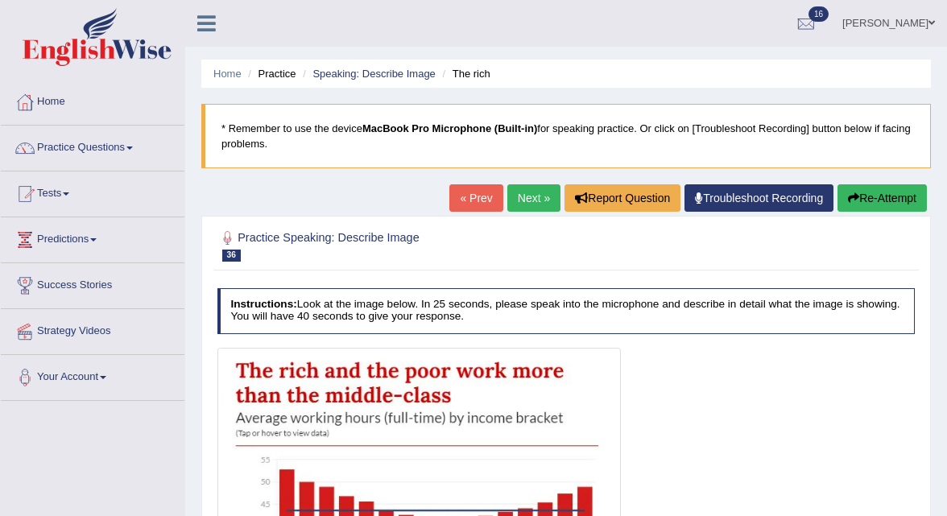
click at [517, 210] on link "Next »" at bounding box center [533, 197] width 53 height 27
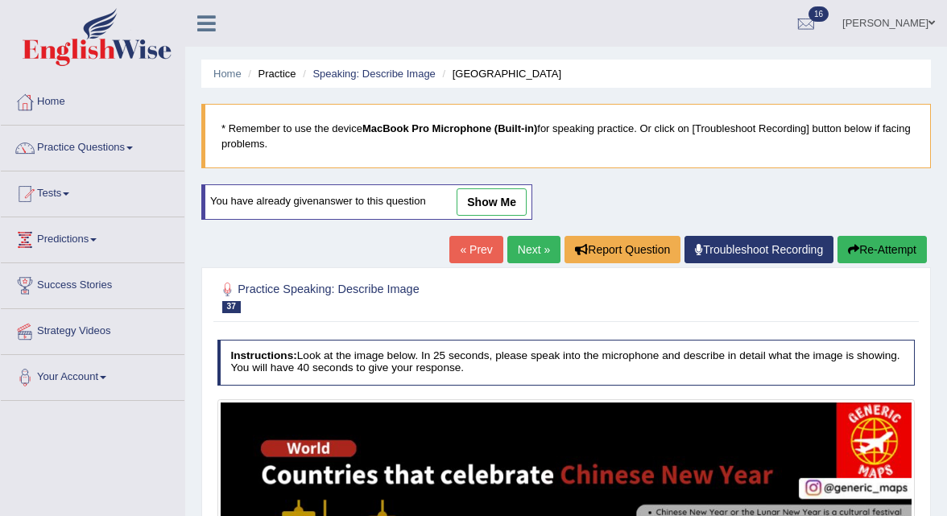
click at [519, 241] on link "Next »" at bounding box center [533, 249] width 53 height 27
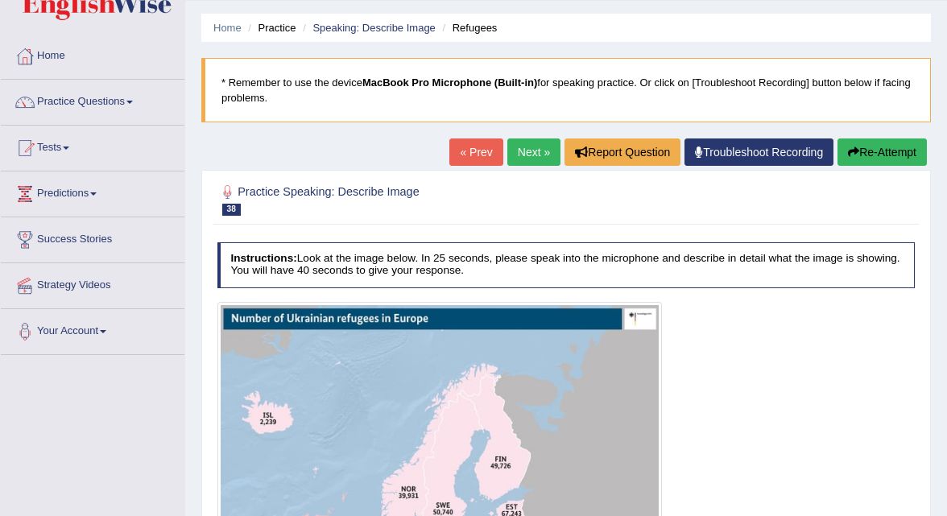
scroll to position [47, 0]
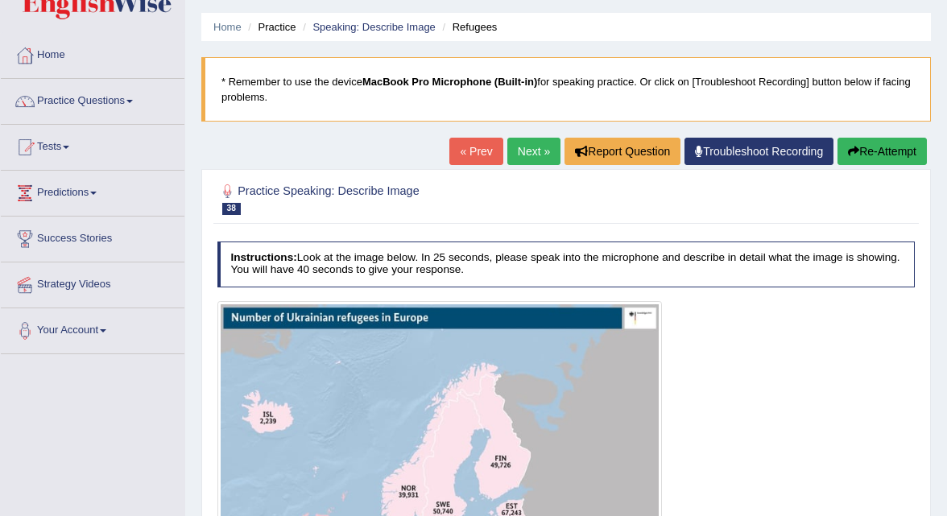
click at [515, 152] on link "Next »" at bounding box center [533, 151] width 53 height 27
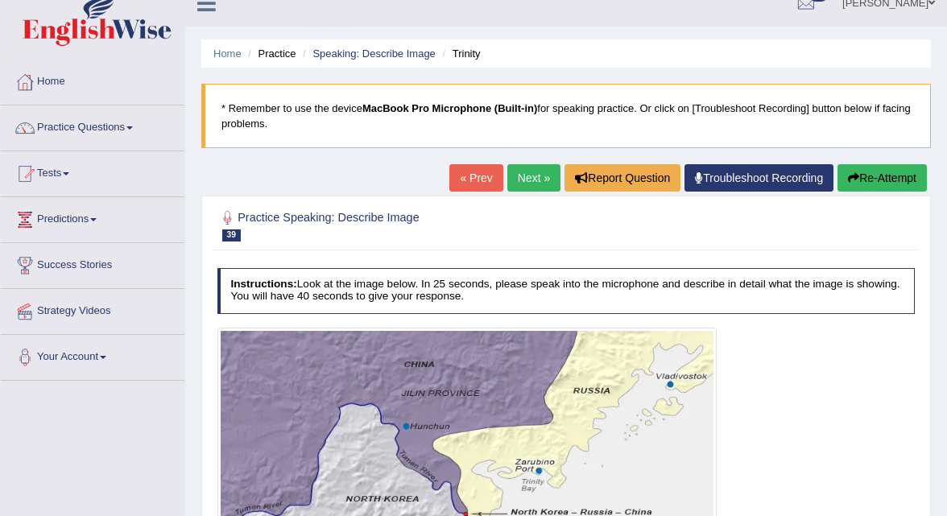
scroll to position [23, 0]
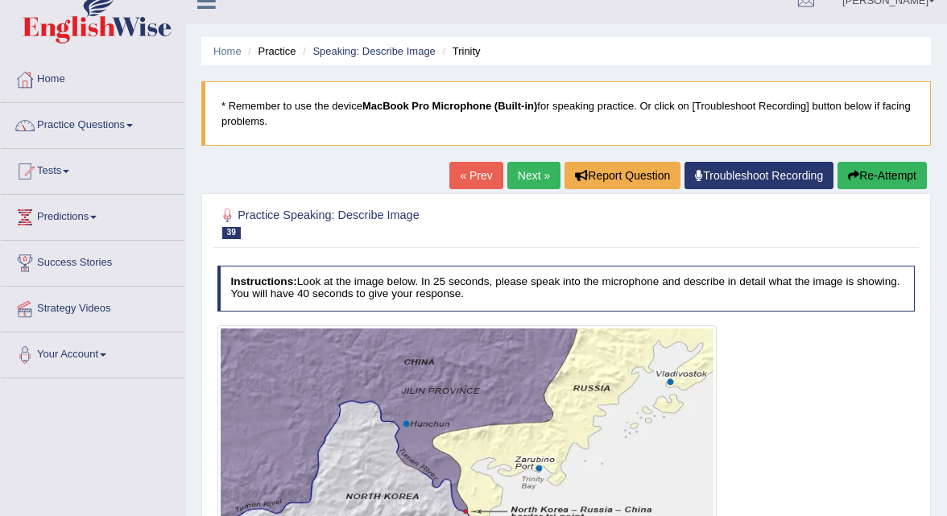
click at [534, 180] on link "Next »" at bounding box center [533, 175] width 53 height 27
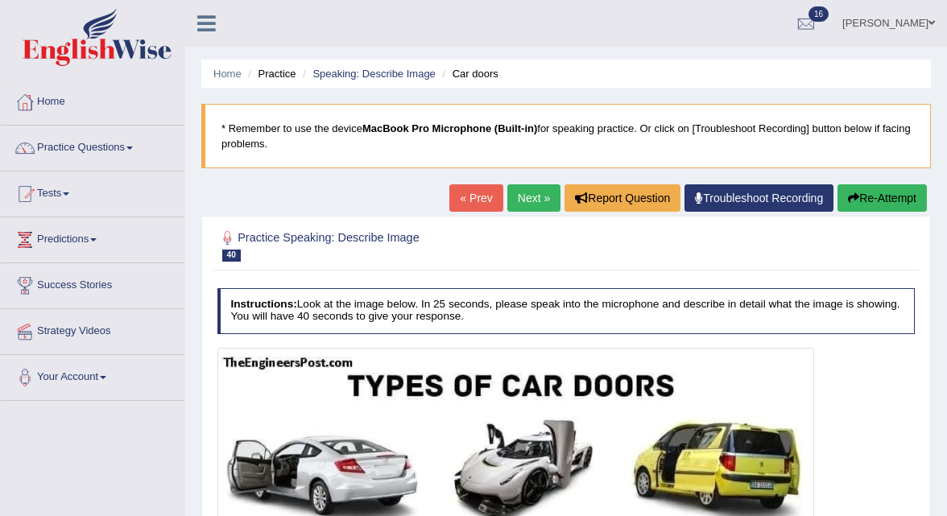
click at [522, 197] on link "Next »" at bounding box center [533, 197] width 53 height 27
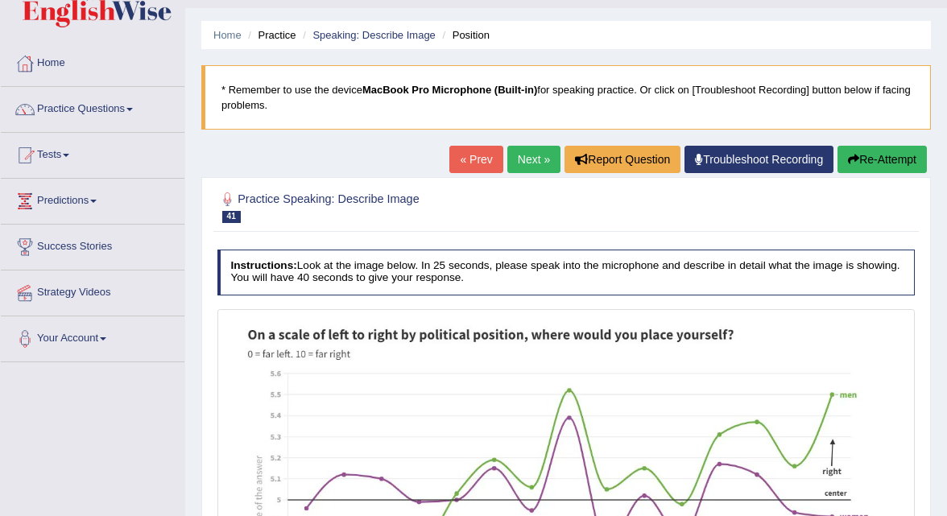
scroll to position [41, 0]
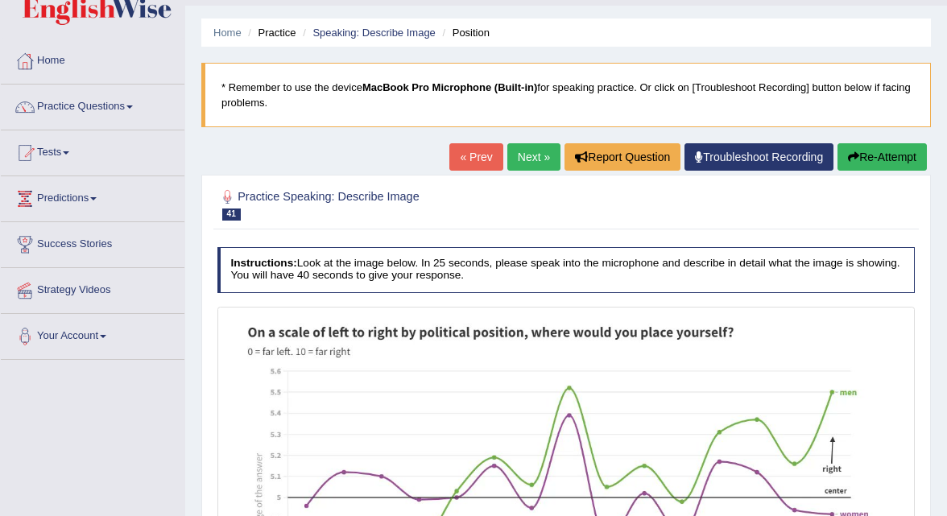
click at [457, 151] on link "« Prev" at bounding box center [475, 156] width 53 height 27
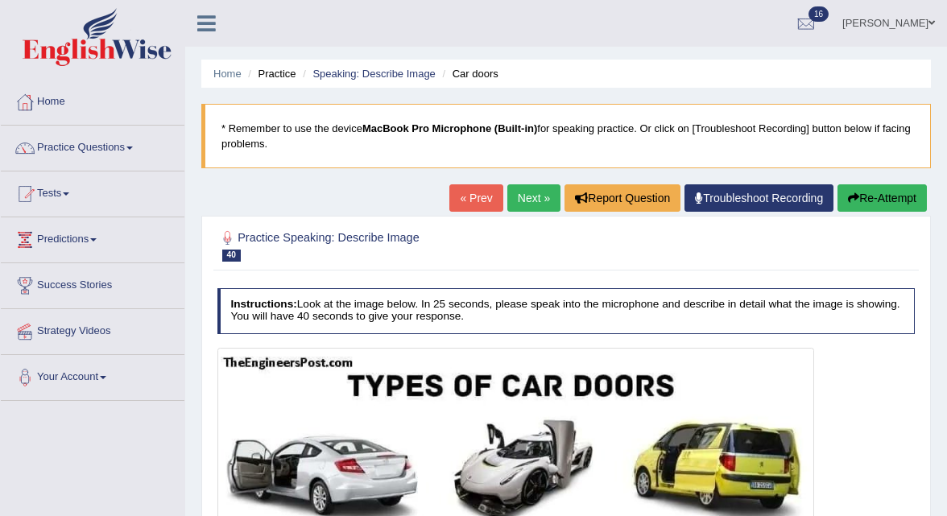
click at [524, 197] on link "Next »" at bounding box center [533, 197] width 53 height 27
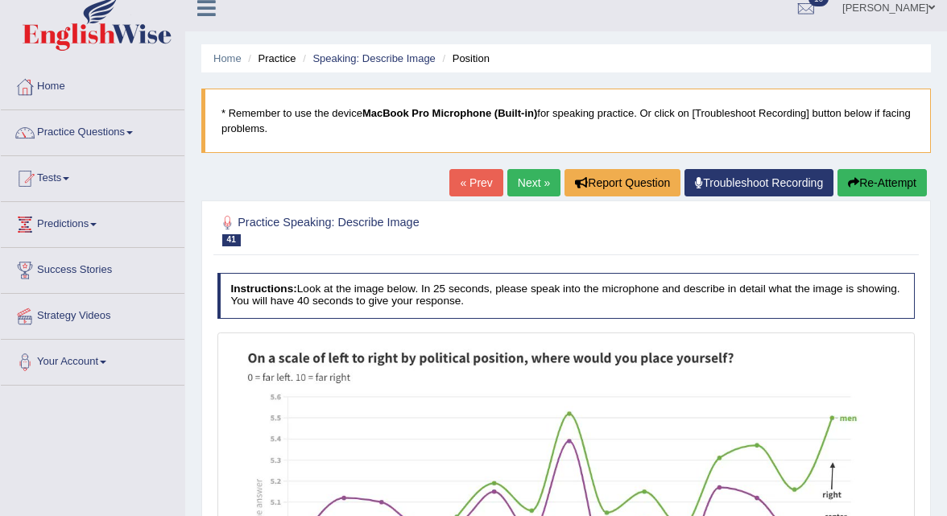
scroll to position [22, 0]
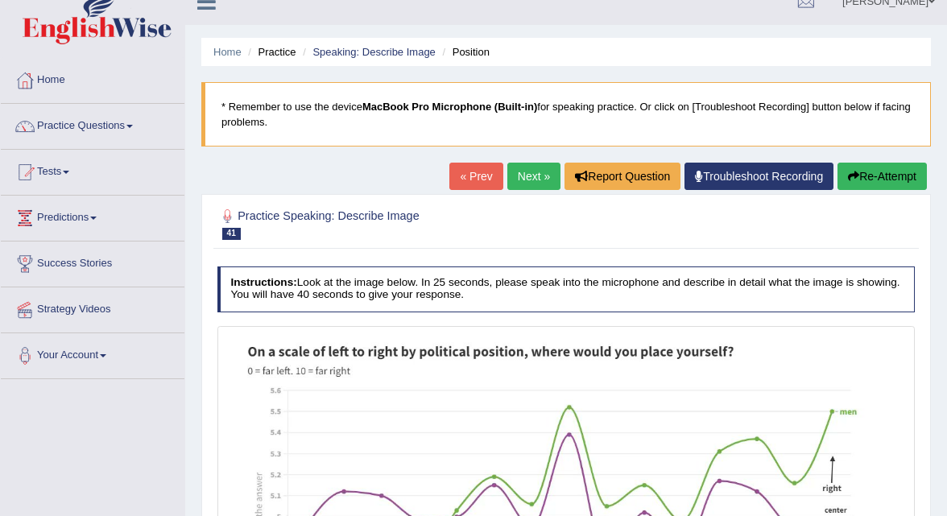
click at [531, 175] on link "Next »" at bounding box center [533, 176] width 53 height 27
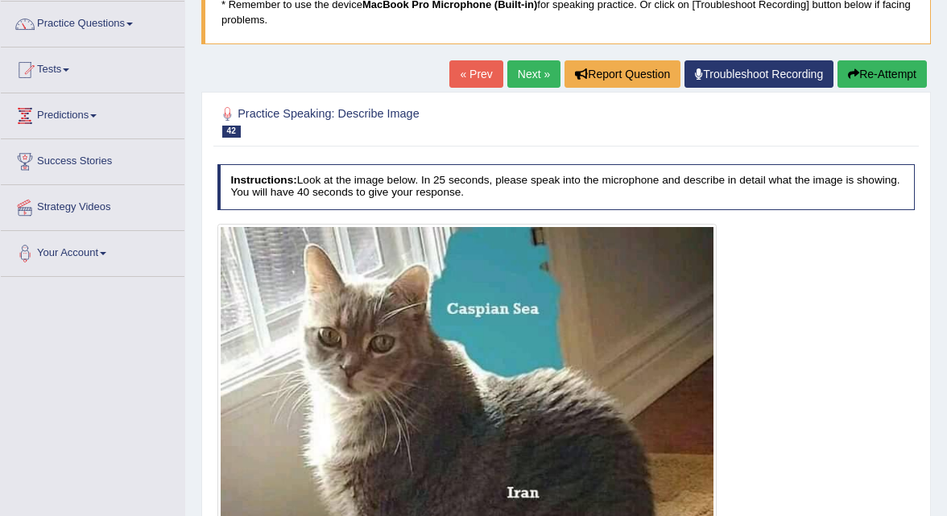
scroll to position [122, 0]
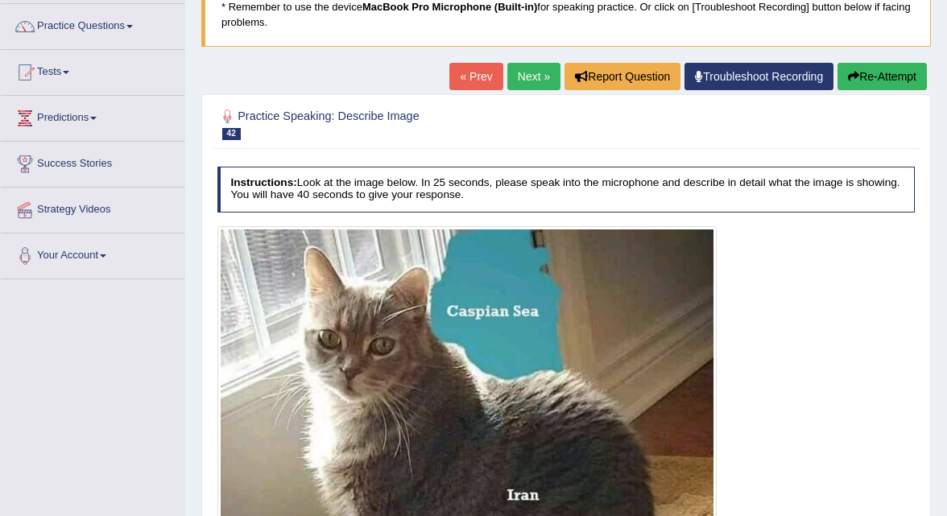
click at [527, 73] on link "Next »" at bounding box center [533, 76] width 53 height 27
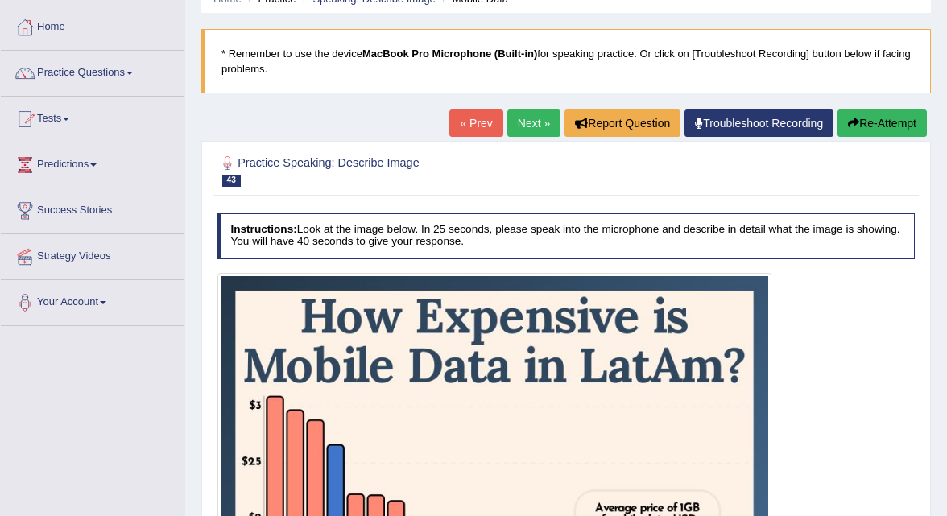
scroll to position [77, 0]
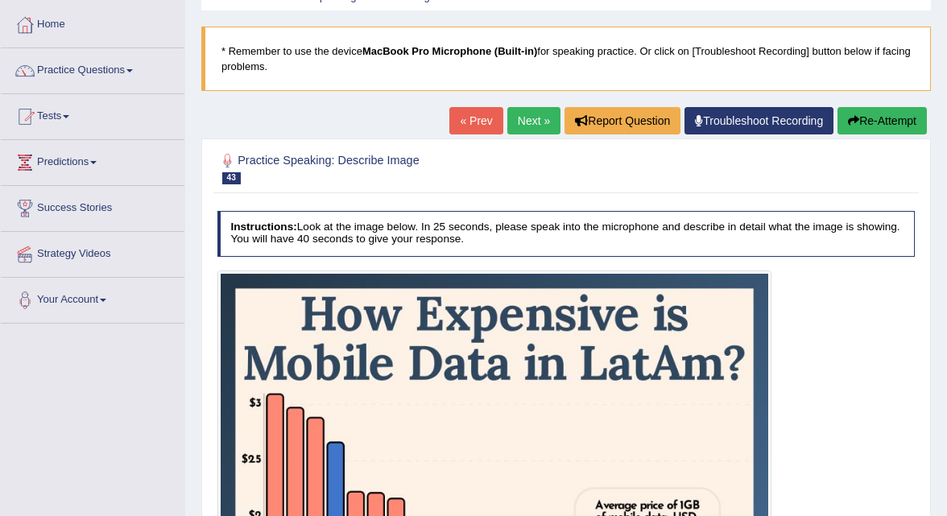
click at [522, 126] on link "Next »" at bounding box center [533, 120] width 53 height 27
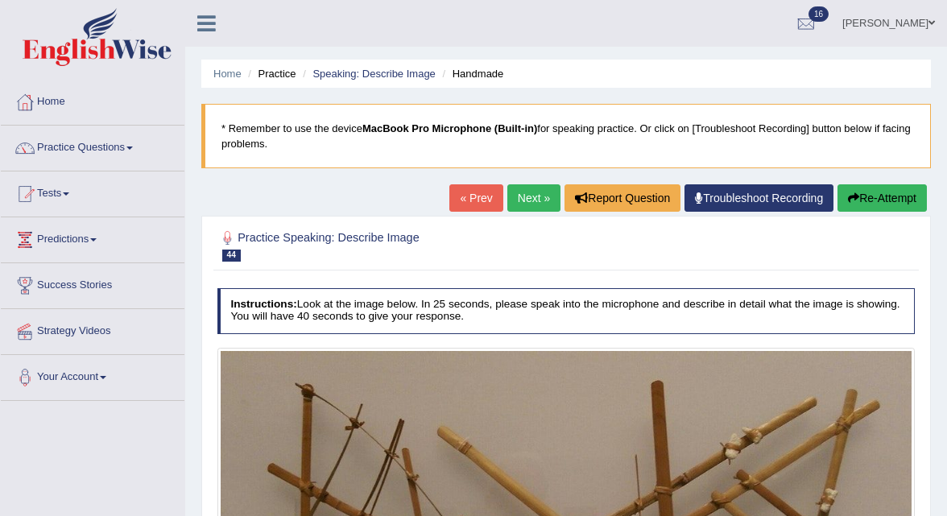
scroll to position [7, 0]
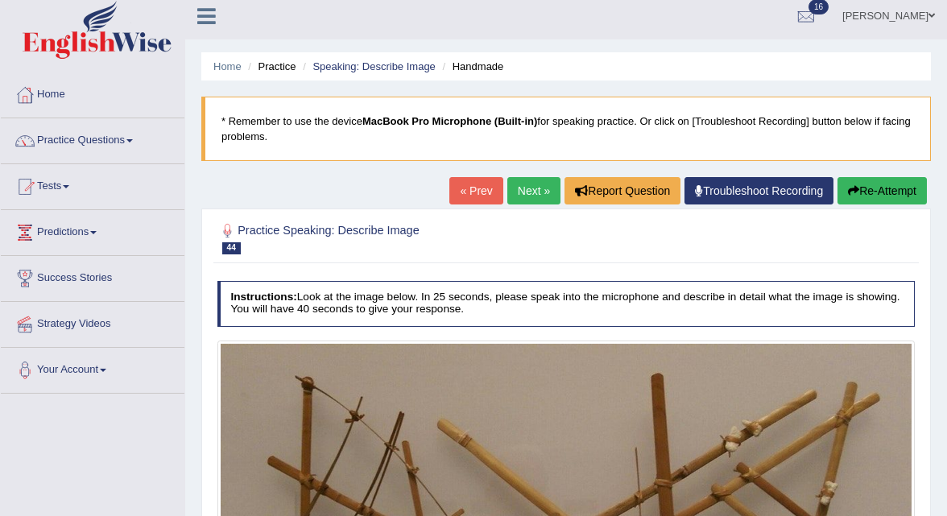
click at [515, 182] on link "Next »" at bounding box center [533, 190] width 53 height 27
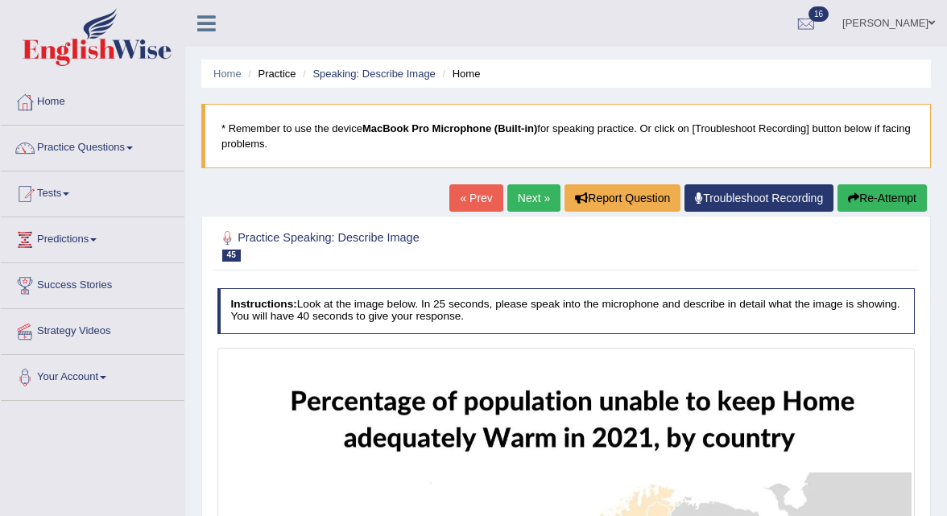
click at [526, 203] on link "Next »" at bounding box center [533, 197] width 53 height 27
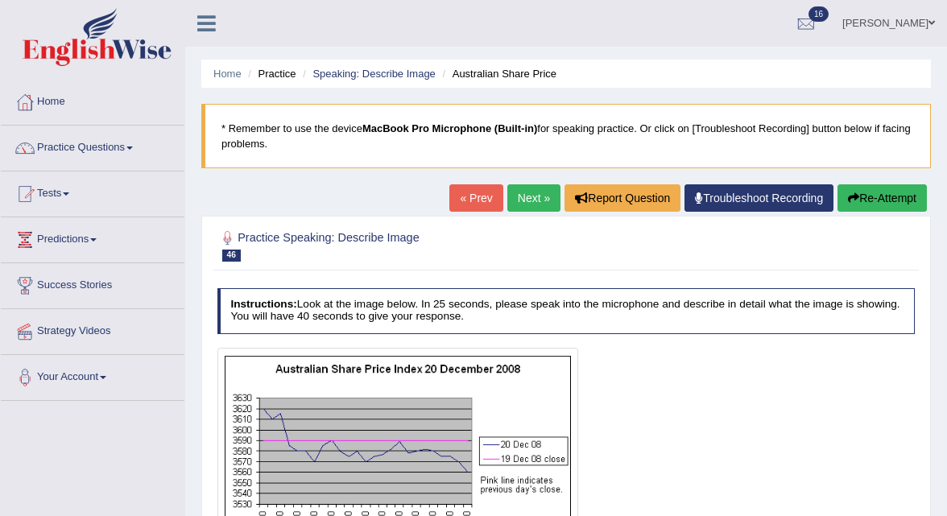
click at [526, 198] on link "Next »" at bounding box center [533, 197] width 53 height 27
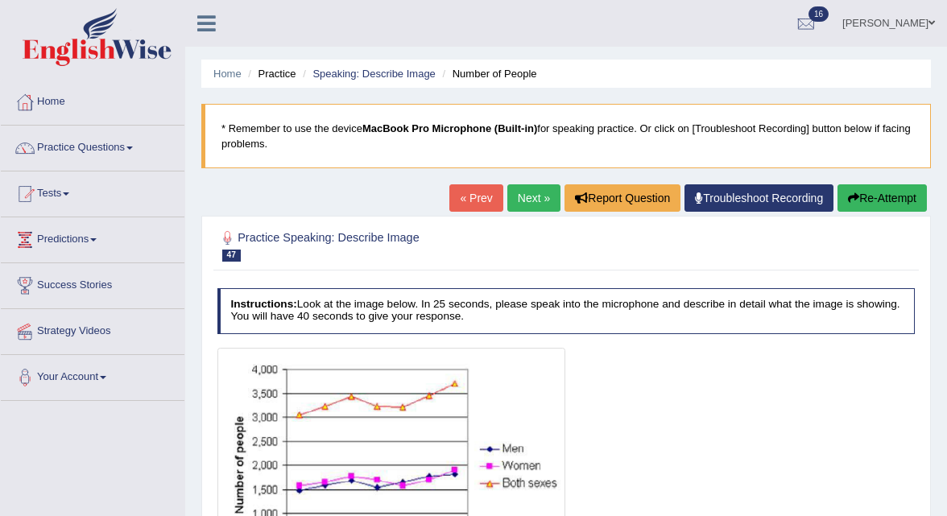
click at [521, 200] on link "Next »" at bounding box center [533, 197] width 53 height 27
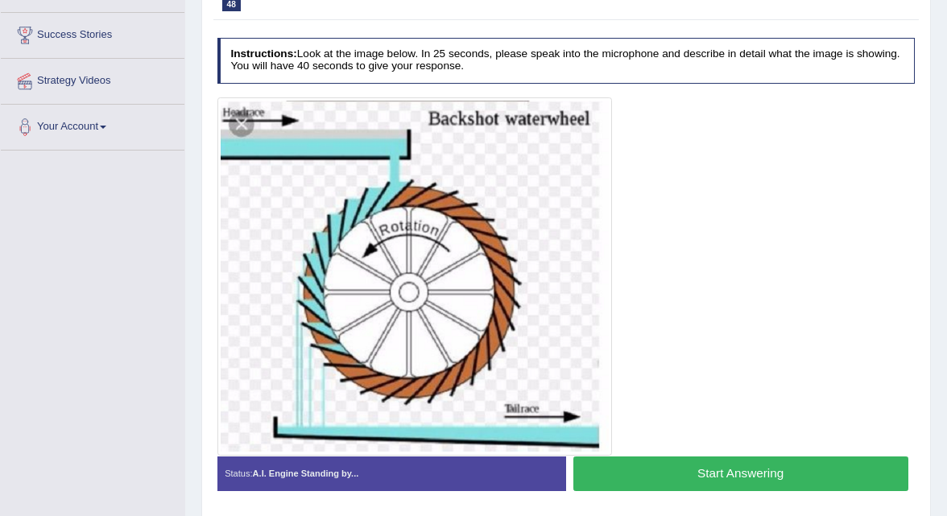
scroll to position [251, 0]
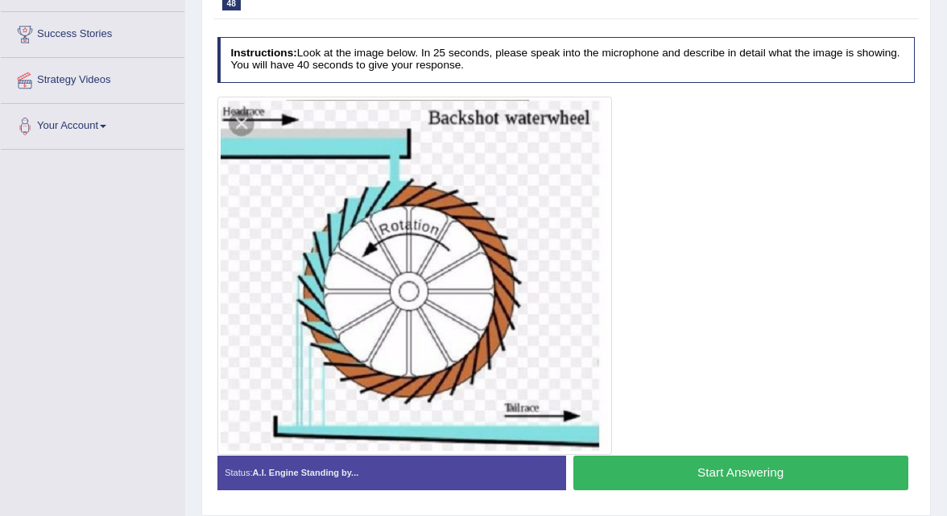
click at [604, 470] on button "Start Answering" at bounding box center [740, 473] width 335 height 35
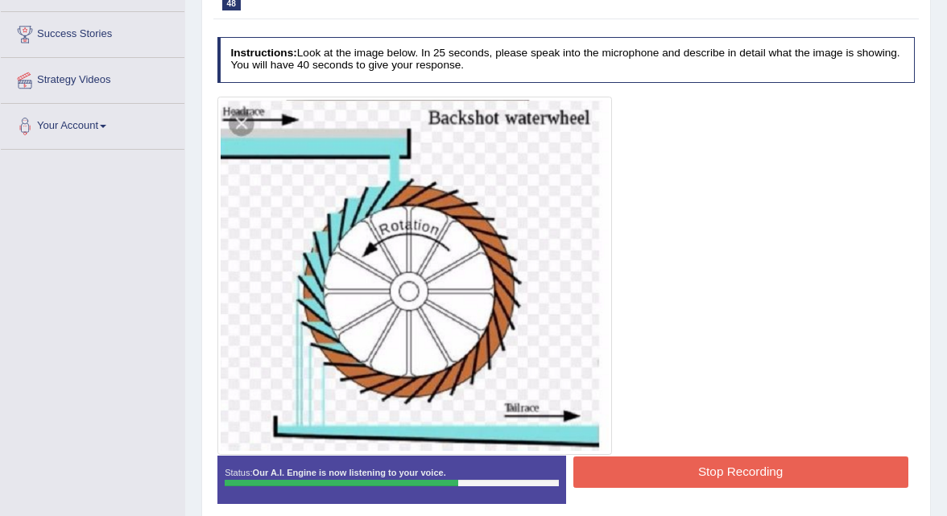
click at [604, 470] on button "Stop Recording" at bounding box center [740, 472] width 335 height 31
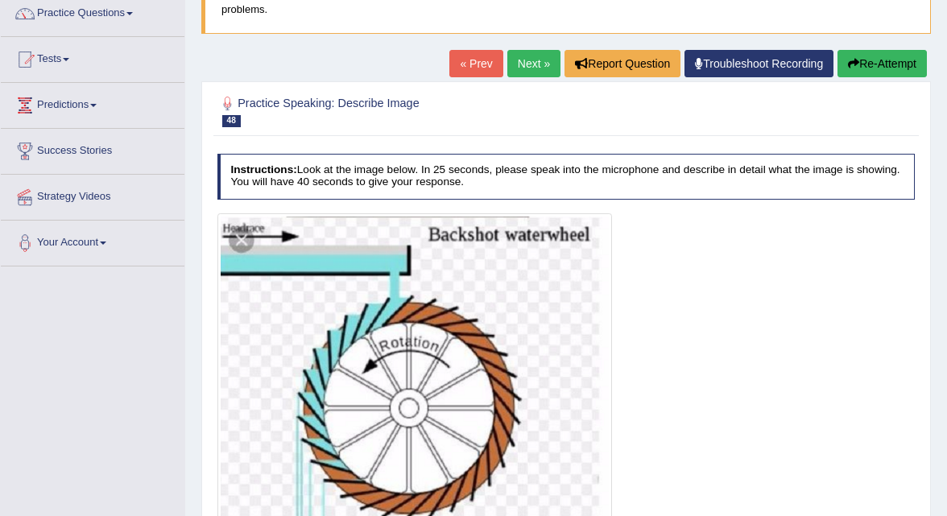
scroll to position [132, 0]
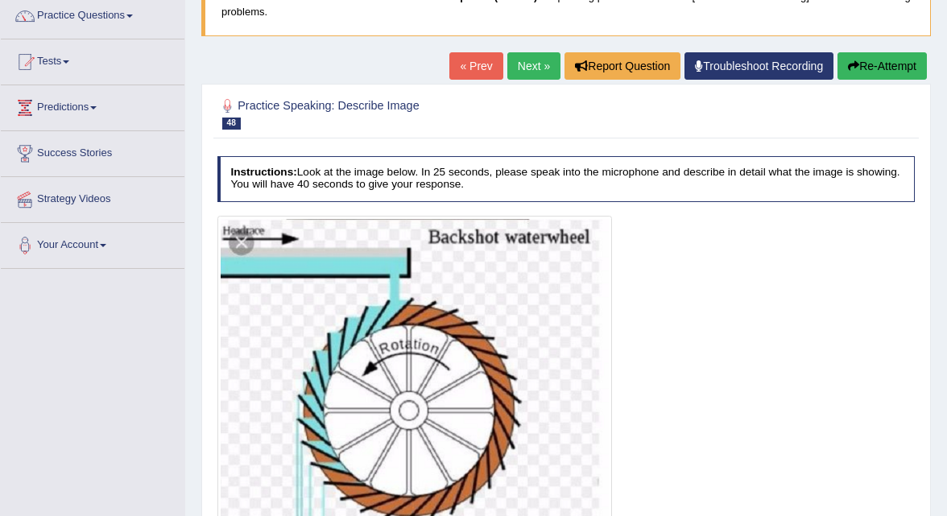
click at [535, 64] on link "Next »" at bounding box center [533, 65] width 53 height 27
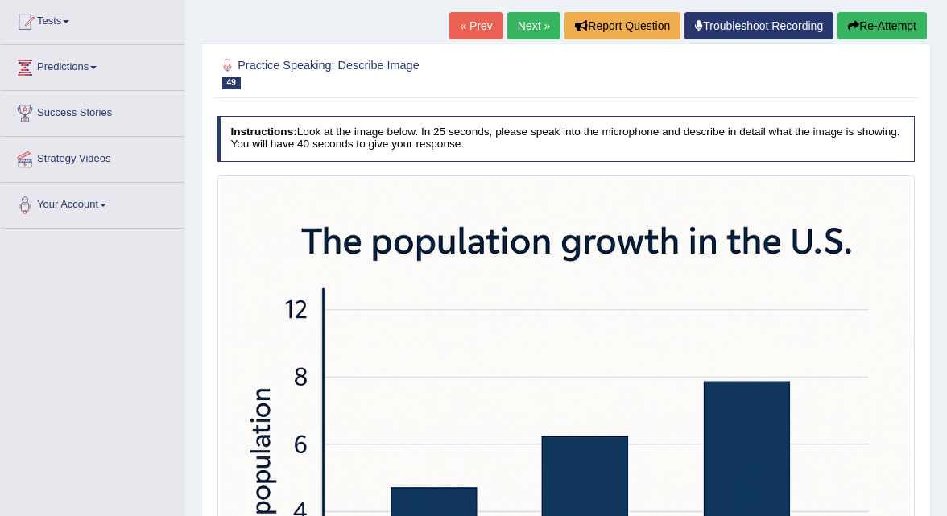
scroll to position [173, 0]
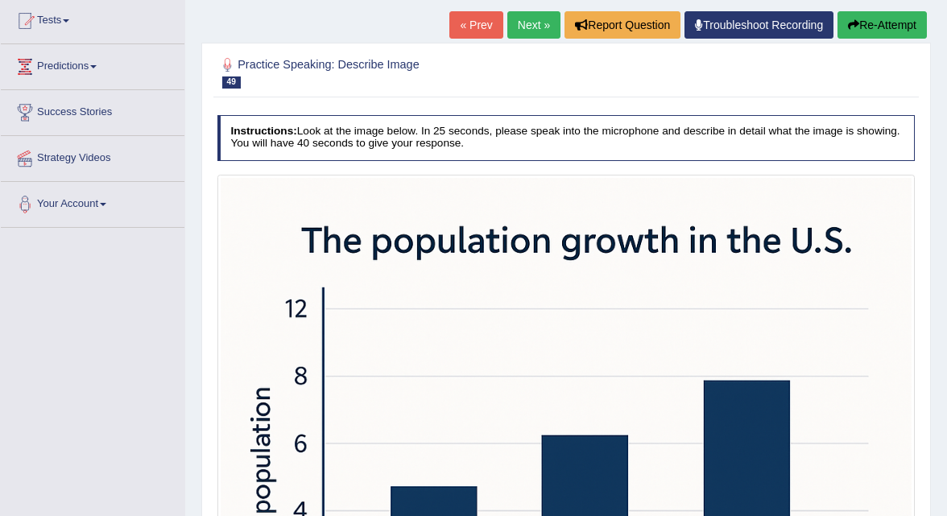
click at [525, 27] on link "Next »" at bounding box center [533, 24] width 53 height 27
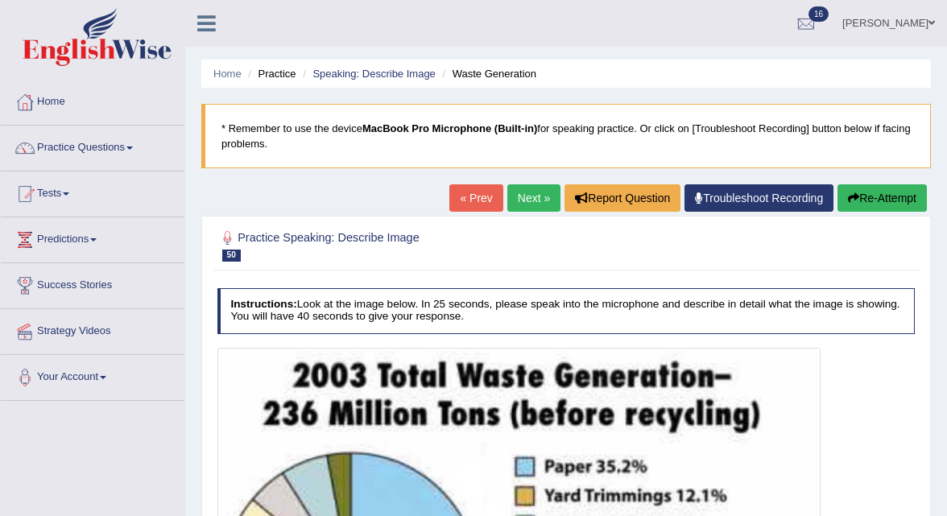
scroll to position [12, 0]
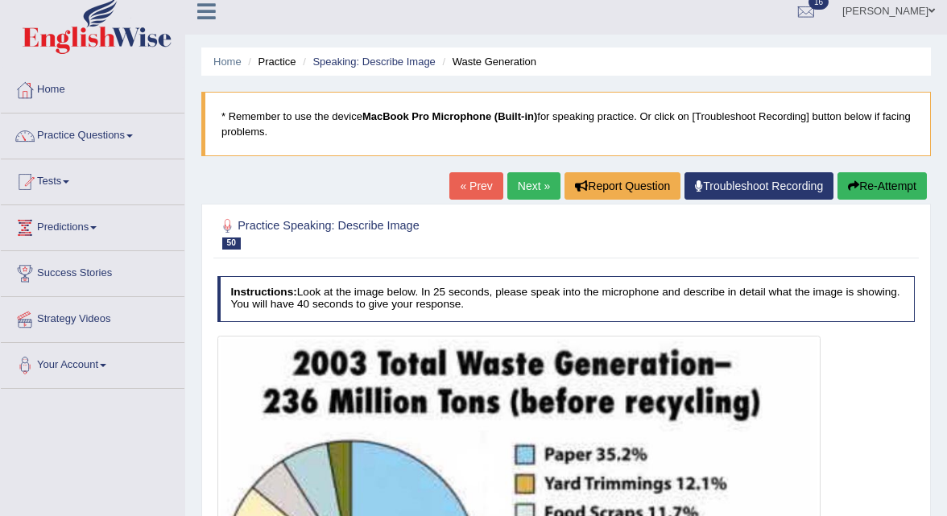
click at [517, 189] on link "Next »" at bounding box center [533, 185] width 53 height 27
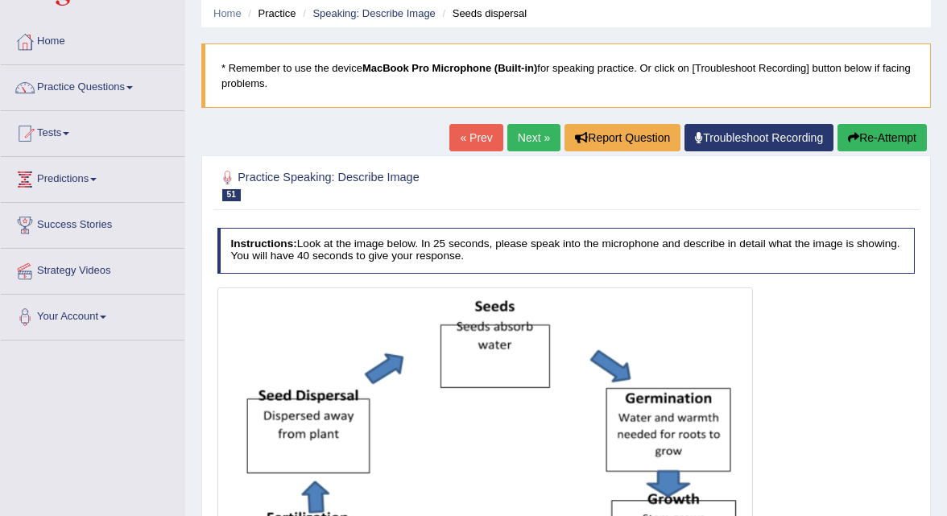
scroll to position [59, 0]
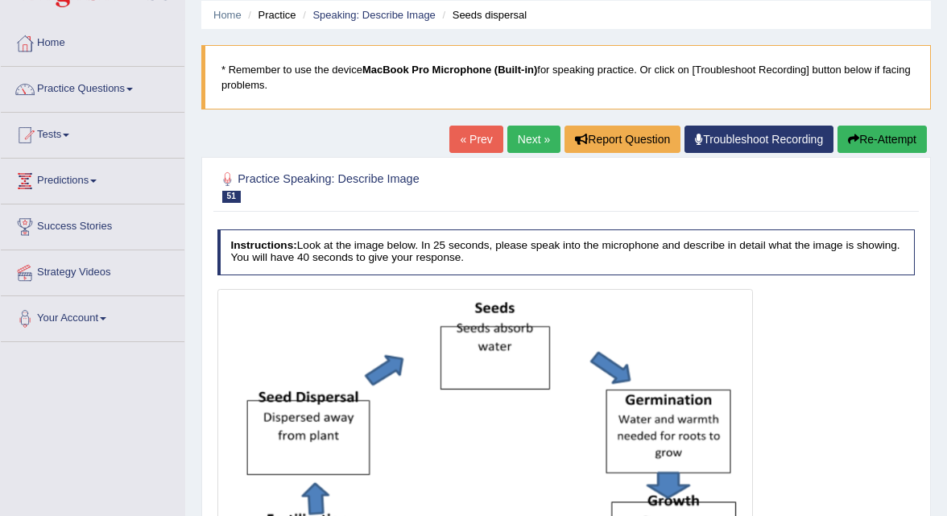
click at [515, 142] on link "Next »" at bounding box center [533, 139] width 53 height 27
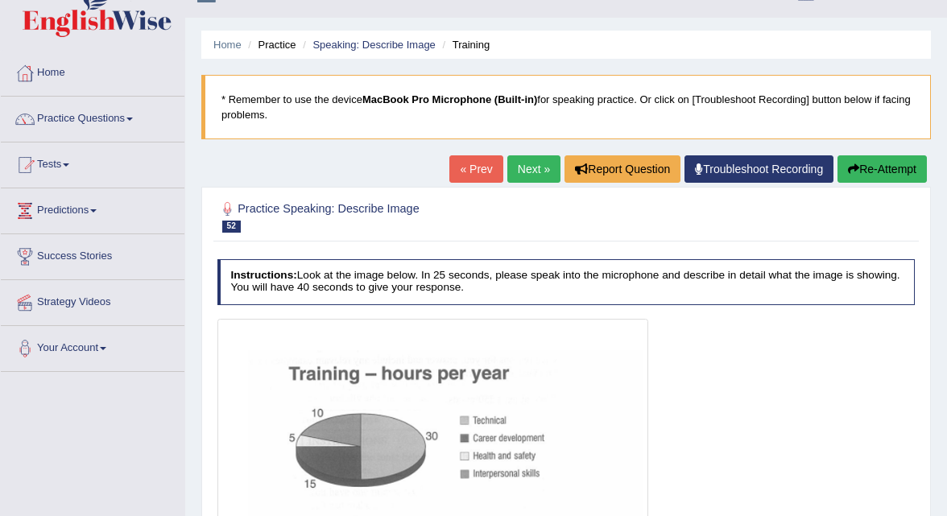
scroll to position [30, 0]
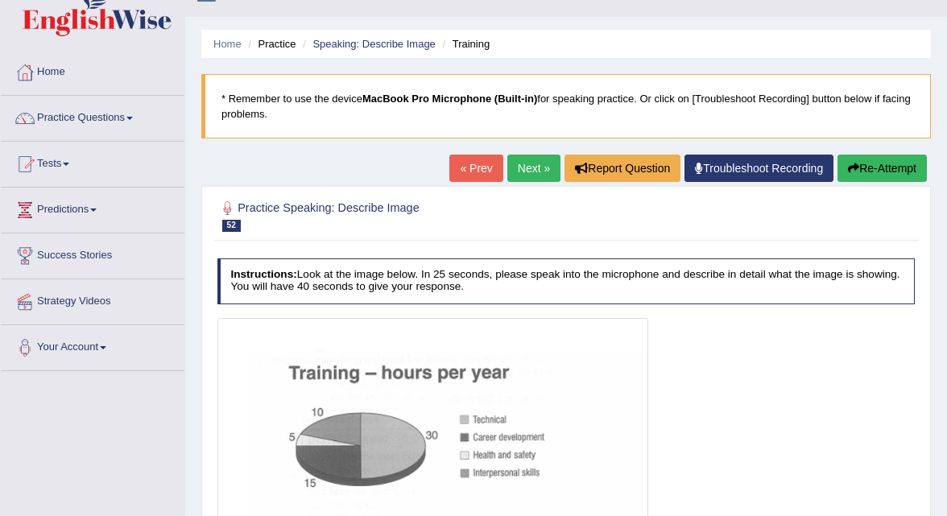
click at [519, 180] on link "Next »" at bounding box center [533, 168] width 53 height 27
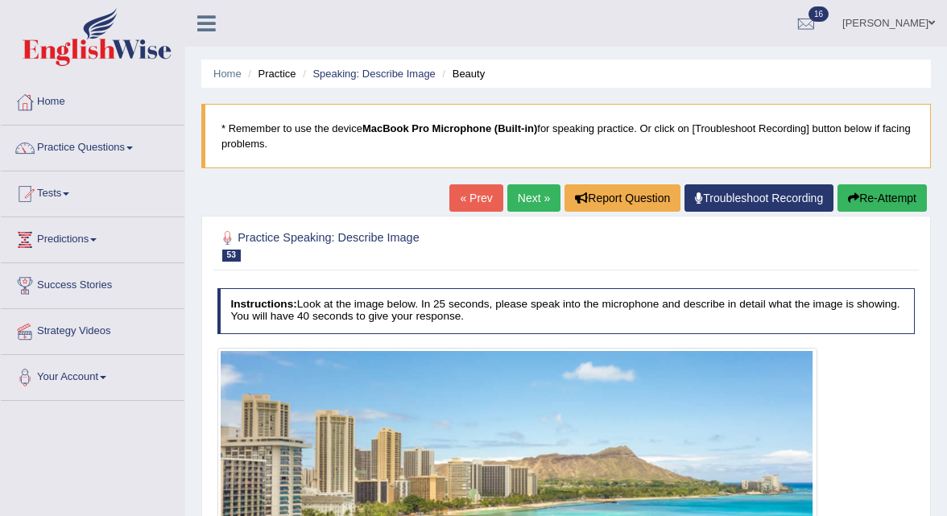
click at [511, 200] on link "Next »" at bounding box center [533, 197] width 53 height 27
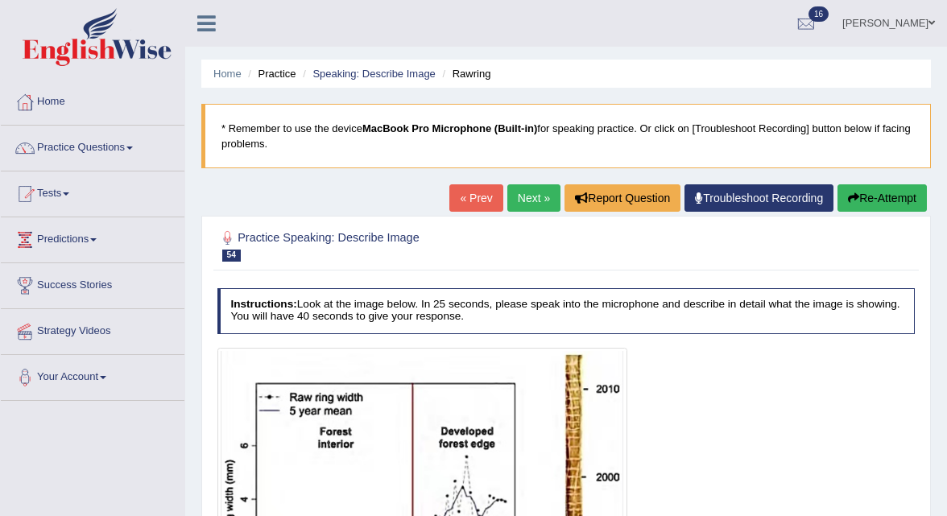
click at [457, 202] on link "« Prev" at bounding box center [475, 197] width 53 height 27
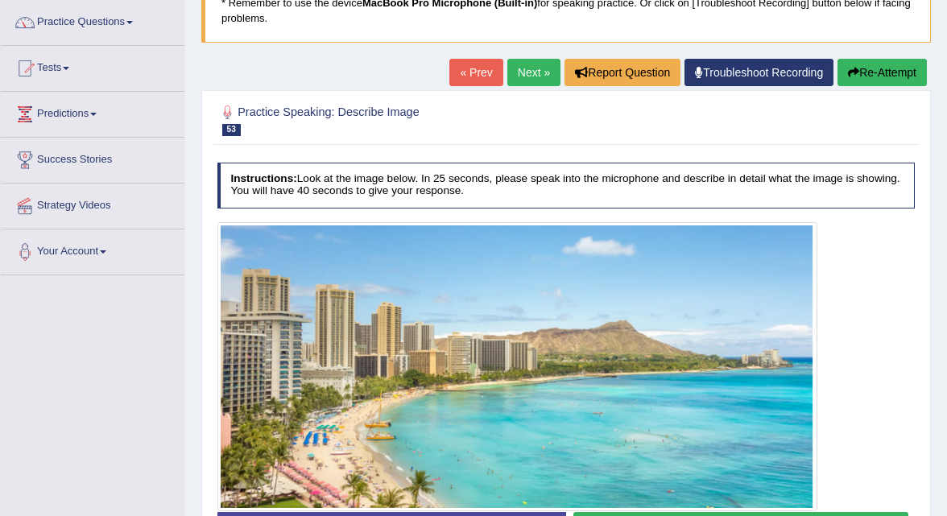
scroll to position [116, 0]
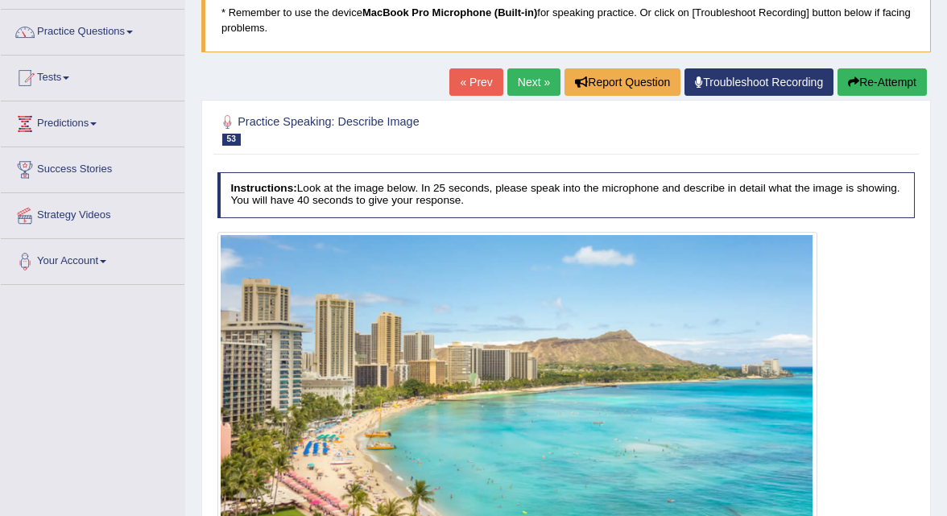
click at [525, 77] on link "Next »" at bounding box center [533, 81] width 53 height 27
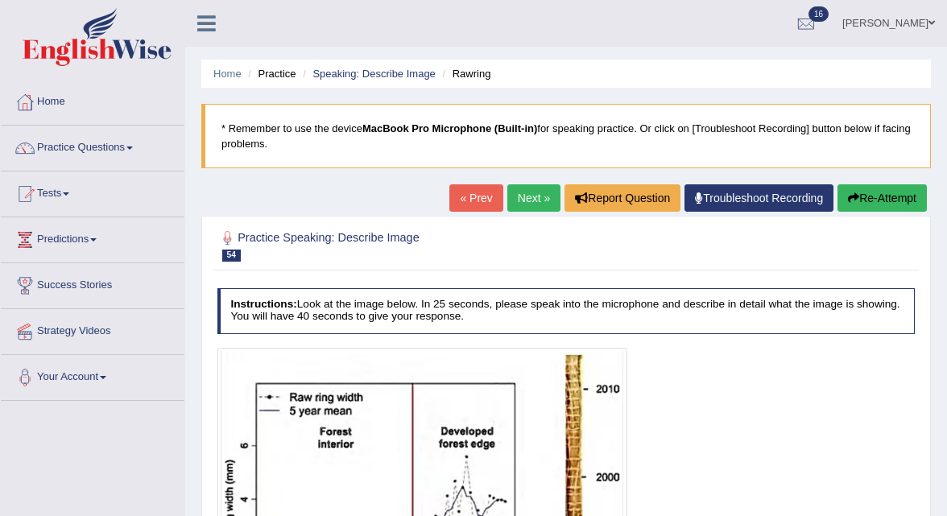
click at [517, 205] on link "Next »" at bounding box center [533, 197] width 53 height 27
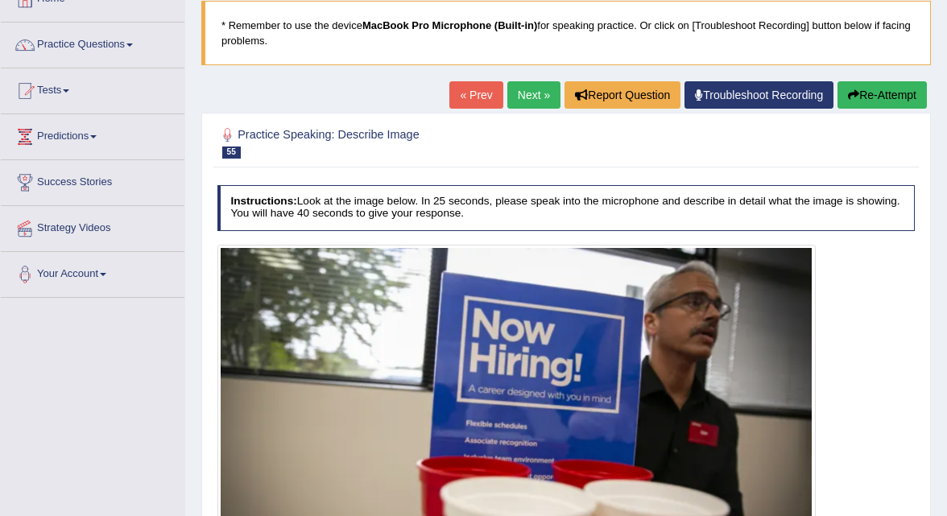
scroll to position [115, 0]
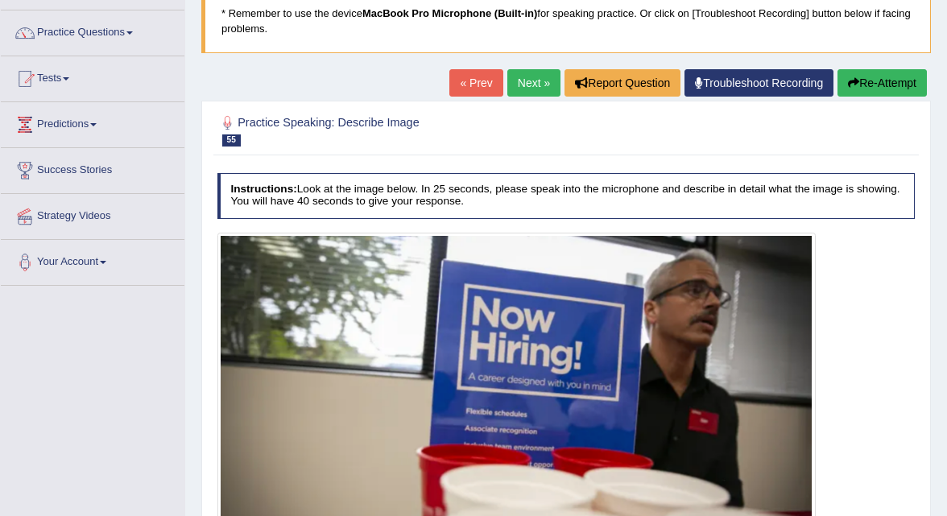
click at [523, 80] on link "Next »" at bounding box center [533, 82] width 53 height 27
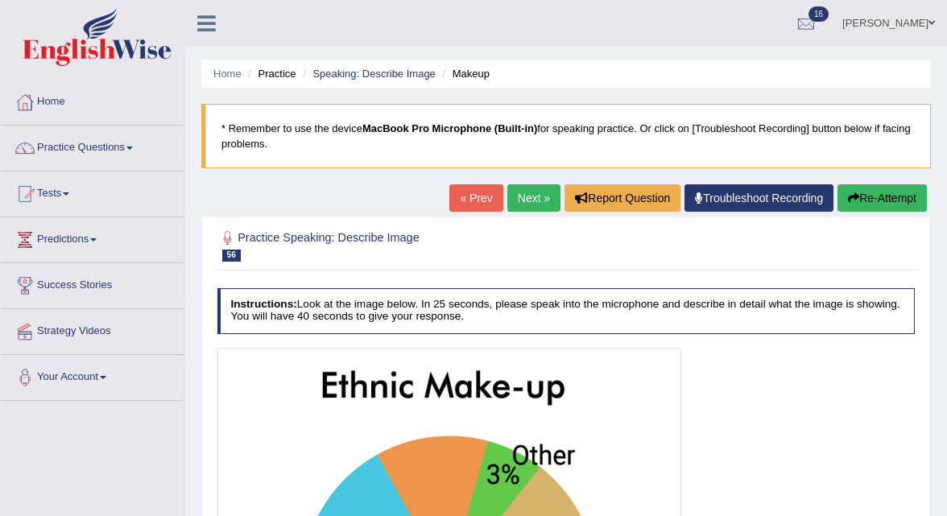
click at [525, 191] on link "Next »" at bounding box center [533, 197] width 53 height 27
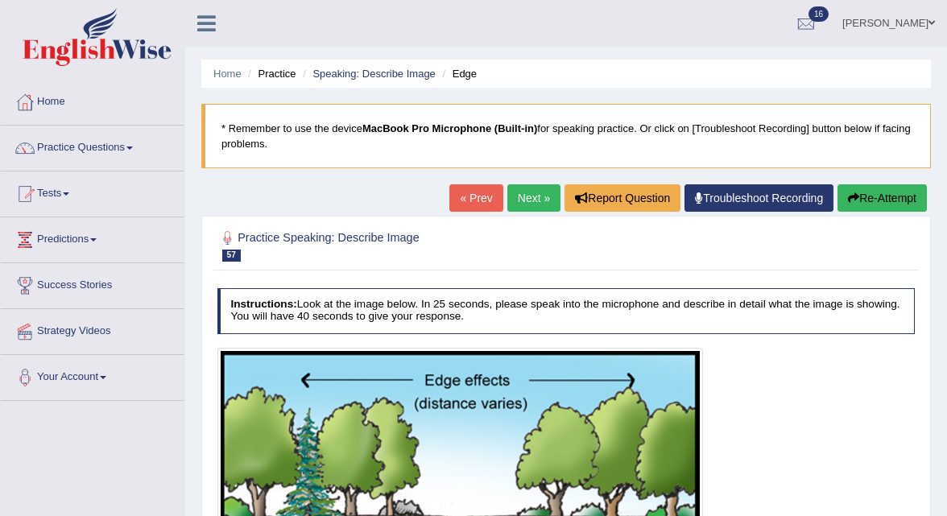
click at [513, 198] on link "Next »" at bounding box center [533, 197] width 53 height 27
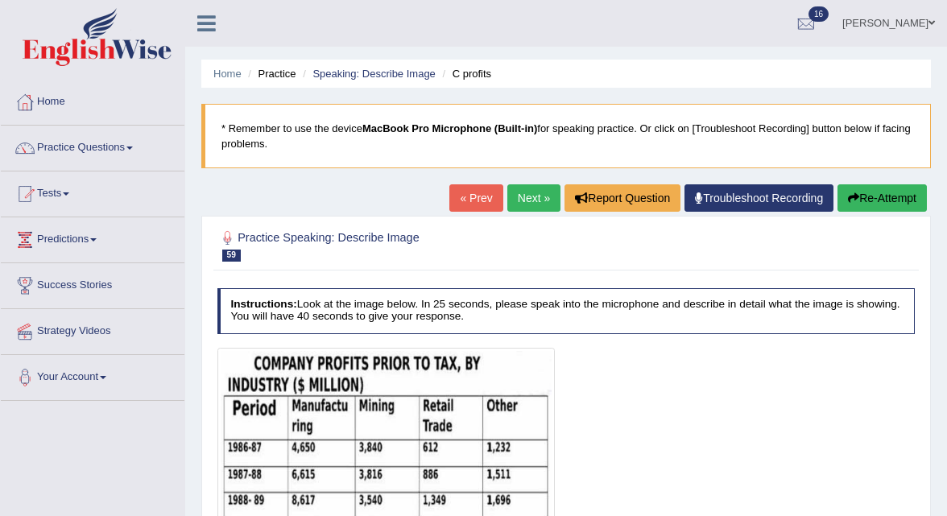
click at [517, 192] on link "Next »" at bounding box center [533, 197] width 53 height 27
